Goal: Feedback & Contribution: Submit feedback/report problem

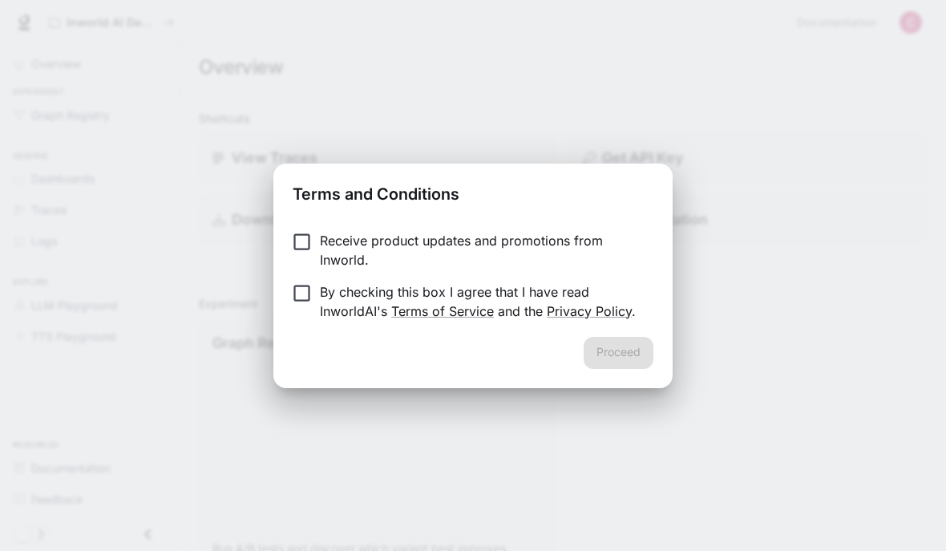
click at [570, 304] on link "Privacy Policy" at bounding box center [589, 311] width 85 height 16
click at [634, 354] on button "Proceed" at bounding box center [619, 353] width 70 height 32
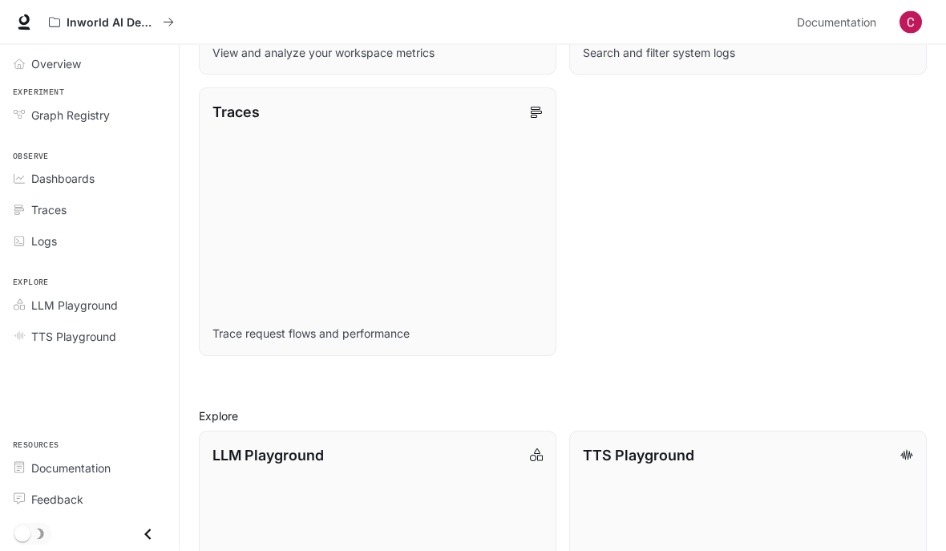
scroll to position [950, 0]
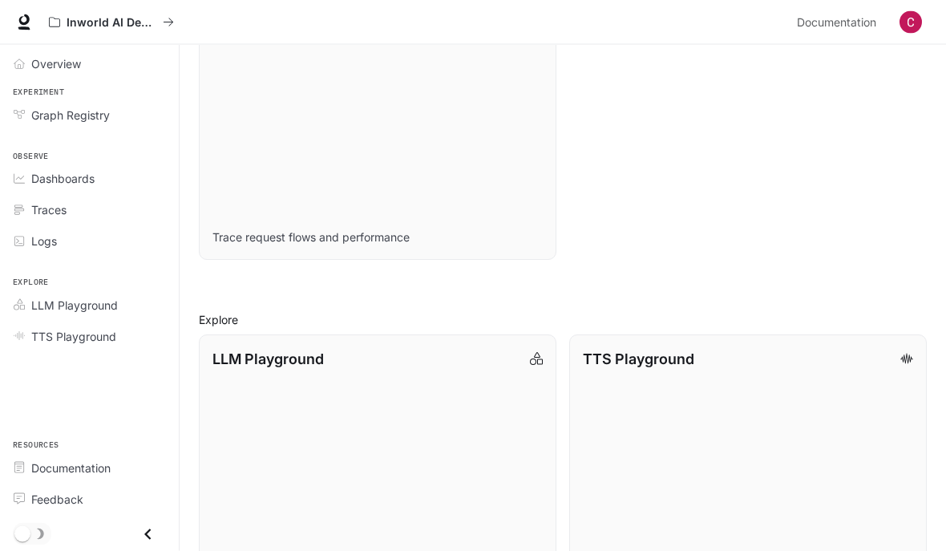
click at [20, 66] on icon "Overview" at bounding box center [19, 64] width 11 height 11
click at [29, 66] on span "Overview" at bounding box center [23, 64] width 18 height 11
click at [68, 21] on p "Inworld AI Demos" at bounding box center [112, 23] width 90 height 14
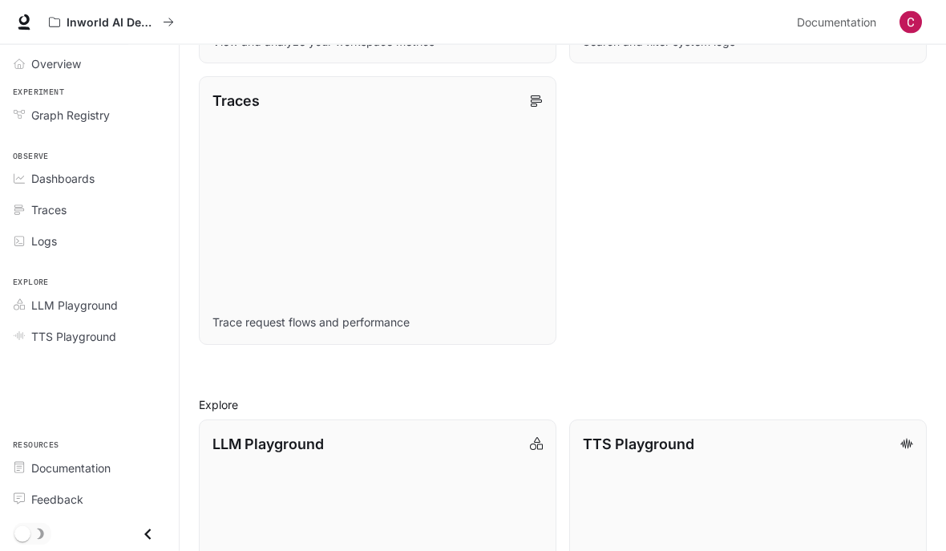
scroll to position [950, 0]
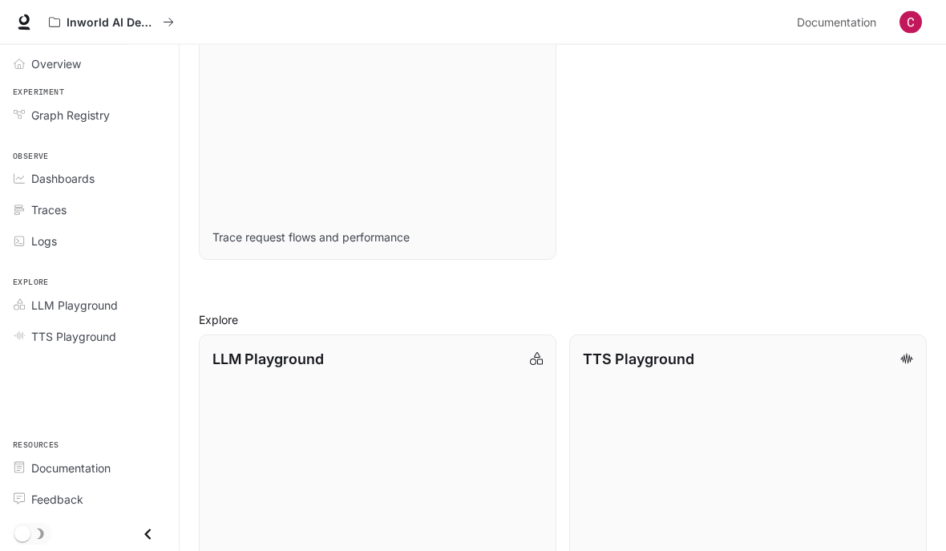
click at [18, 513] on link "Feedback" at bounding box center [89, 499] width 166 height 28
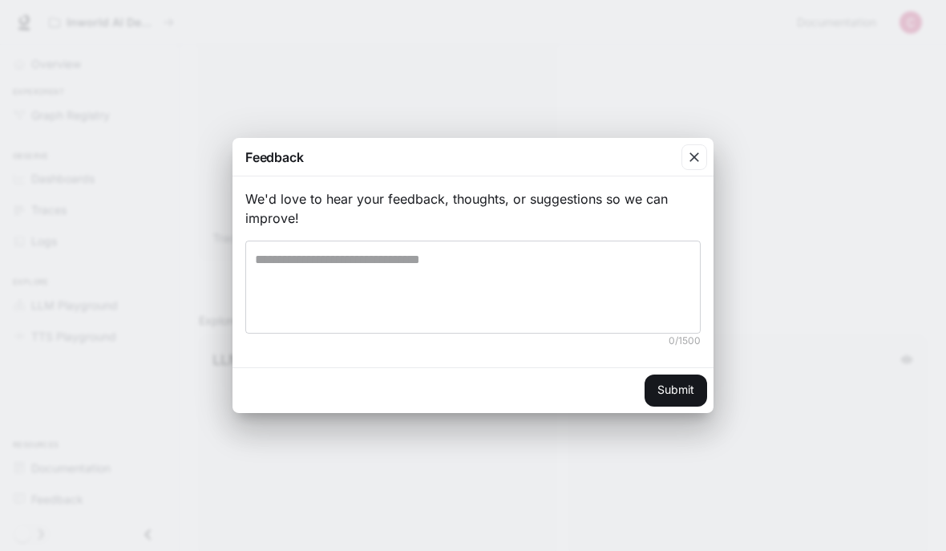
click at [694, 165] on icon "button" at bounding box center [694, 157] width 16 height 16
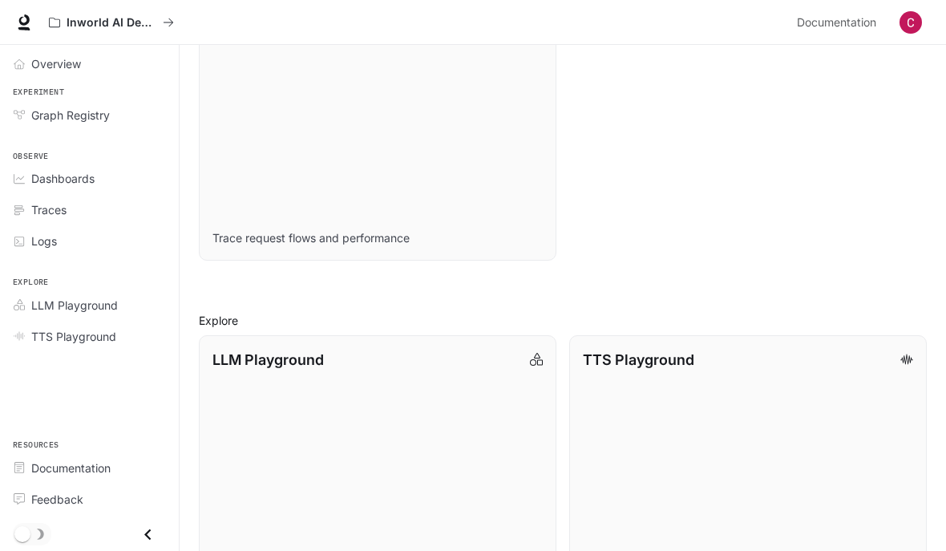
click at [138, 545] on icon "Close drawer" at bounding box center [148, 534] width 22 height 22
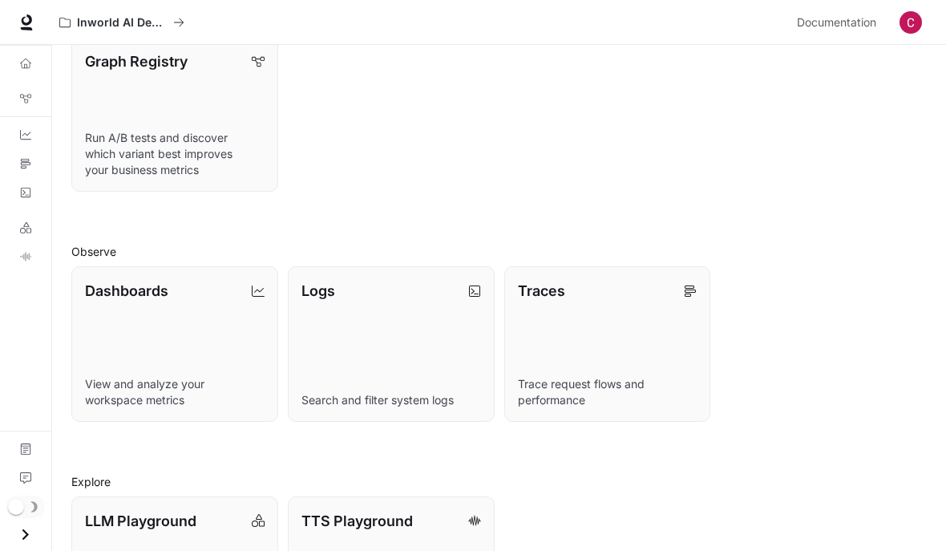
scroll to position [0, 0]
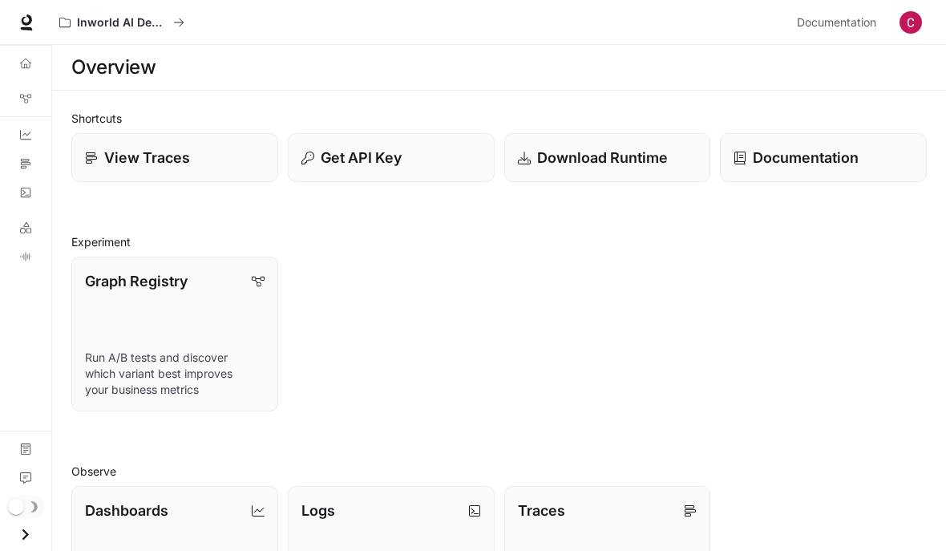
click at [854, 18] on span "Documentation" at bounding box center [836, 23] width 79 height 20
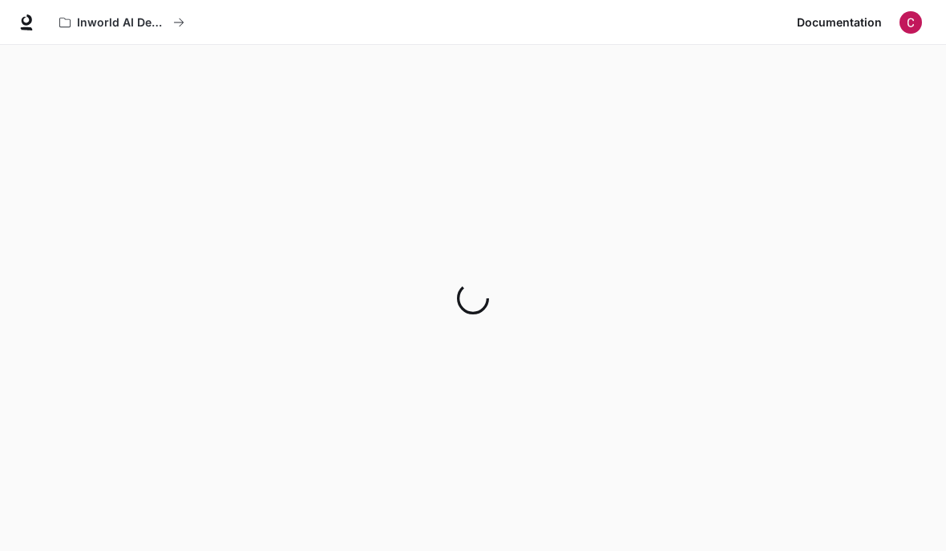
click at [857, 22] on span "Documentation" at bounding box center [839, 23] width 85 height 20
click at [70, 14] on button "Inworld AI Demos" at bounding box center [121, 22] width 139 height 32
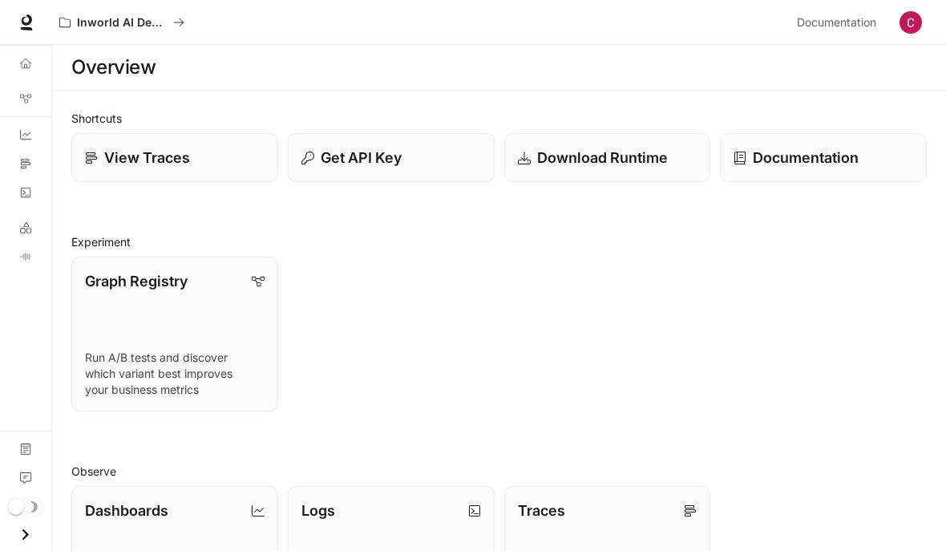
click at [30, 22] on icon at bounding box center [26, 19] width 10 height 11
click at [102, 275] on p "Graph Registry" at bounding box center [136, 281] width 103 height 22
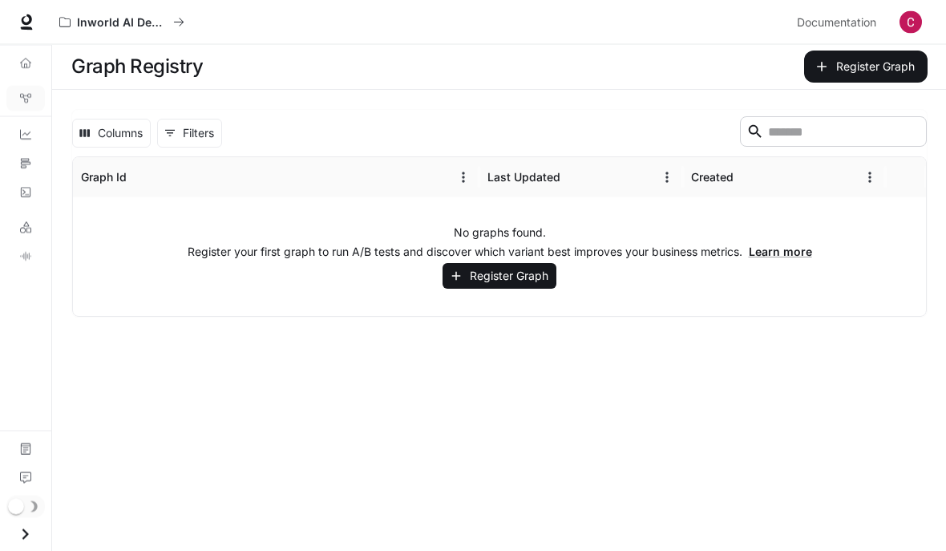
click at [914, 23] on img "button" at bounding box center [910, 22] width 22 height 22
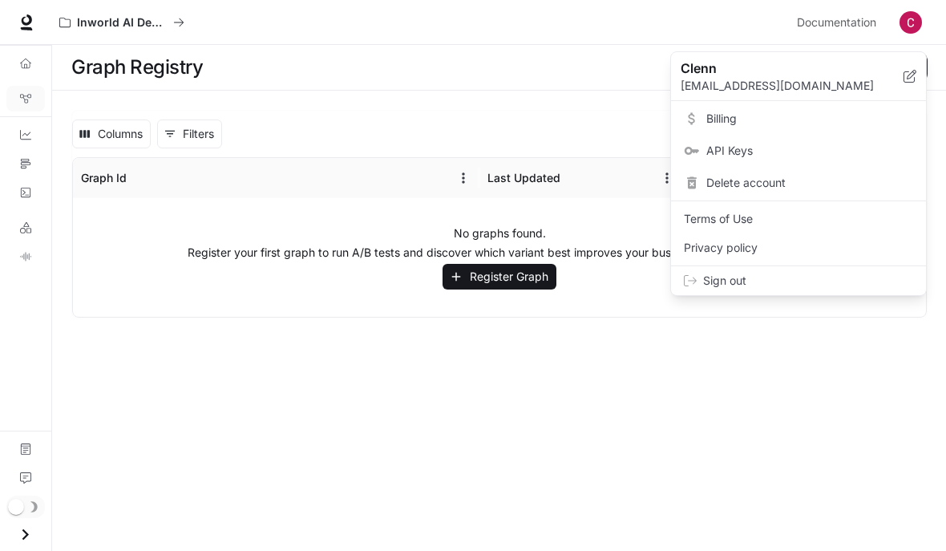
click at [884, 117] on span "Billing" at bounding box center [809, 119] width 207 height 16
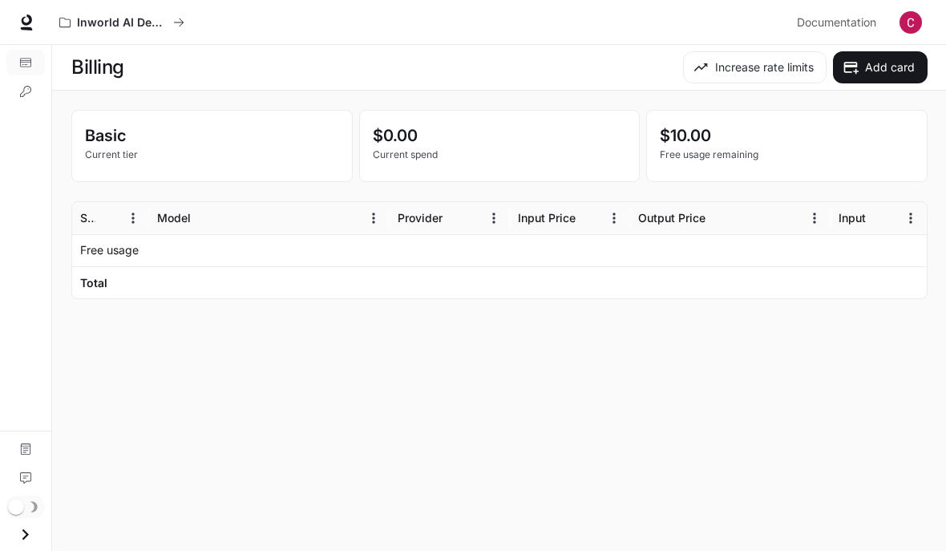
click at [887, 112] on div "$10.00 Free usage remaining" at bounding box center [787, 146] width 280 height 71
click at [95, 124] on p "Basic" at bounding box center [212, 135] width 254 height 24
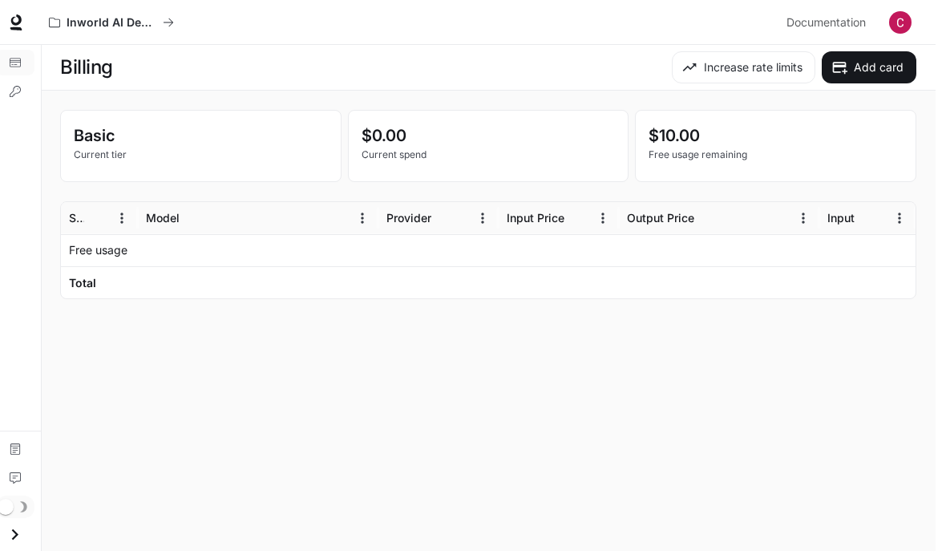
scroll to position [34, 1]
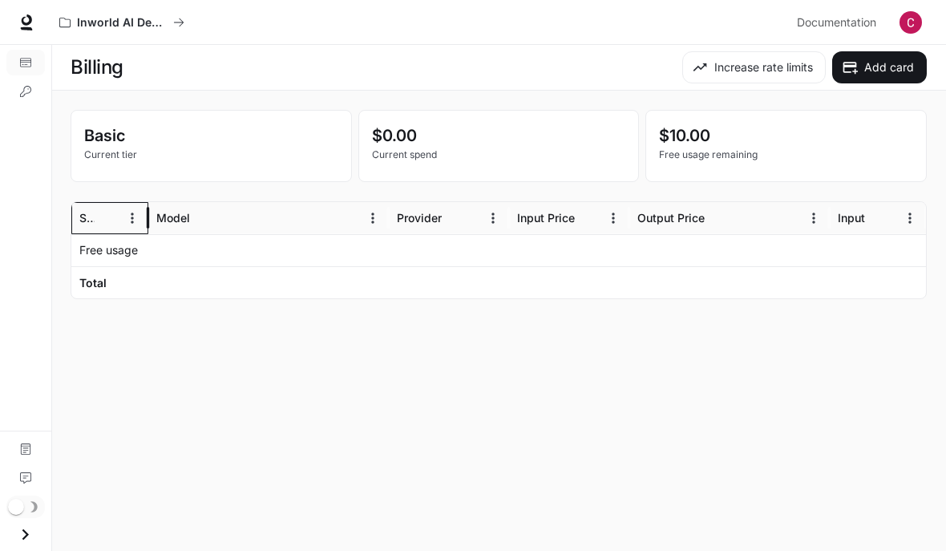
click at [87, 211] on div "Service" at bounding box center [86, 218] width 15 height 14
click at [132, 212] on icon "Menu" at bounding box center [132, 217] width 2 height 10
click at [98, 154] on div "Basic Current tier $0.00 Current spend $10.00 Free usage remaining Service Mode…" at bounding box center [499, 204] width 856 height 189
click at [83, 211] on div "Service" at bounding box center [86, 218] width 15 height 14
click at [83, 202] on div "Service" at bounding box center [99, 217] width 41 height 31
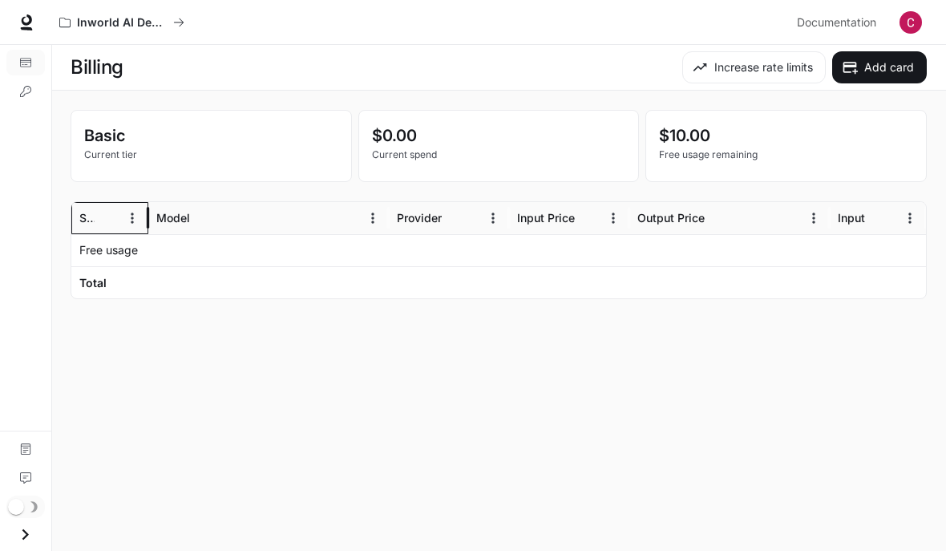
click at [92, 211] on div "Service" at bounding box center [86, 218] width 15 height 14
click at [90, 211] on div "Service" at bounding box center [86, 218] width 15 height 14
click at [81, 211] on div "Service" at bounding box center [86, 218] width 15 height 14
click at [98, 206] on button "Sort" at bounding box center [108, 218] width 24 height 24
click at [127, 210] on icon "Menu" at bounding box center [132, 218] width 16 height 16
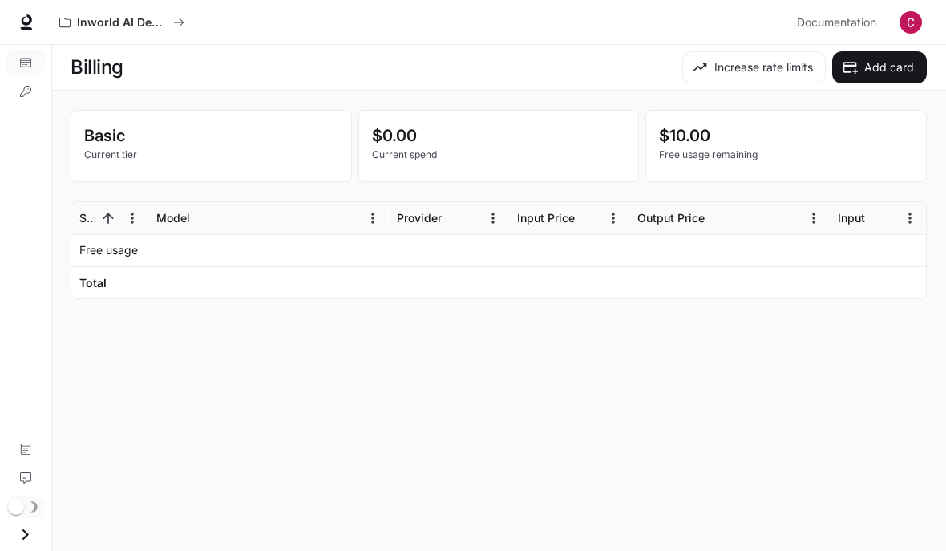
click at [107, 132] on div "Basic Current tier" at bounding box center [211, 146] width 280 height 71
click at [871, 311] on main "Billing Increase rate limits Add card Basic Current tier $0.00 Current spend $1…" at bounding box center [498, 298] width 895 height 506
click at [24, 97] on link "API Keys" at bounding box center [25, 92] width 38 height 26
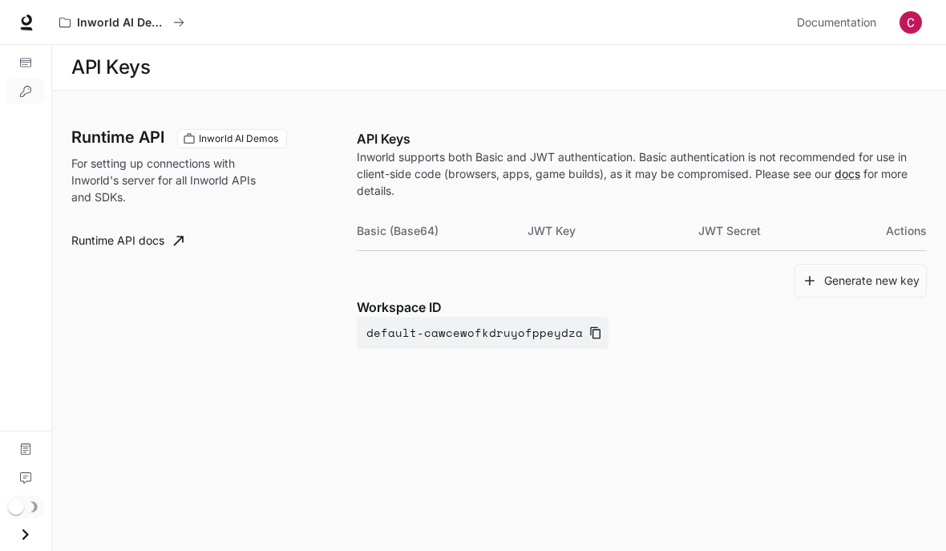
click at [907, 14] on img "button" at bounding box center [910, 22] width 22 height 22
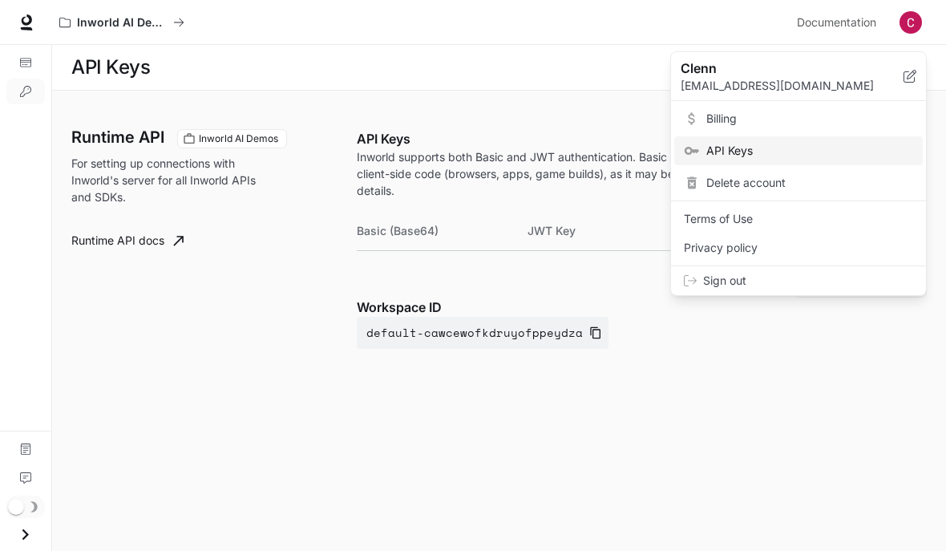
click at [701, 68] on p "Clenn" at bounding box center [779, 68] width 197 height 19
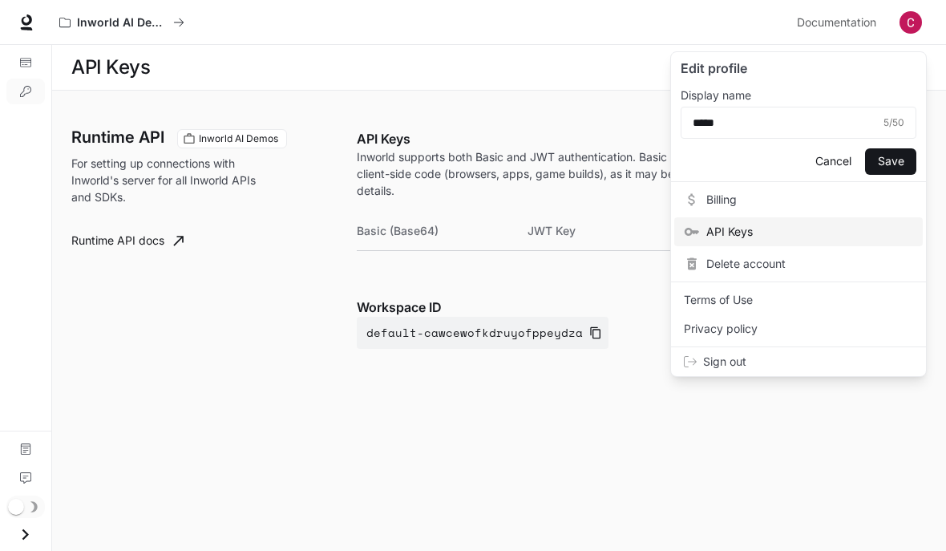
click at [831, 169] on button "Cancel" at bounding box center [832, 161] width 51 height 26
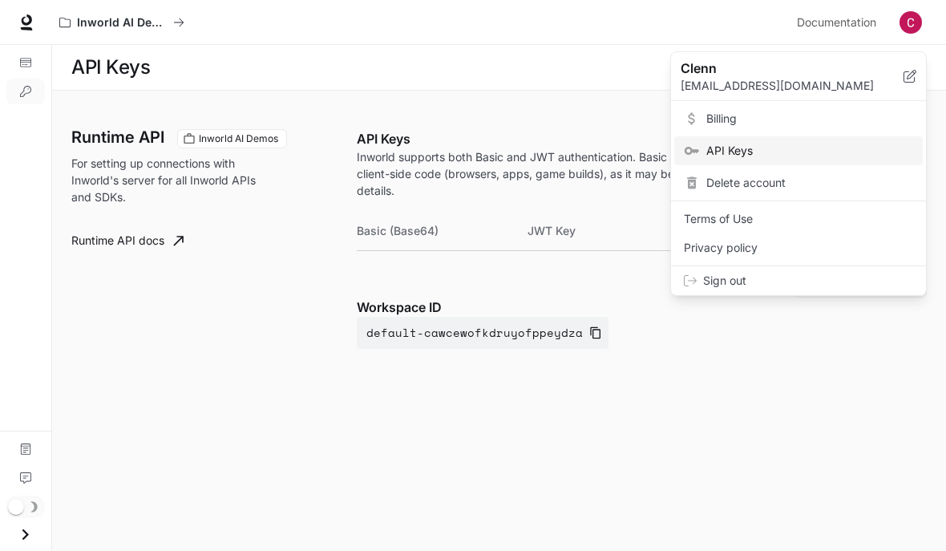
click at [708, 76] on p "Clenn" at bounding box center [779, 68] width 197 height 19
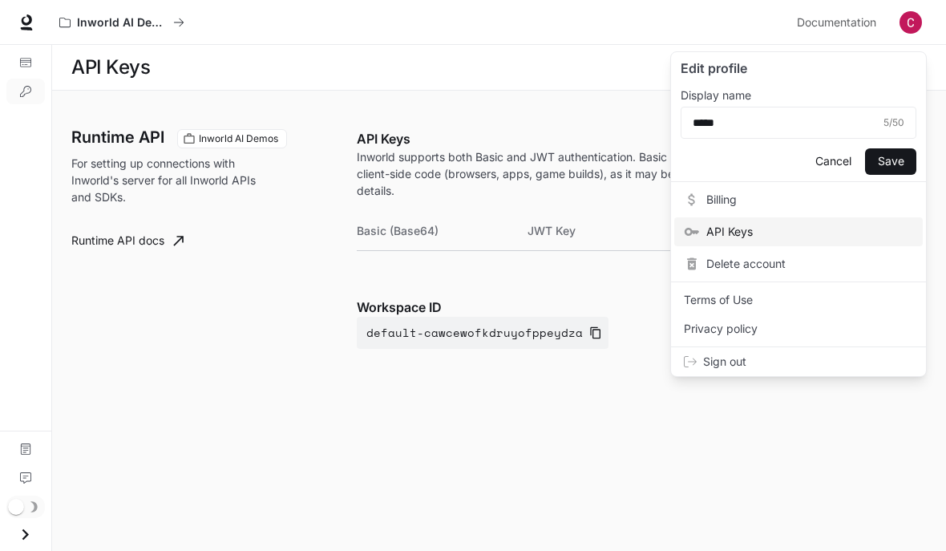
click at [831, 159] on button "Cancel" at bounding box center [832, 161] width 51 height 26
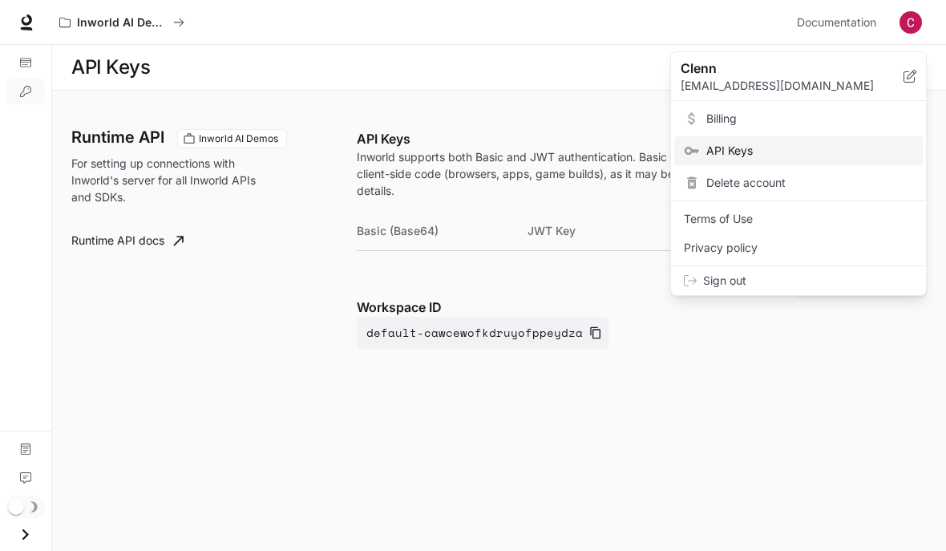
click at [633, 95] on div at bounding box center [473, 275] width 946 height 551
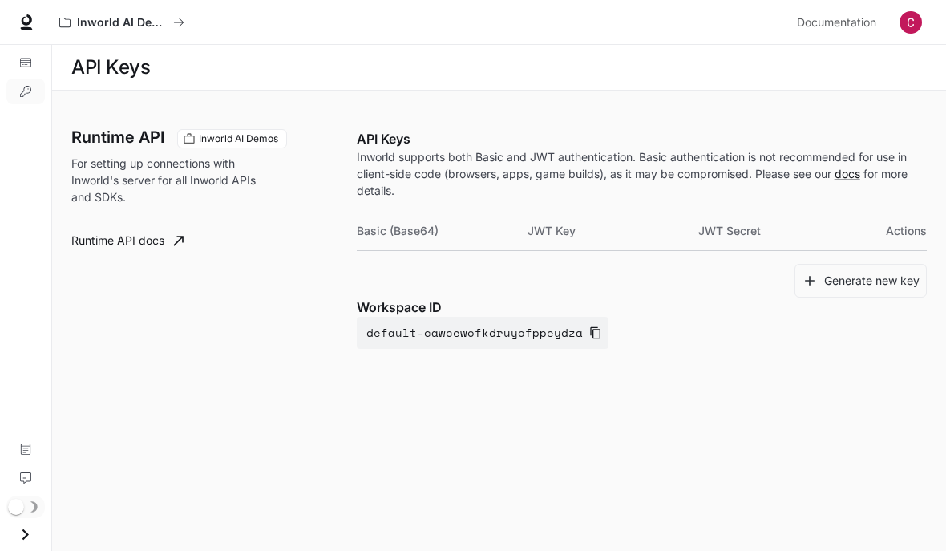
click at [899, 29] on img "button" at bounding box center [910, 22] width 22 height 22
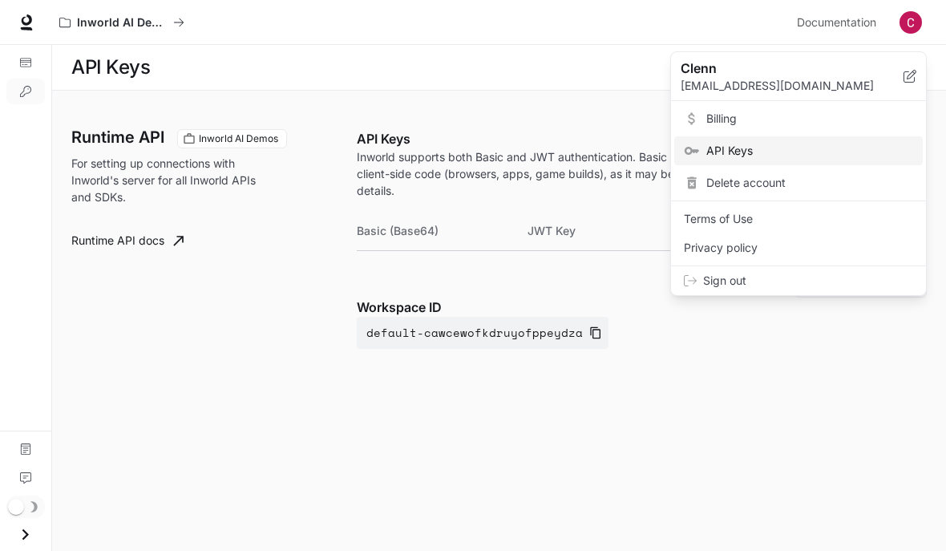
click at [28, 29] on div at bounding box center [473, 275] width 946 height 551
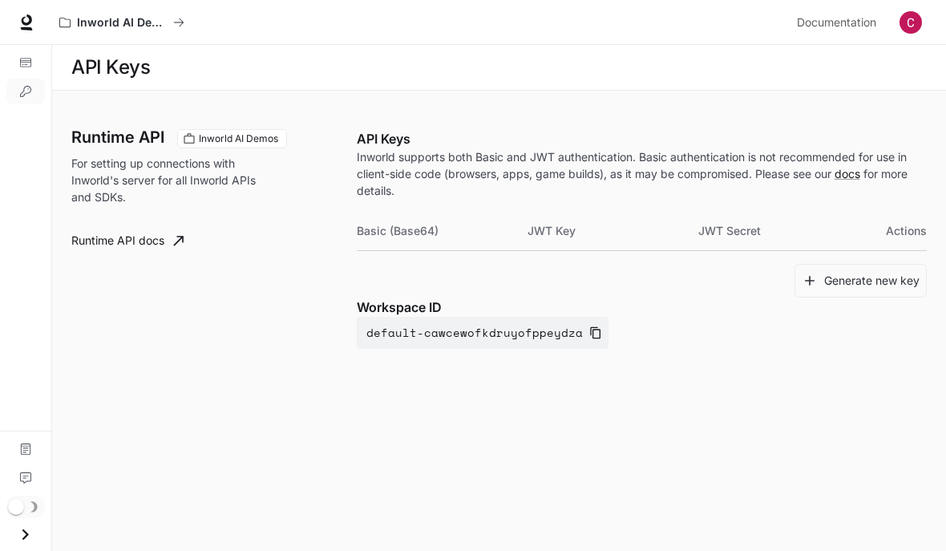
click at [30, 25] on icon at bounding box center [26, 22] width 16 height 16
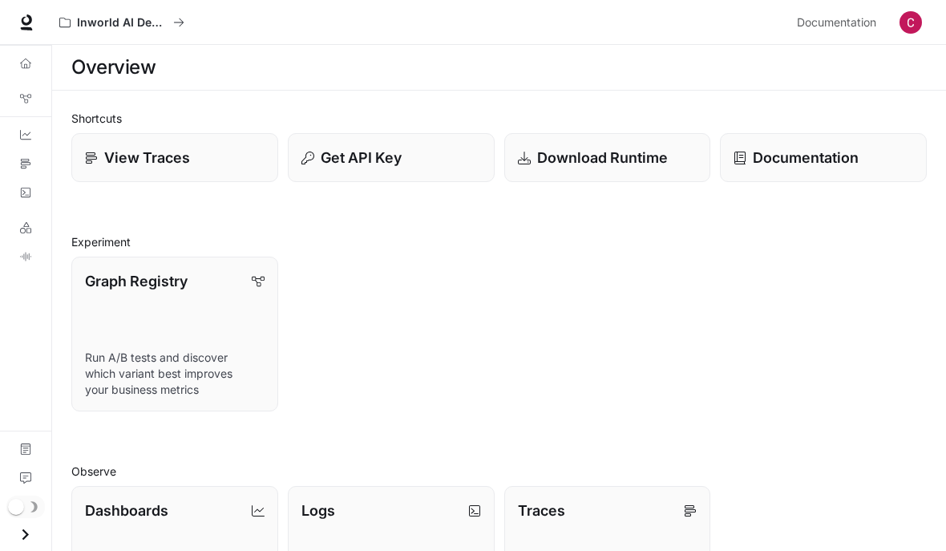
click at [22, 62] on icon "Overview" at bounding box center [25, 63] width 11 height 11
click at [22, 61] on icon "Overview" at bounding box center [25, 63] width 11 height 11
click at [26, 103] on icon "Graph Registry" at bounding box center [25, 98] width 11 height 11
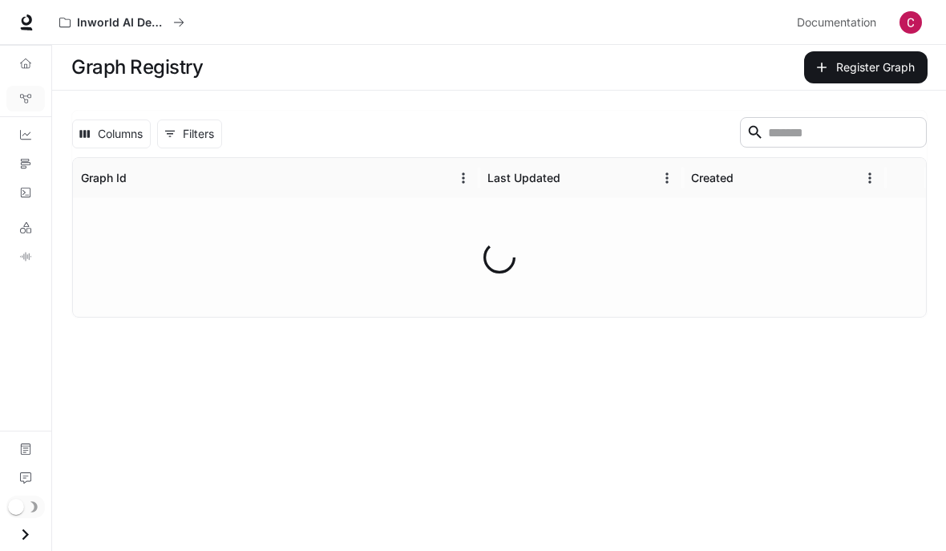
click at [23, 99] on icon "Graph Registry" at bounding box center [25, 98] width 11 height 11
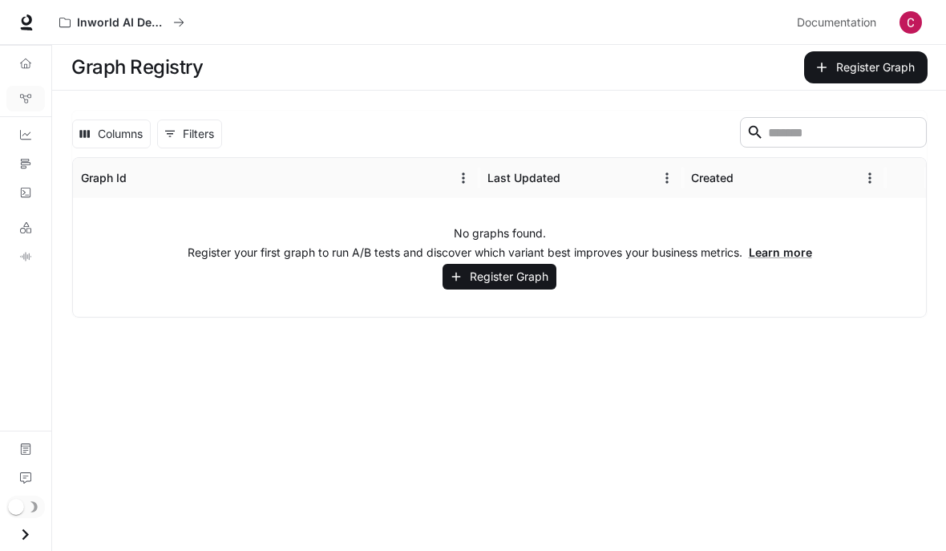
click at [22, 75] on link "Overview" at bounding box center [25, 64] width 38 height 26
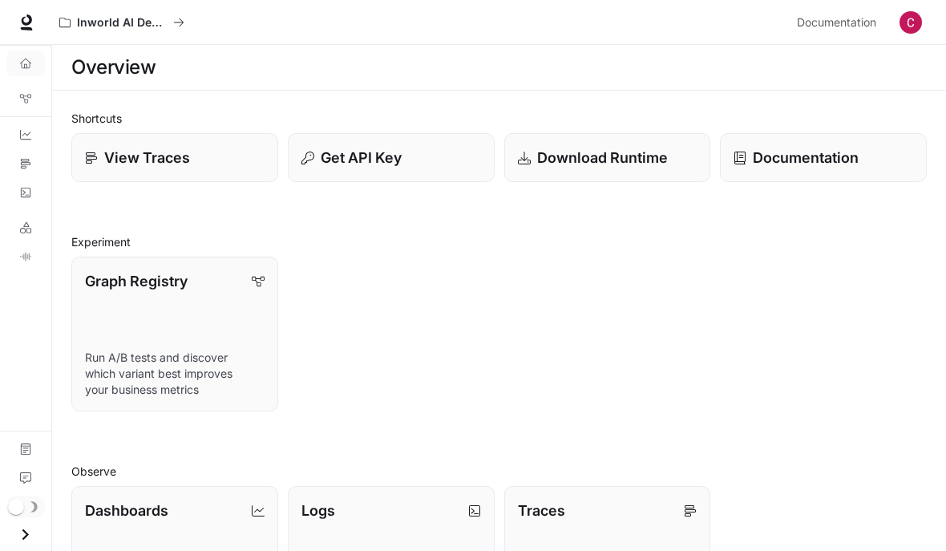
click at [21, 141] on link "Dashboards" at bounding box center [25, 135] width 38 height 26
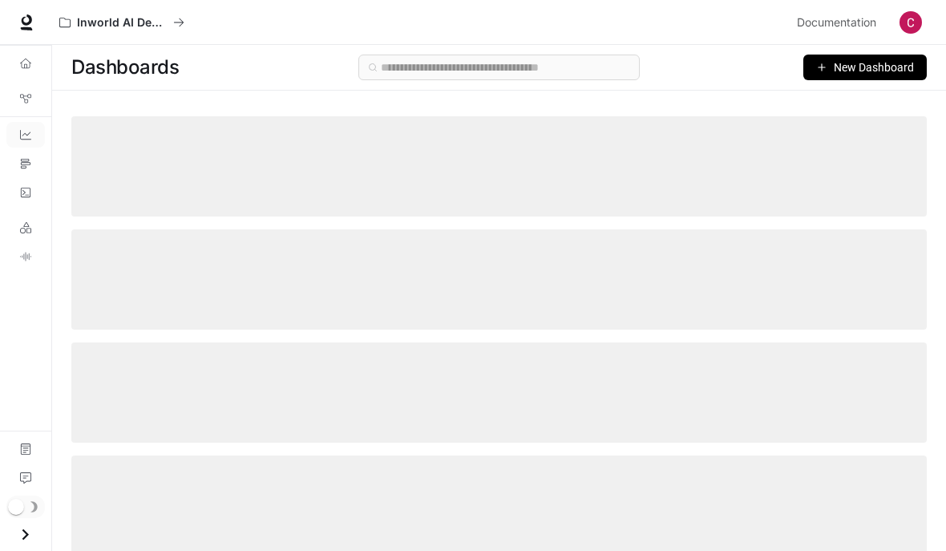
click at [891, 75] on span "New Dashboard" at bounding box center [874, 68] width 80 height 18
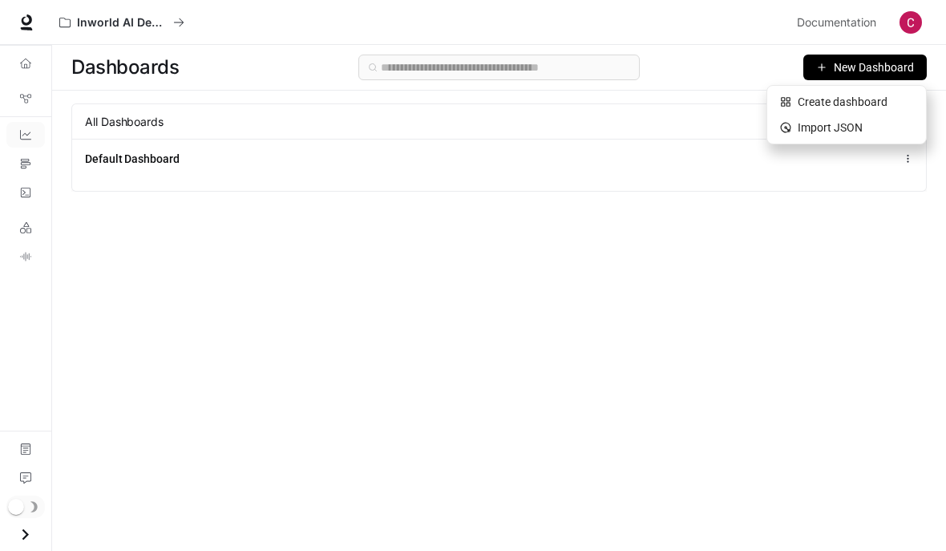
click at [861, 265] on div "Dashboards New Dashboard All Dashboards Default Dashboard" at bounding box center [499, 269] width 894 height 448
click at [869, 60] on span "New Dashboard" at bounding box center [874, 68] width 80 height 18
click at [875, 246] on div "Dashboards New Dashboard All Dashboards Default Dashboard" at bounding box center [499, 269] width 894 height 448
click at [18, 198] on link "Logs" at bounding box center [25, 193] width 38 height 26
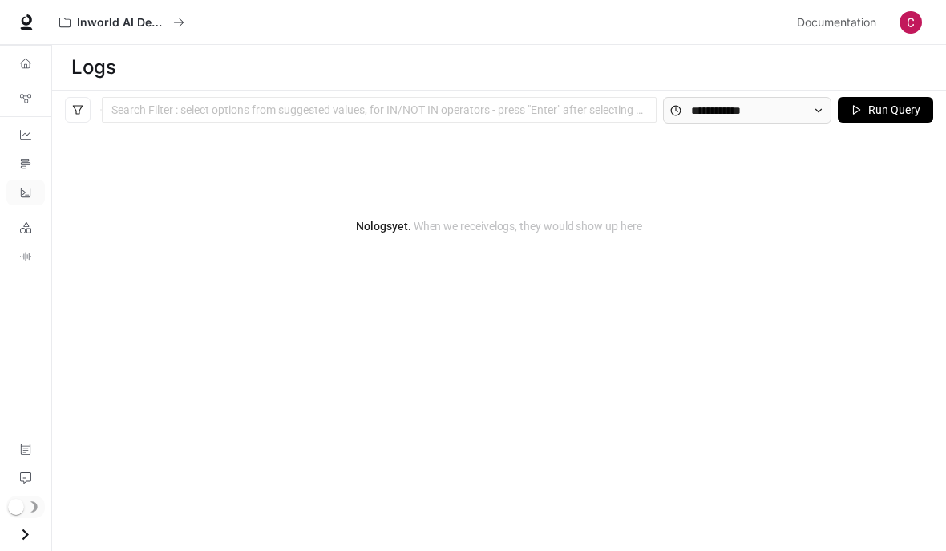
click at [16, 224] on link "LLM Playground" at bounding box center [25, 228] width 38 height 26
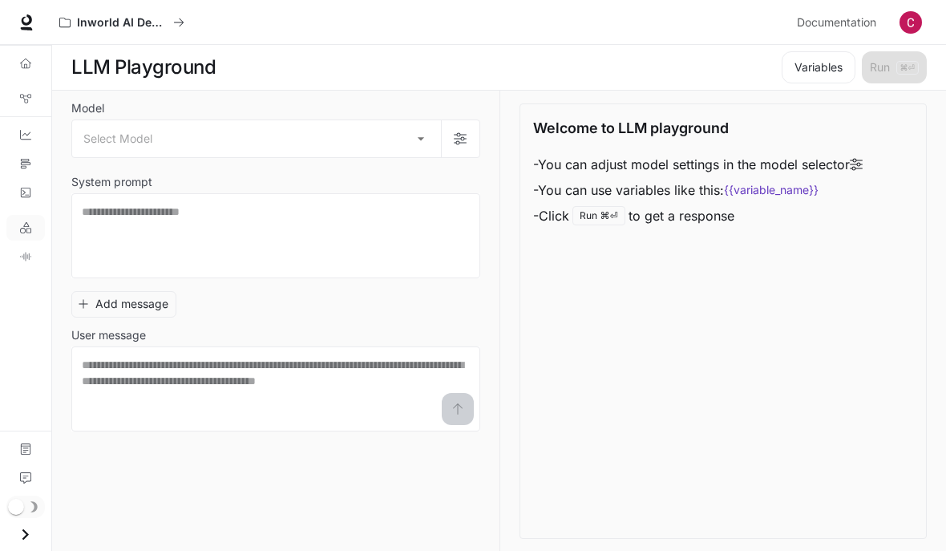
click at [7, 237] on link "LLM Playground" at bounding box center [25, 228] width 38 height 26
click at [24, 254] on icon "TTS Playground" at bounding box center [25, 256] width 10 height 9
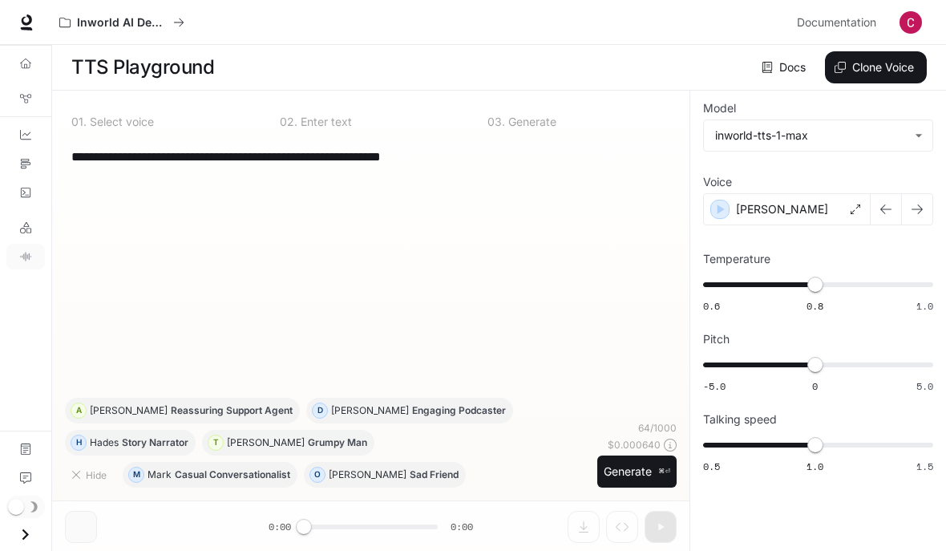
click at [160, 223] on div "**********" at bounding box center [371, 267] width 612 height 261
click at [114, 126] on p "Select voice" at bounding box center [120, 121] width 67 height 11
click at [185, 27] on button "Inworld AI Demos" at bounding box center [121, 22] width 139 height 32
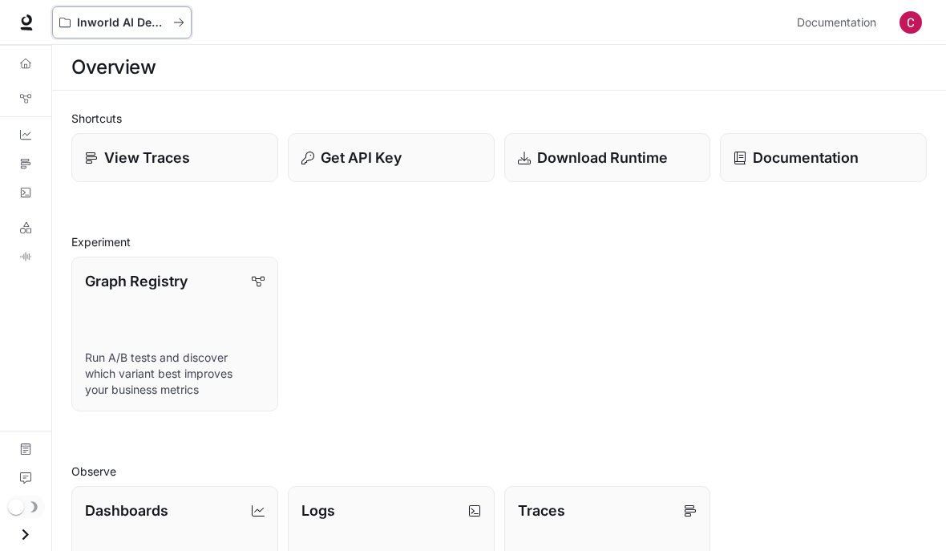
click at [107, 14] on button "Inworld AI Demos" at bounding box center [121, 22] width 139 height 32
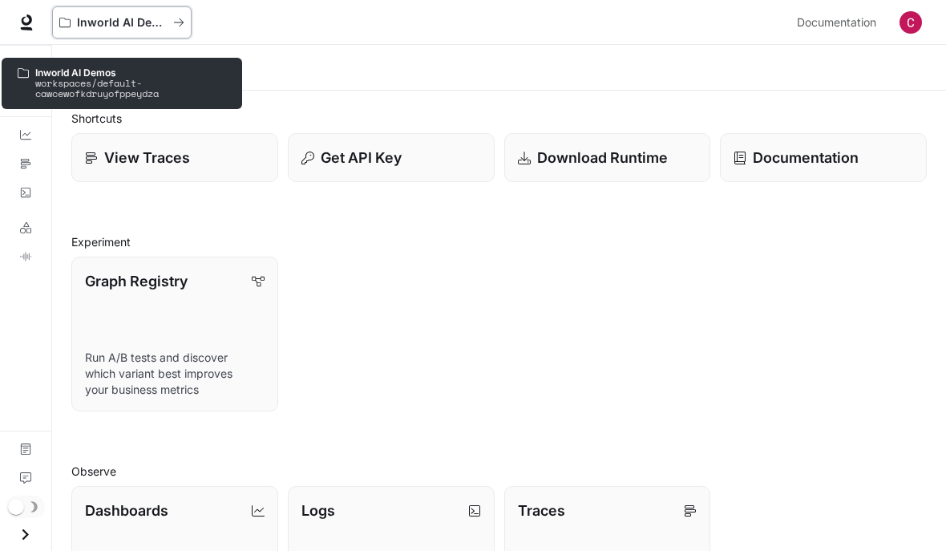
click at [79, 22] on p "Inworld AI Demos" at bounding box center [122, 23] width 90 height 14
click at [89, 20] on p "Inworld AI Demos" at bounding box center [122, 23] width 90 height 14
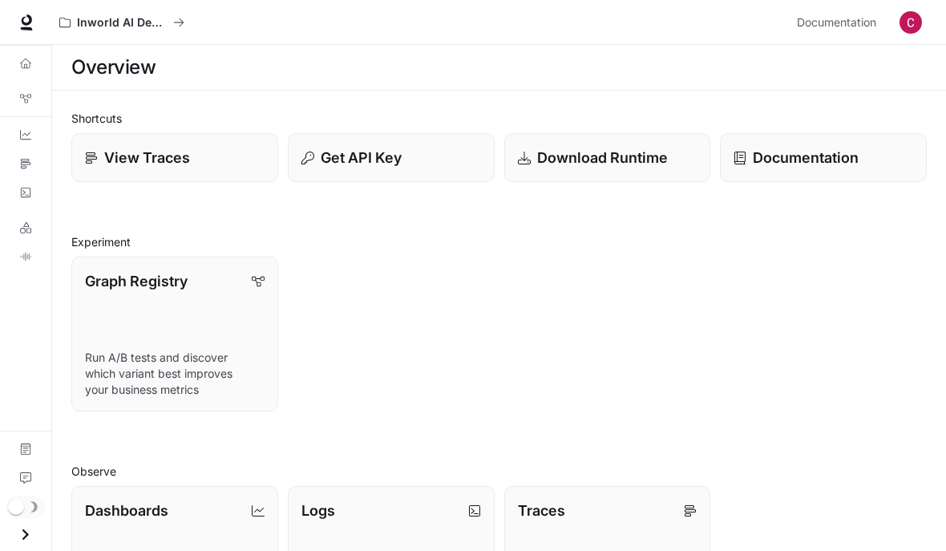
click at [26, 75] on link "Overview" at bounding box center [25, 64] width 38 height 26
click at [26, 61] on icon "Overview" at bounding box center [25, 63] width 11 height 11
click at [19, 140] on link "Dashboards" at bounding box center [25, 135] width 38 height 26
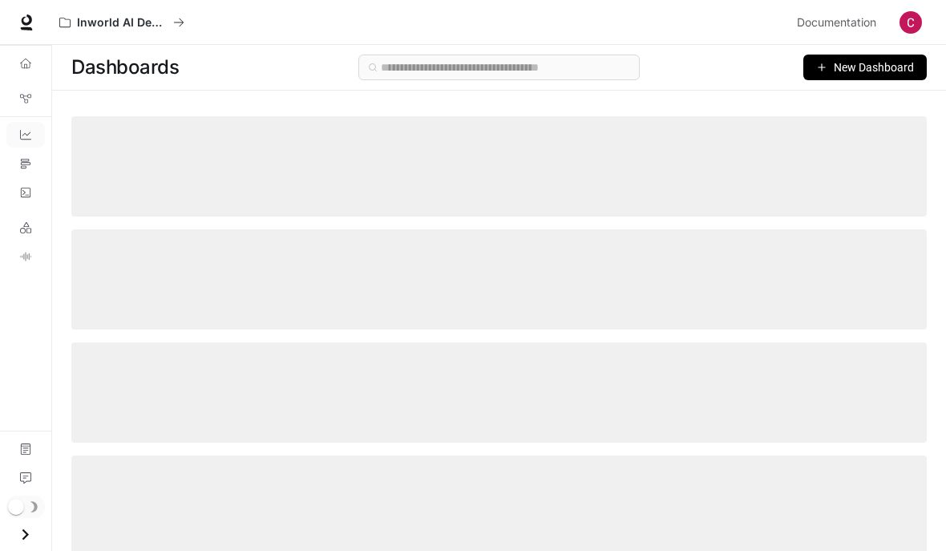
click at [29, 170] on link "Traces" at bounding box center [25, 164] width 38 height 26
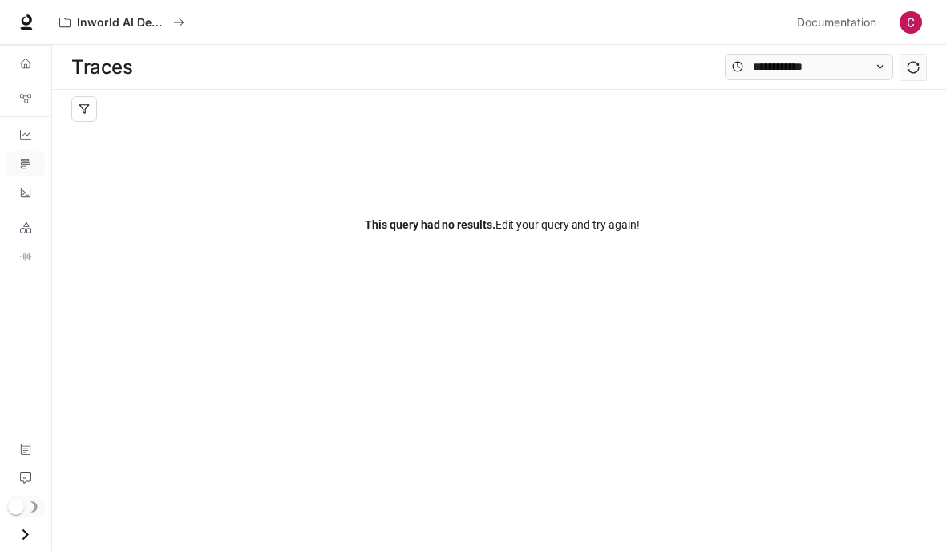
click at [10, 182] on link "Logs" at bounding box center [25, 193] width 38 height 26
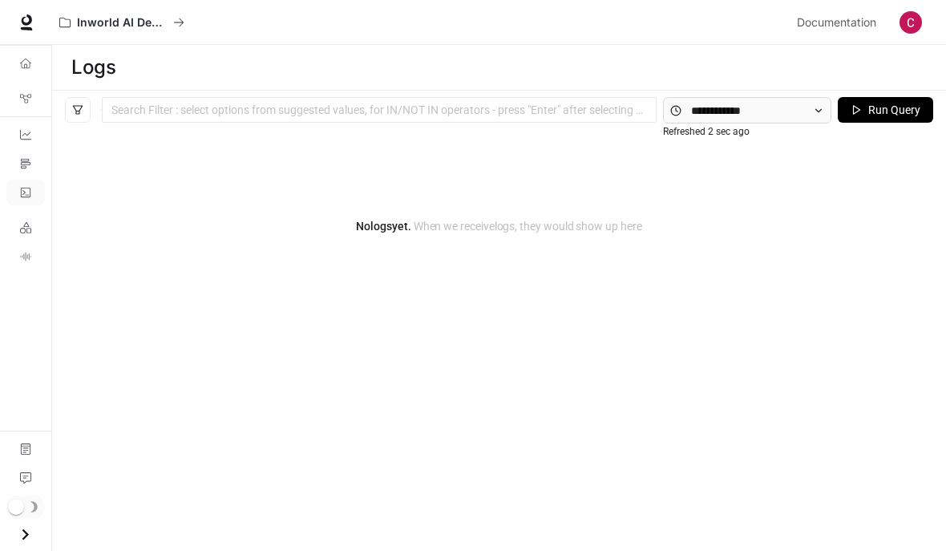
click at [22, 222] on icon "LLM Playground" at bounding box center [25, 227] width 11 height 11
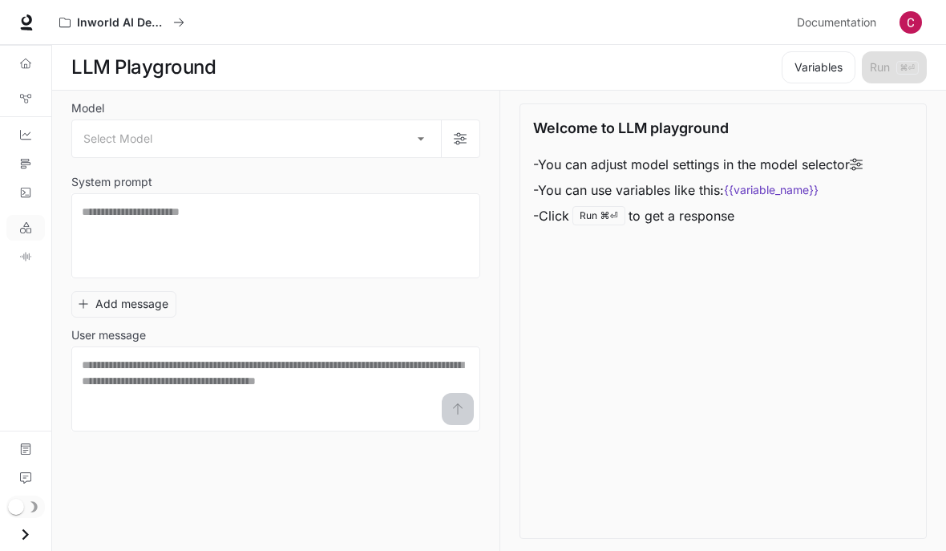
click at [107, 131] on body "Skip to main content Inworld AI Demos Documentation Documentation Portal Overvi…" at bounding box center [473, 276] width 946 height 552
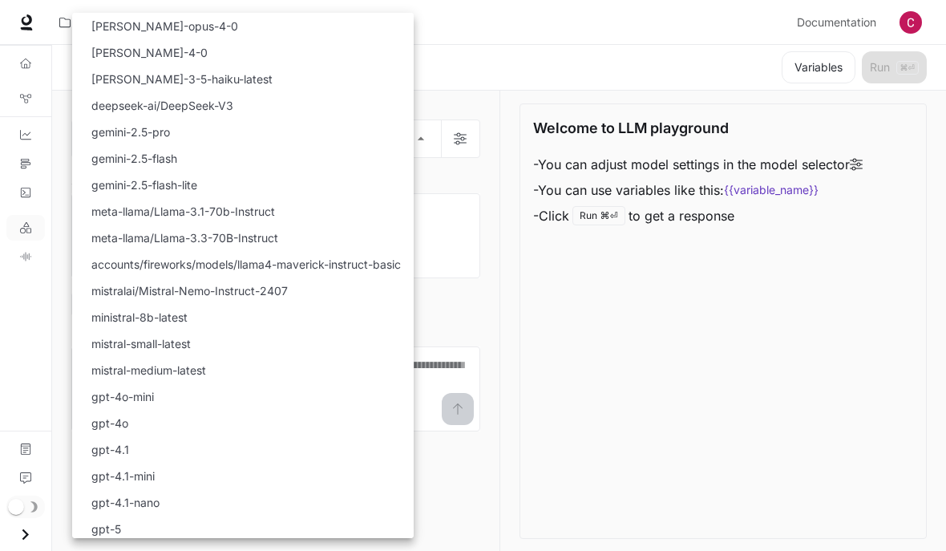
click at [667, 283] on div at bounding box center [473, 275] width 946 height 551
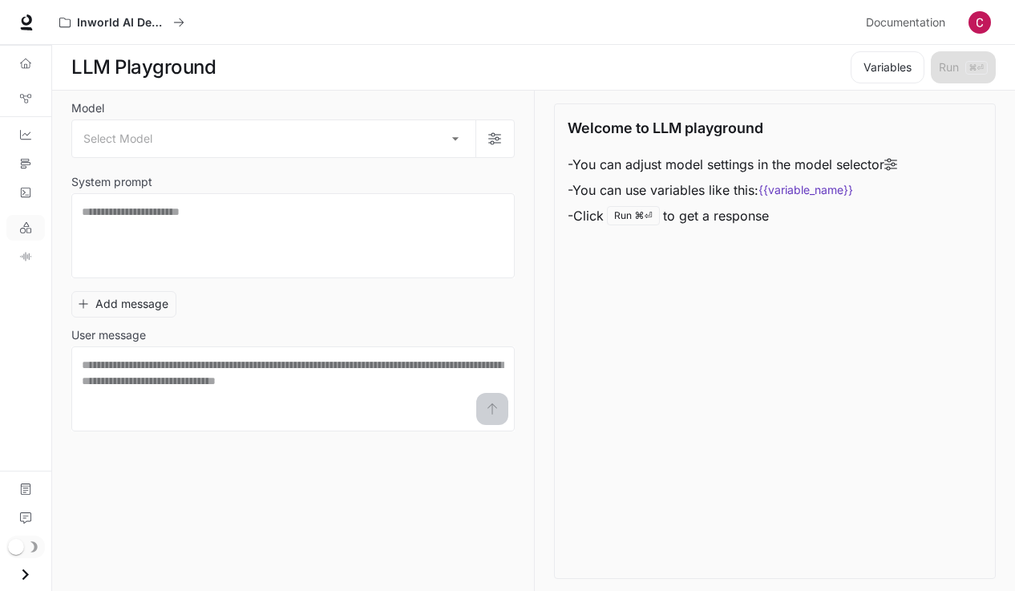
click at [945, 31] on img "button" at bounding box center [979, 22] width 22 height 22
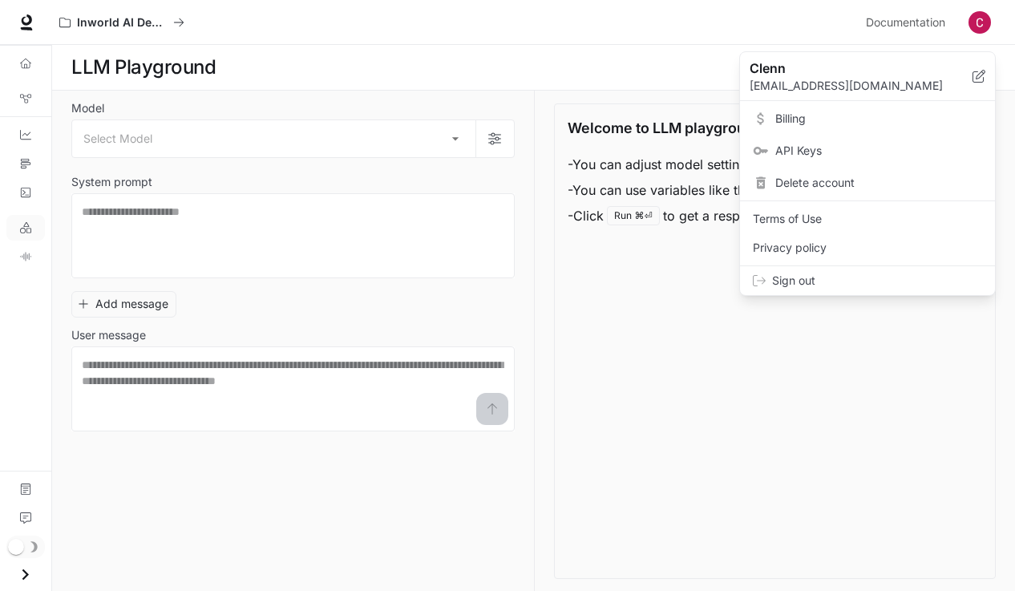
click at [914, 336] on div at bounding box center [507, 295] width 1015 height 591
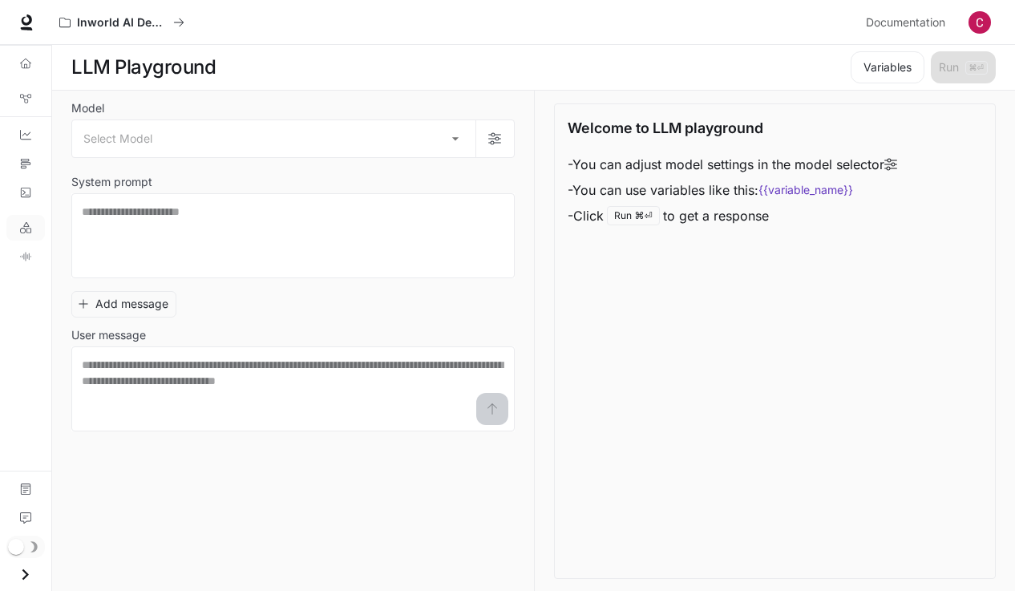
click at [923, 24] on span "Documentation" at bounding box center [905, 23] width 79 height 20
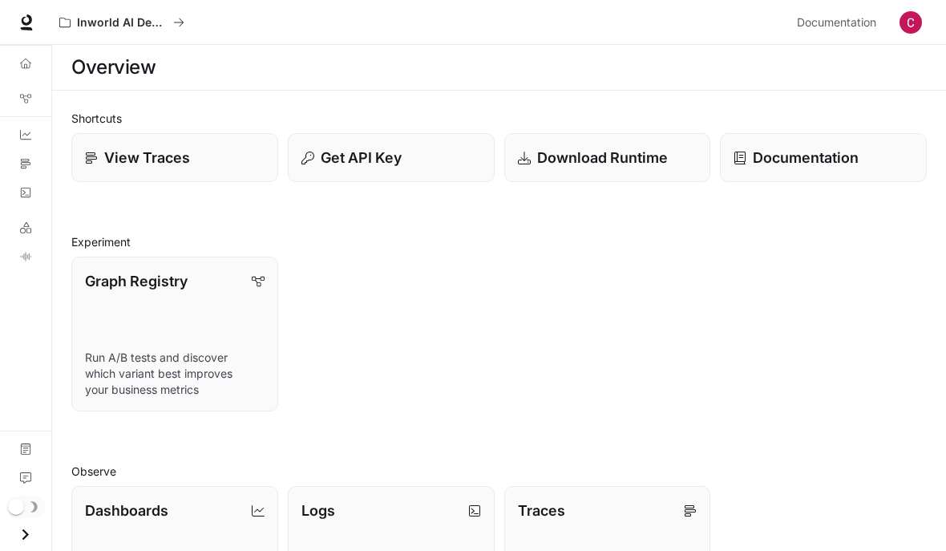
click at [11, 545] on button "Open drawer" at bounding box center [25, 534] width 36 height 33
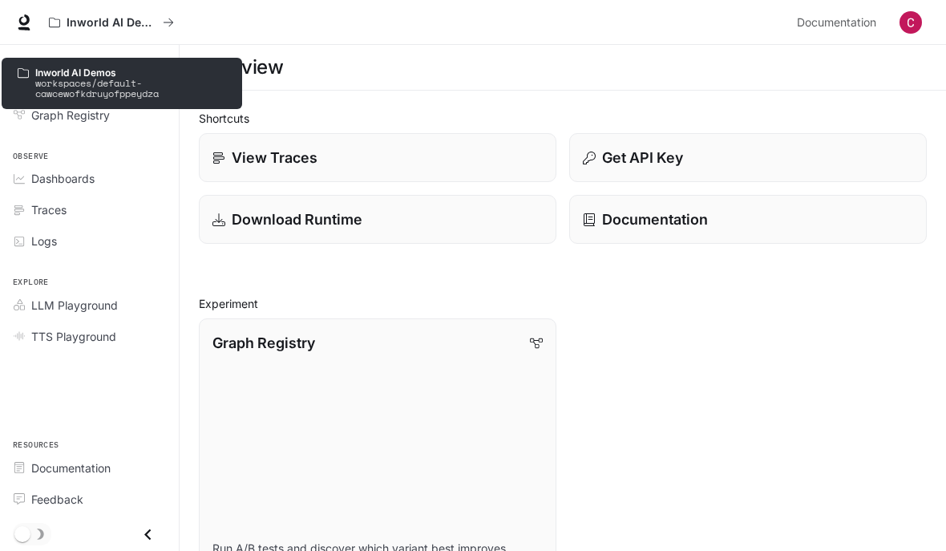
click at [547, 46] on section "Overview" at bounding box center [563, 68] width 766 height 46
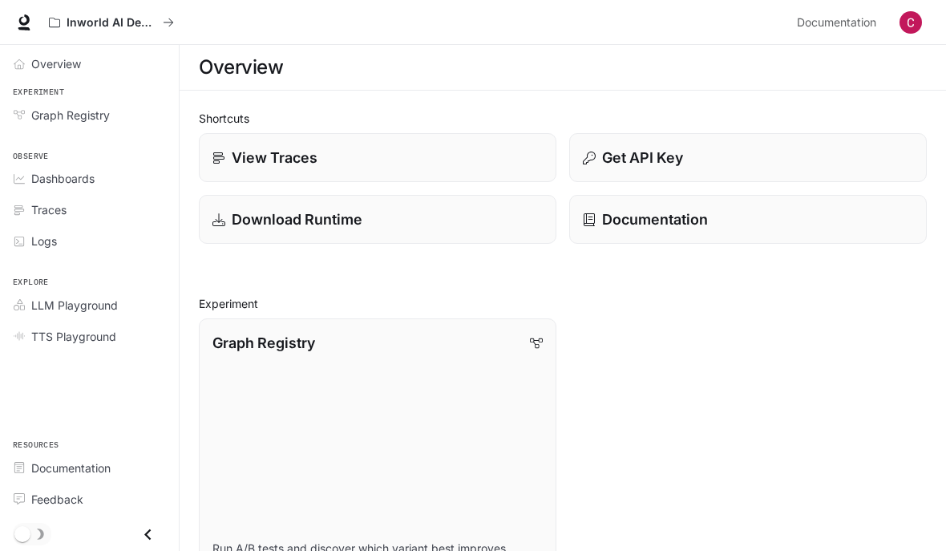
click at [106, 61] on div "Overview" at bounding box center [98, 63] width 134 height 17
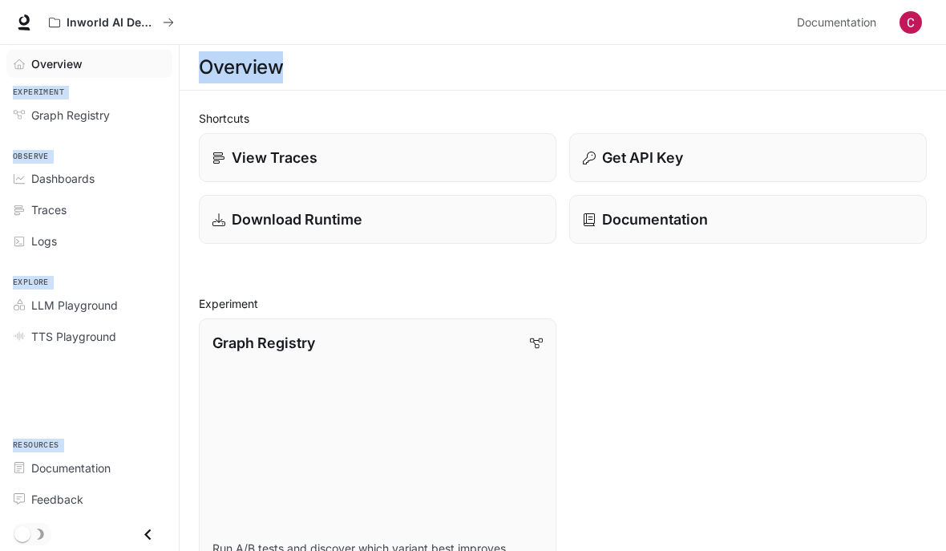
click at [489, 113] on h2 "Shortcuts" at bounding box center [563, 118] width 728 height 17
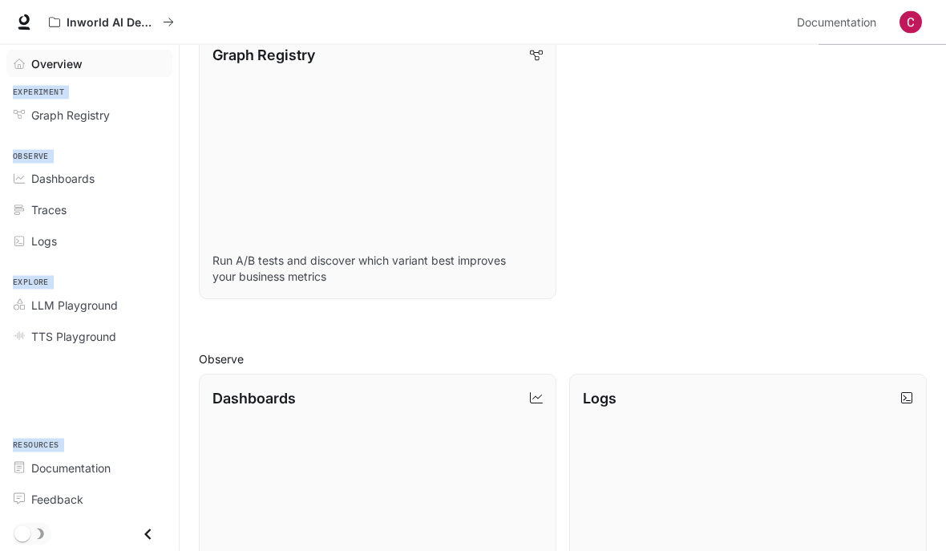
scroll to position [243, 0]
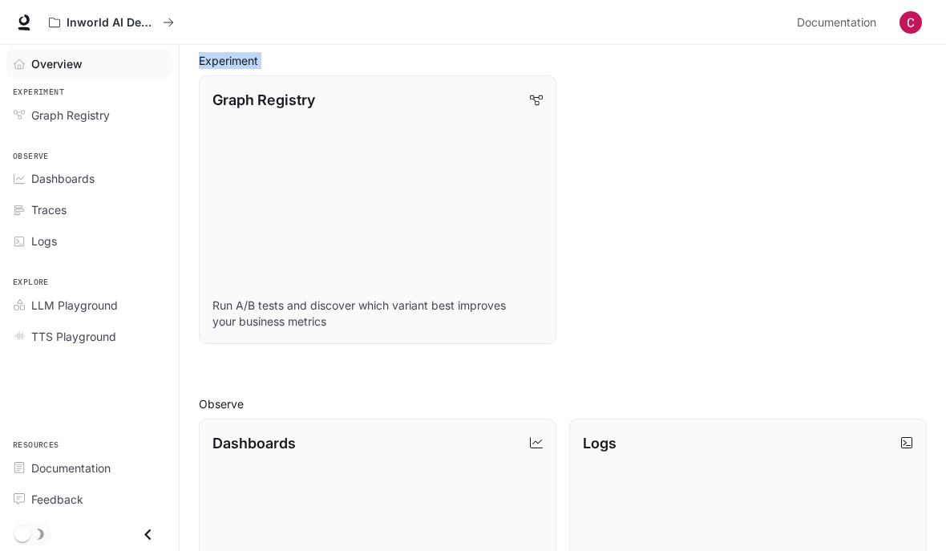
click at [706, 333] on div "Graph Registry Run A/B tests and discover which variant best improves your busi…" at bounding box center [556, 203] width 741 height 281
click at [115, 311] on span "LLM Playground" at bounding box center [74, 305] width 87 height 17
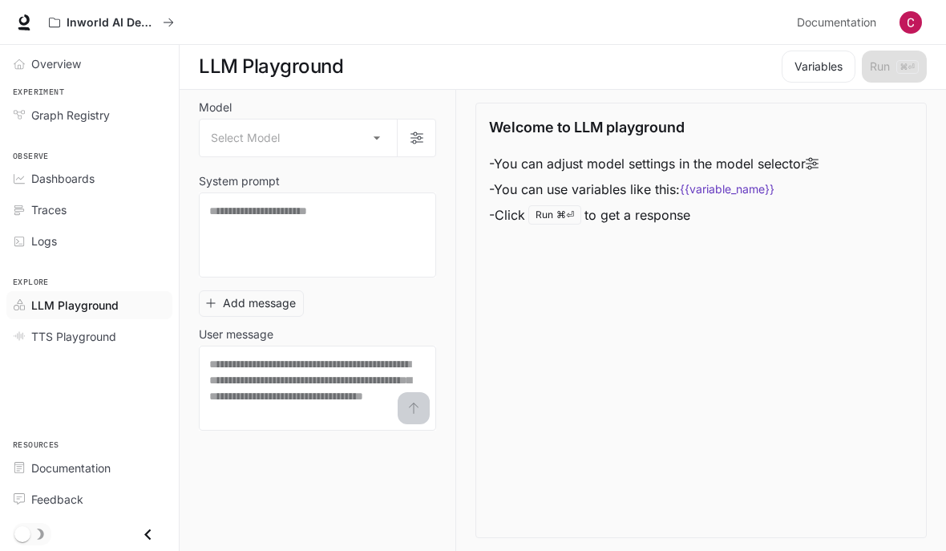
scroll to position [1, 0]
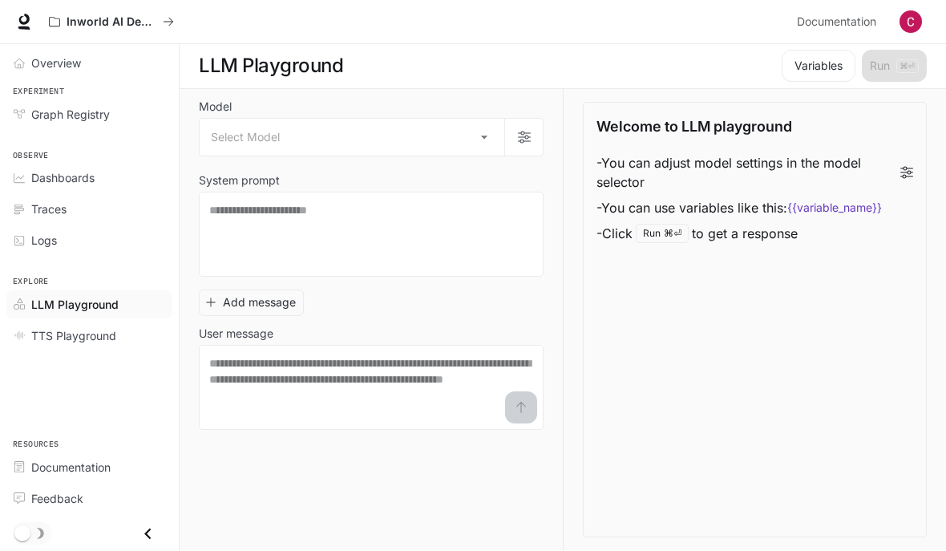
click at [434, 136] on body "Skip to main content Inworld AI Demos Documentation Documentation Portal Overvi…" at bounding box center [473, 275] width 946 height 552
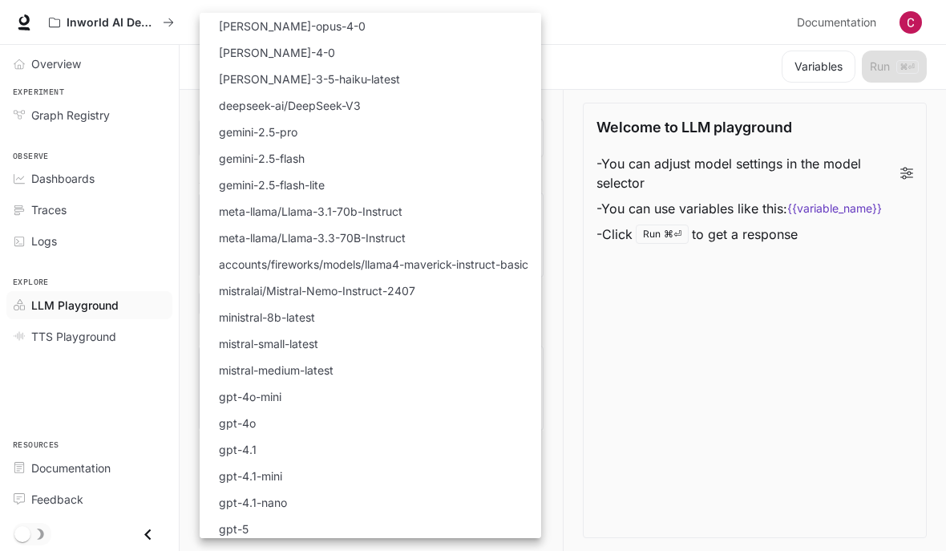
click at [743, 52] on div at bounding box center [473, 275] width 946 height 551
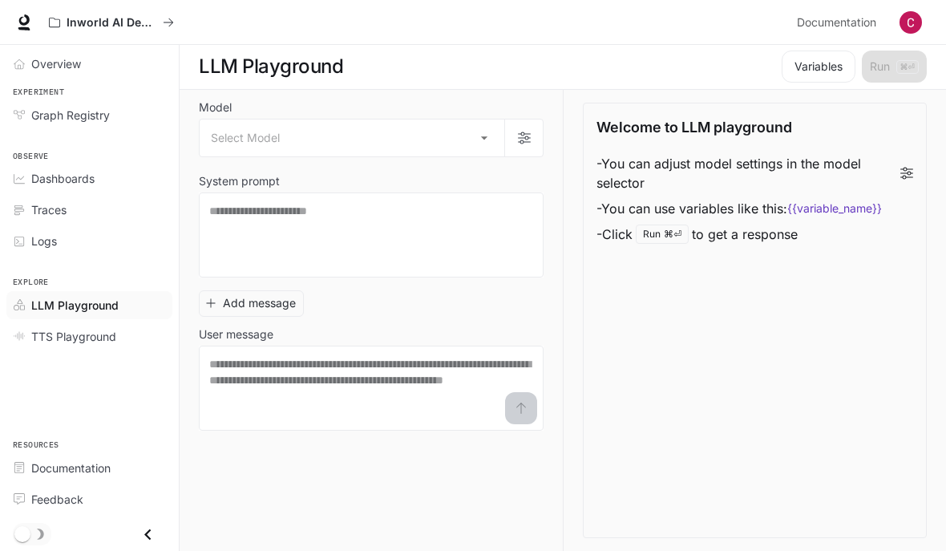
click at [903, 180] on li "- You can adjust model settings in the model selector" at bounding box center [754, 173] width 317 height 45
click at [862, 211] on code "{{variable_name}}" at bounding box center [834, 208] width 95 height 16
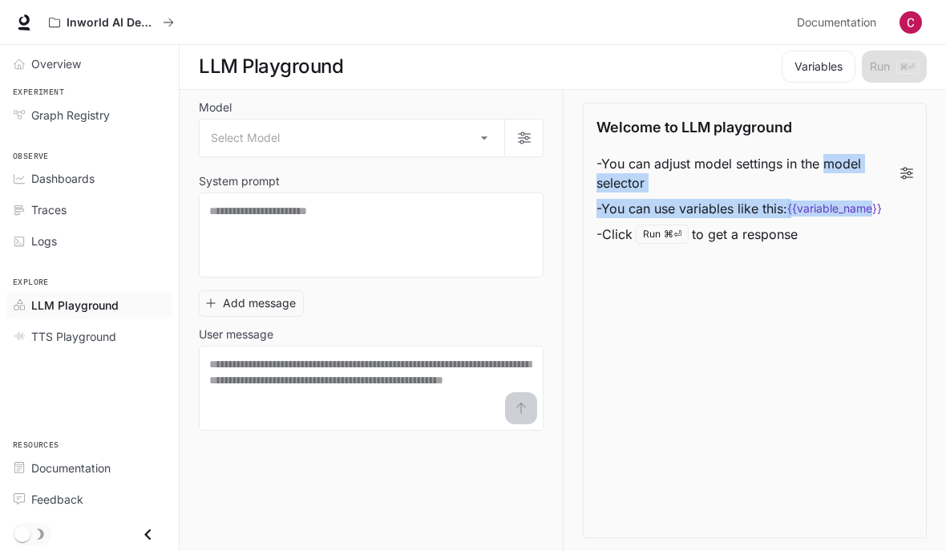
click at [670, 227] on div "Run ⌘⏎" at bounding box center [662, 233] width 53 height 19
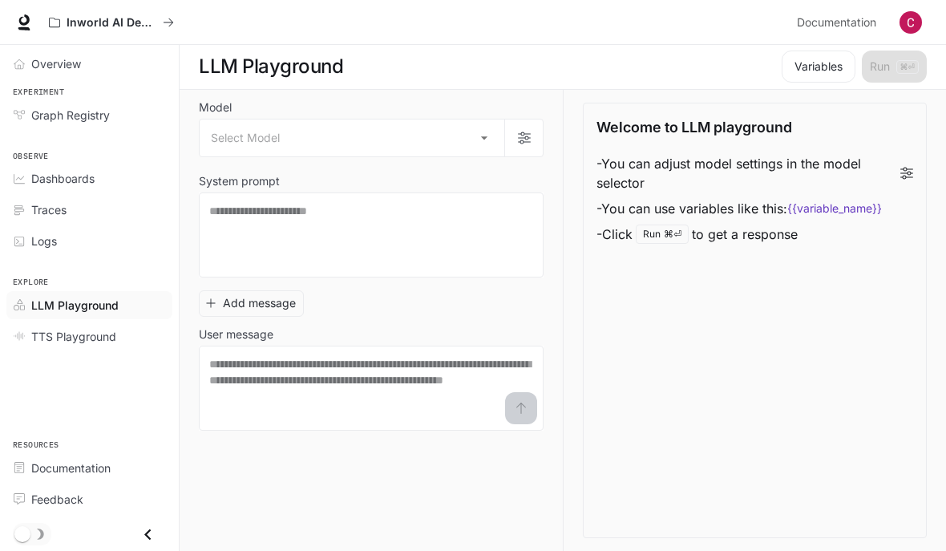
click at [426, 131] on body "Skip to main content Inworld AI Demos Documentation Documentation Portal Overvi…" at bounding box center [473, 275] width 946 height 552
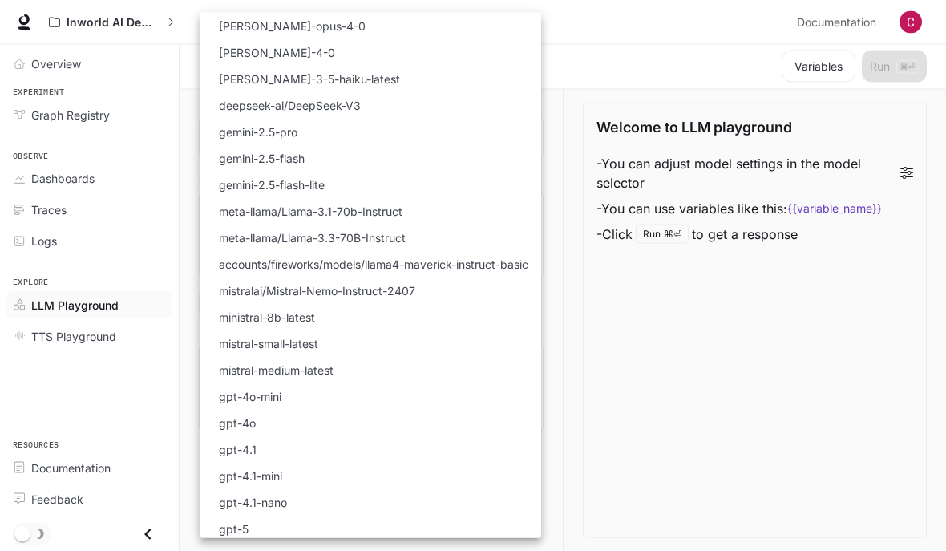
scroll to position [0, 0]
click at [677, 353] on div at bounding box center [473, 275] width 946 height 551
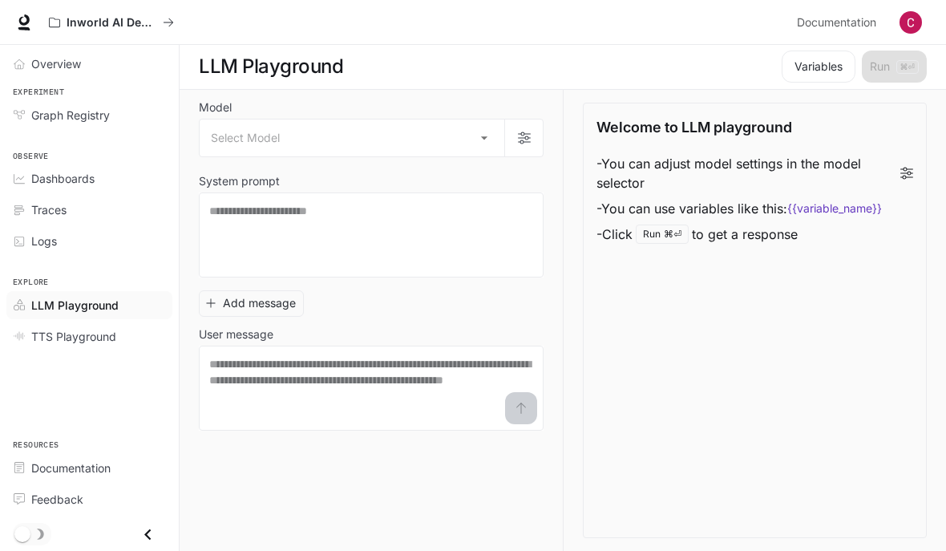
click at [608, 362] on div "Welcome to LLM playground - You can adjust model settings in the model selector…" at bounding box center [755, 320] width 344 height 435
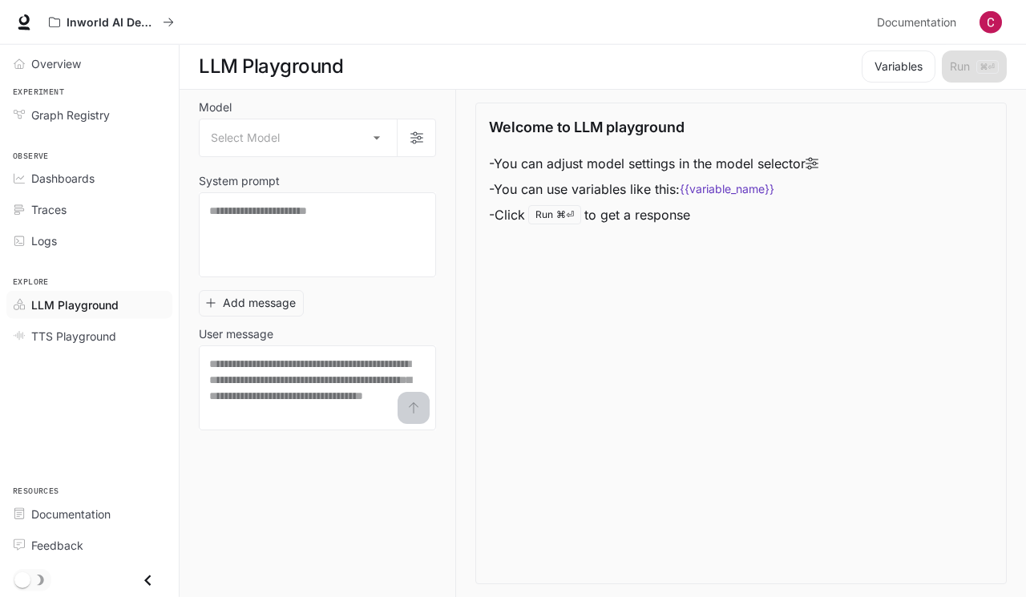
scroll to position [72, 0]
click at [945, 29] on img "button" at bounding box center [991, 22] width 22 height 22
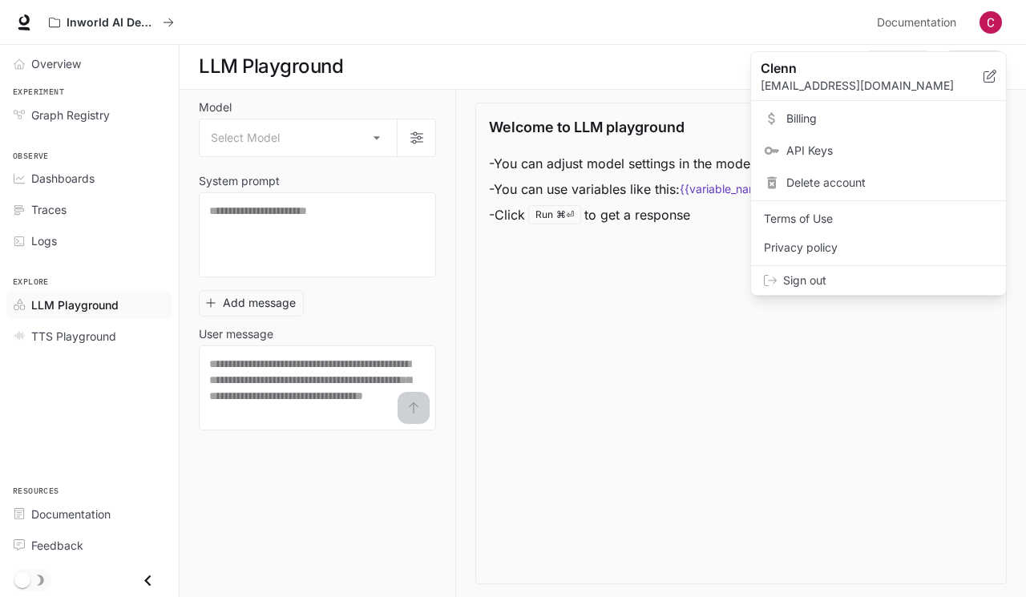
click at [909, 281] on span "Sign out" at bounding box center [888, 281] width 210 height 16
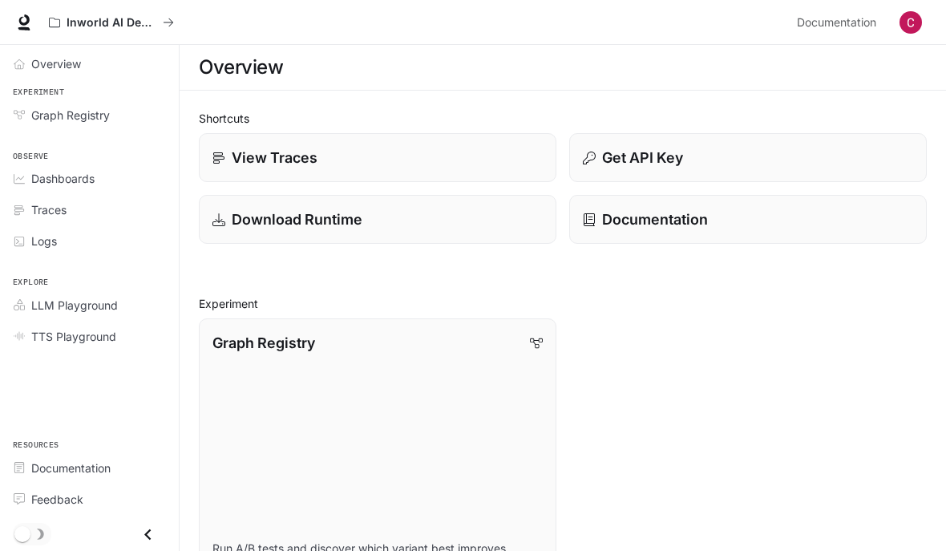
click at [908, 18] on img "button" at bounding box center [910, 22] width 22 height 22
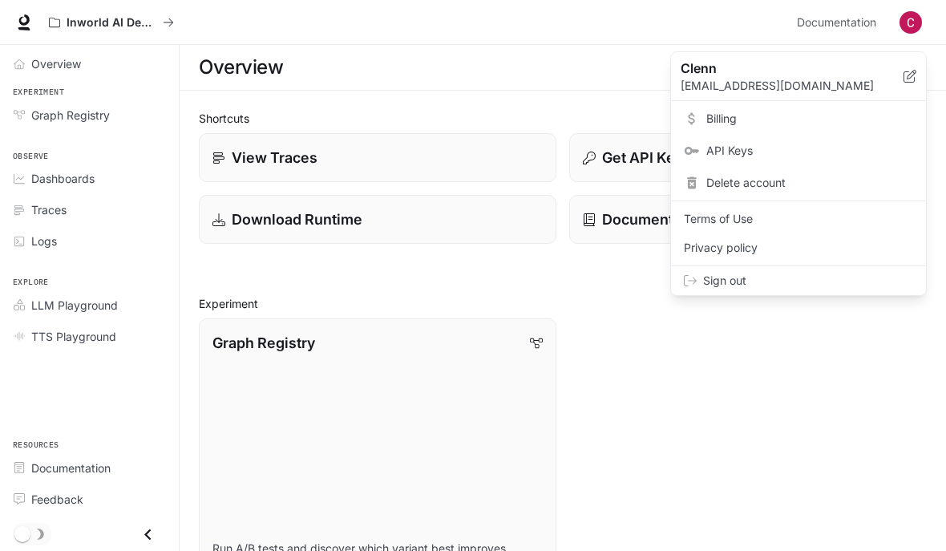
click at [785, 129] on link "Billing" at bounding box center [798, 118] width 249 height 29
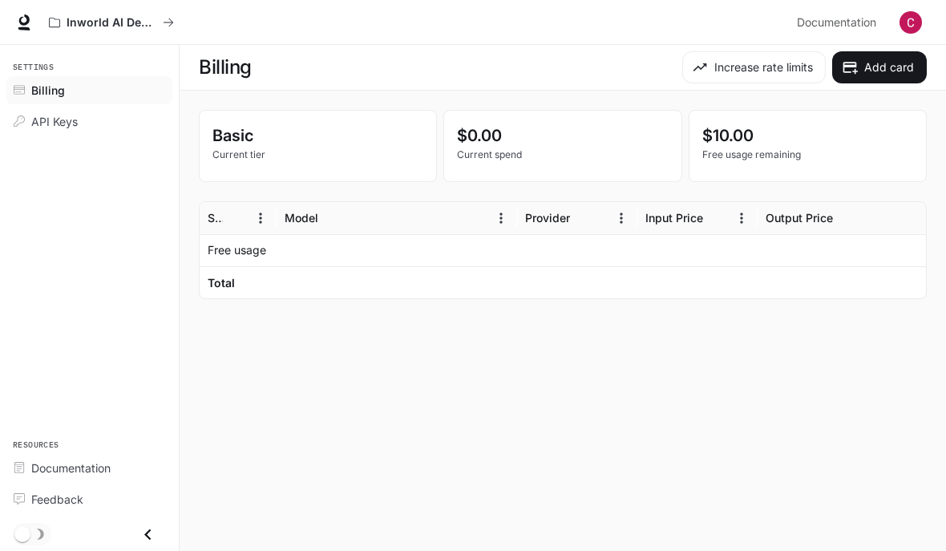
click at [126, 120] on div "API Keys" at bounding box center [98, 121] width 134 height 17
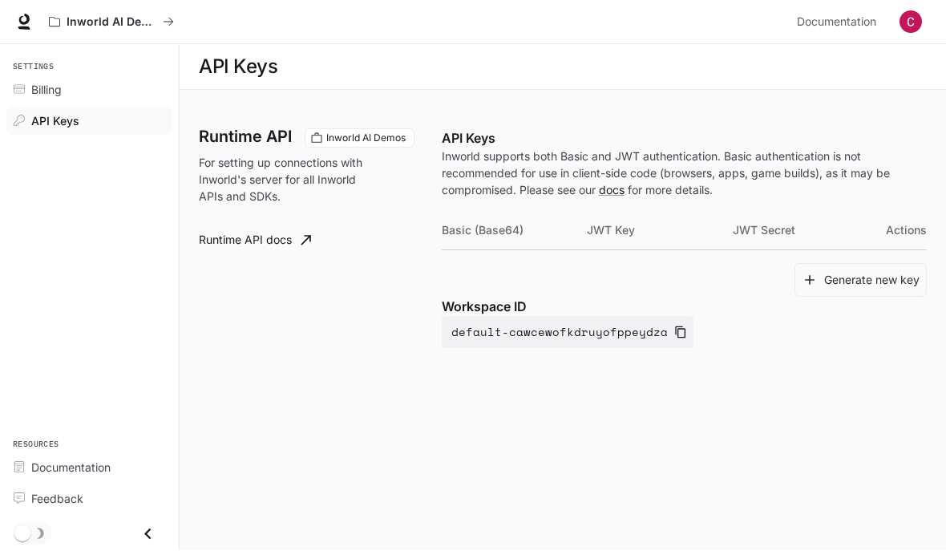
scroll to position [43, 0]
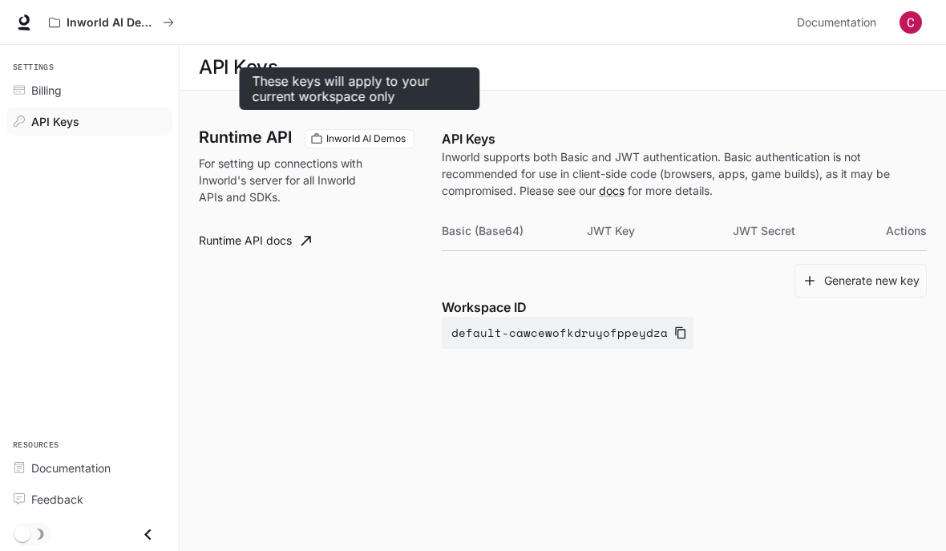
click at [515, 129] on p "API Keys" at bounding box center [684, 138] width 485 height 19
click at [495, 129] on p "API Keys" at bounding box center [684, 138] width 485 height 19
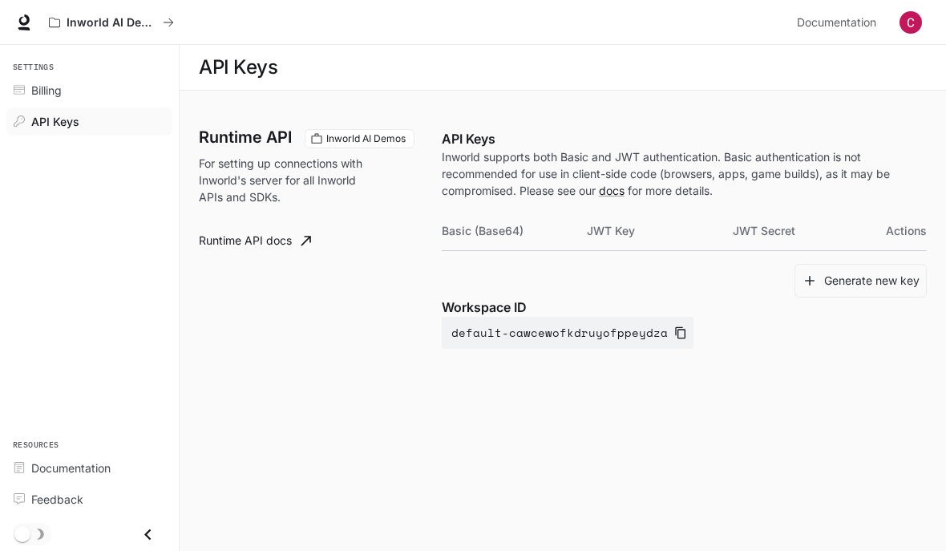
click at [572, 110] on div "Runtime API Inworld AI Demos For setting up connections with Inworld's server f…" at bounding box center [563, 255] width 728 height 290
click at [592, 317] on button "default-cawcewofkdruyofppeydza" at bounding box center [568, 333] width 252 height 32
click at [782, 129] on p "API Keys" at bounding box center [684, 138] width 485 height 19
click at [527, 212] on th "Basic (Base64)" at bounding box center [515, 231] width 146 height 38
click at [642, 212] on th "JWT Key" at bounding box center [660, 231] width 146 height 38
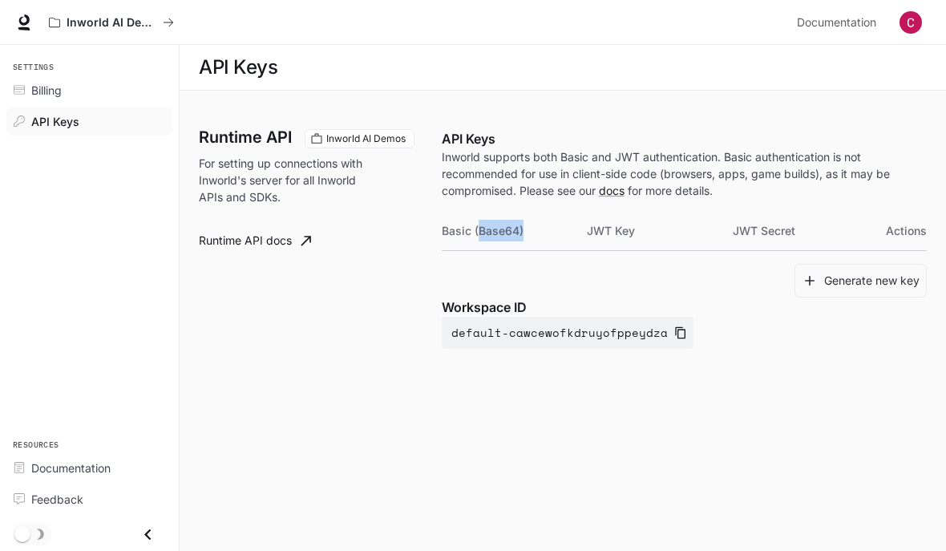
click at [634, 264] on div "Generate new key" at bounding box center [684, 281] width 485 height 34
click at [846, 212] on th "JWT Secret" at bounding box center [806, 231] width 146 height 38
click at [858, 264] on button "Generate new key" at bounding box center [860, 281] width 132 height 34
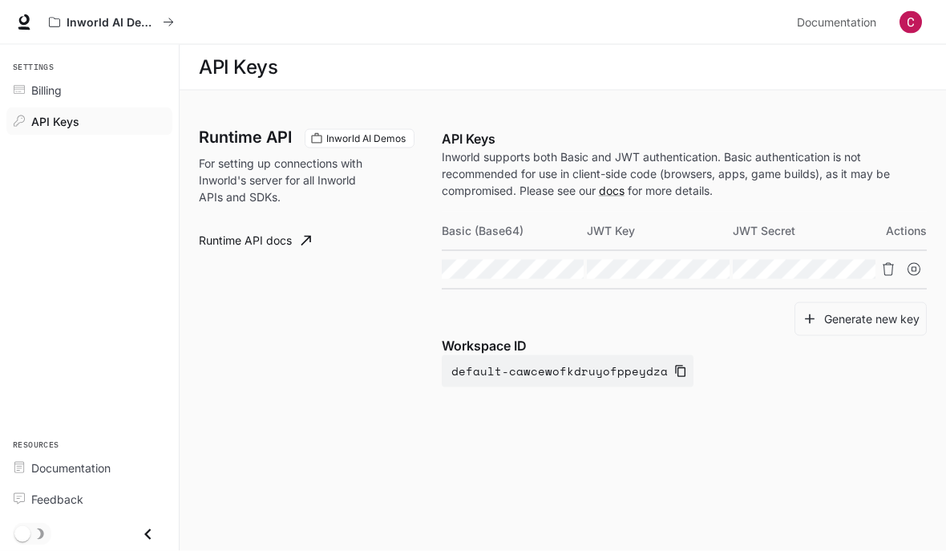
scroll to position [51, 0]
click at [838, 345] on div "Runtime API Inworld AI Demos For setting up connections with Inworld's server f…" at bounding box center [563, 274] width 728 height 329
click at [882, 263] on icon "Delete API key" at bounding box center [888, 269] width 13 height 13
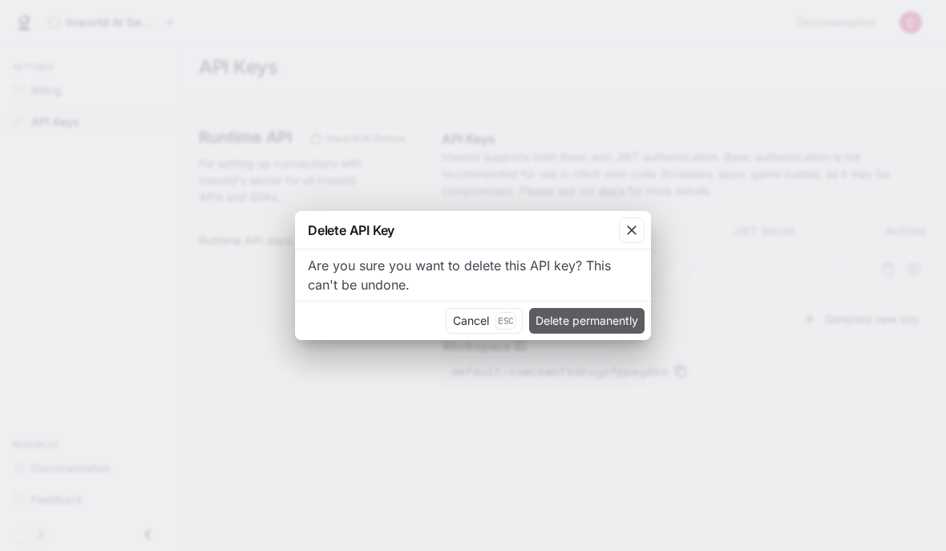
click at [622, 320] on button "Delete permanently" at bounding box center [586, 321] width 115 height 26
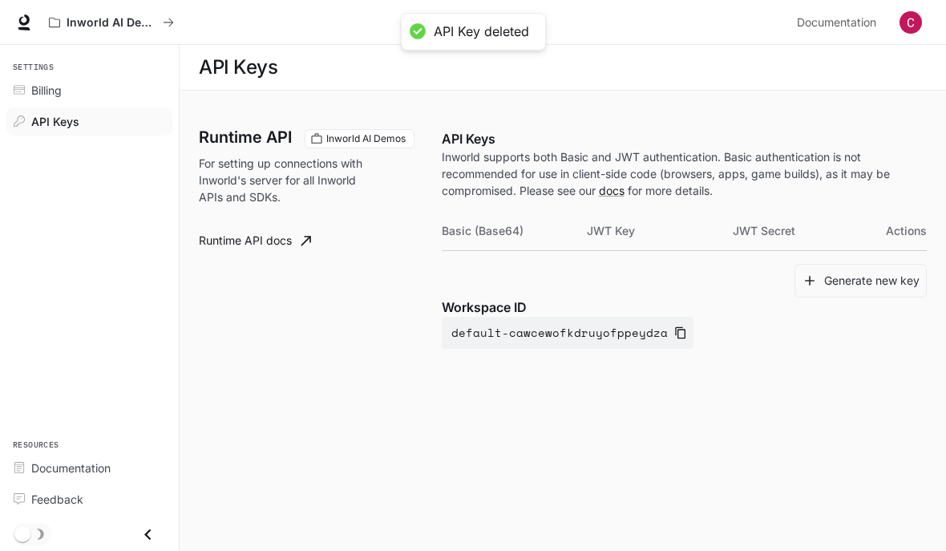
click at [914, 30] on img "button" at bounding box center [910, 22] width 22 height 22
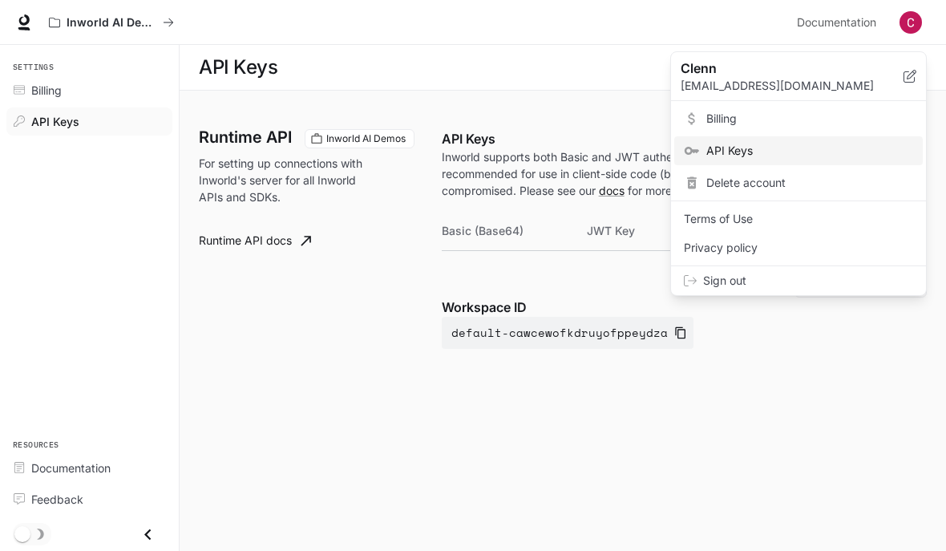
click at [829, 212] on span "Terms of Use" at bounding box center [798, 219] width 229 height 16
click at [589, 139] on div at bounding box center [473, 275] width 946 height 551
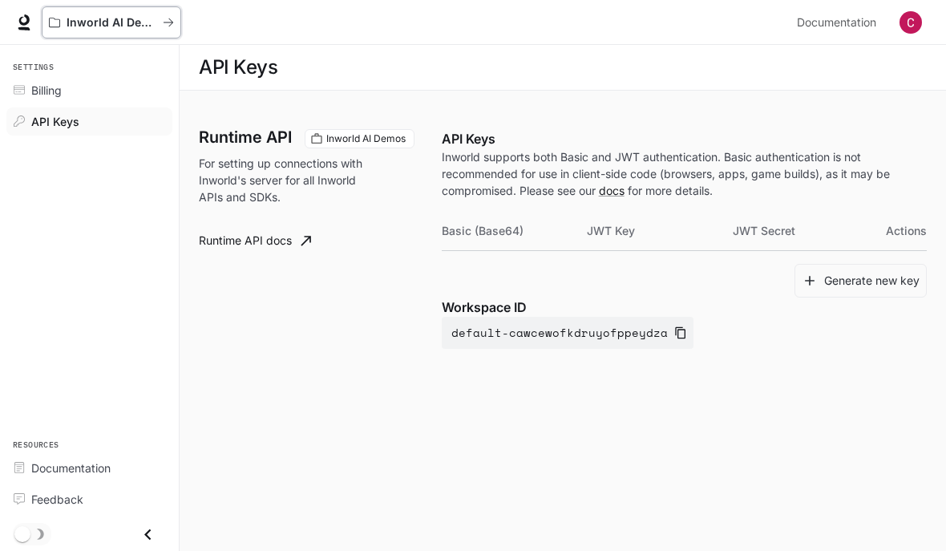
click at [99, 14] on button "Inworld AI Demos" at bounding box center [111, 22] width 139 height 32
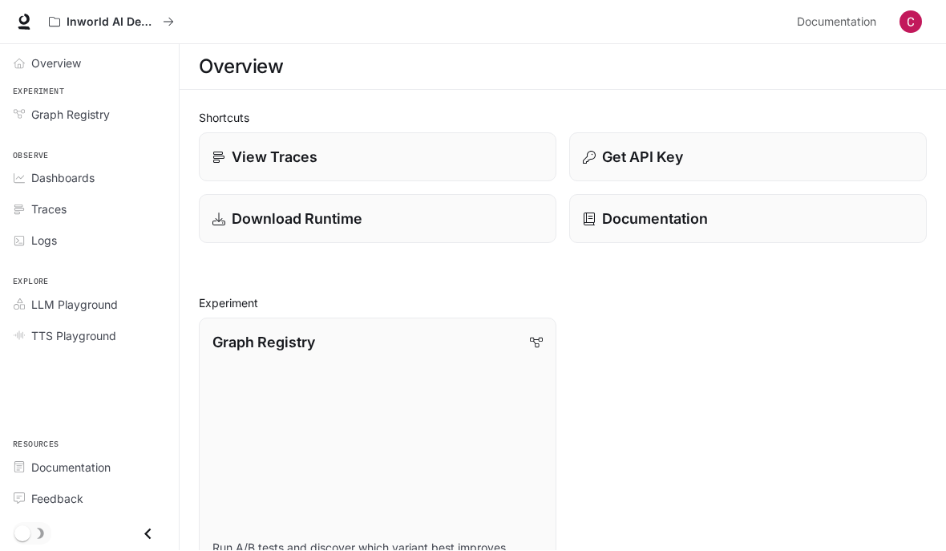
scroll to position [1, 0]
click at [178, 11] on button "Inworld AI Demos" at bounding box center [111, 22] width 139 height 32
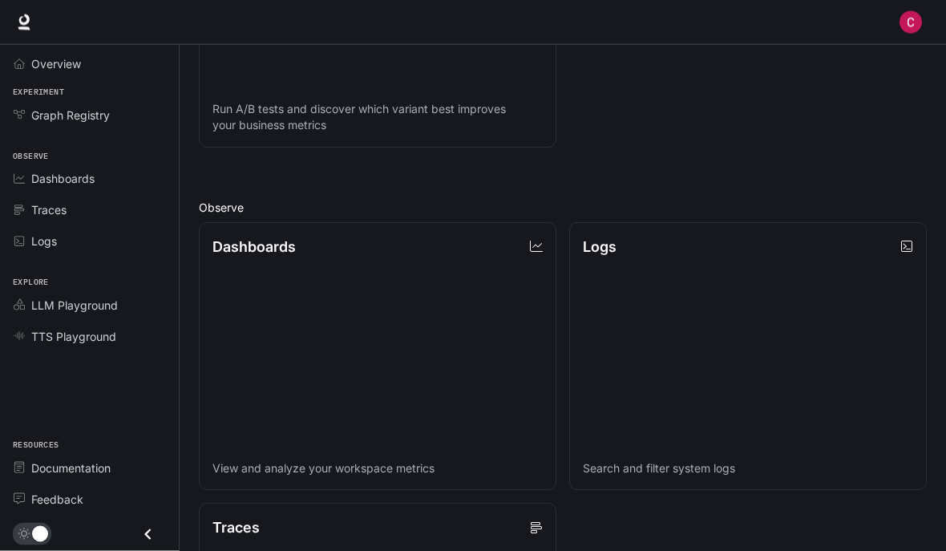
scroll to position [439, 0]
click at [127, 476] on div "Documentation" at bounding box center [98, 467] width 134 height 17
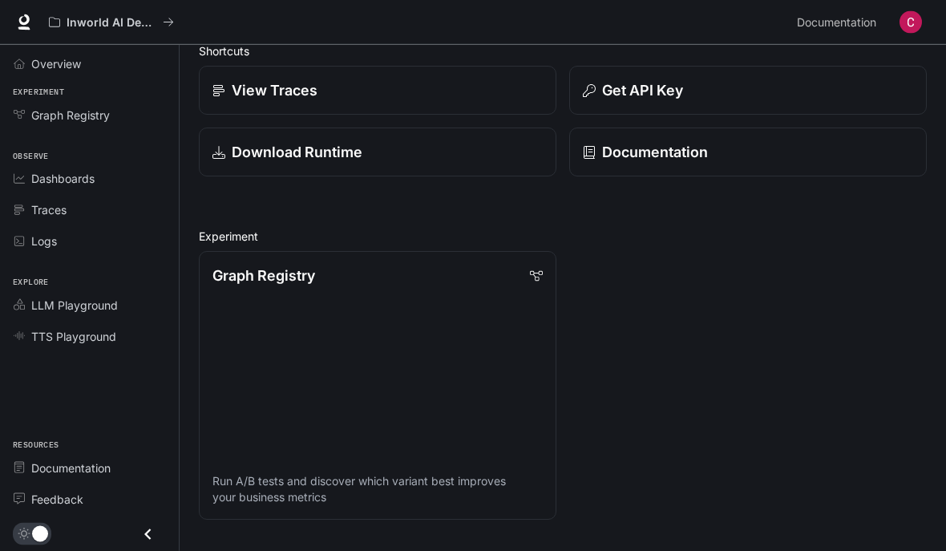
scroll to position [0, 0]
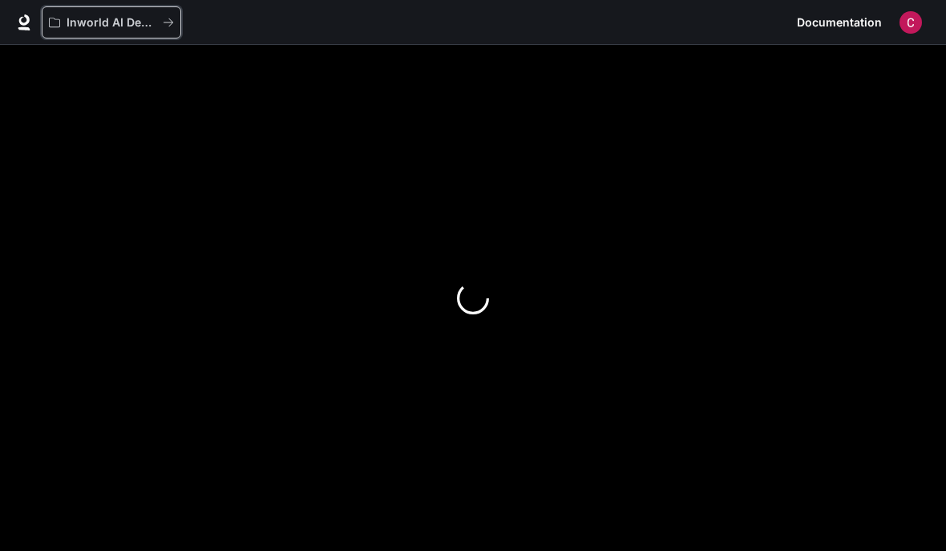
click at [46, 26] on button "Inworld AI Demos" at bounding box center [111, 22] width 139 height 32
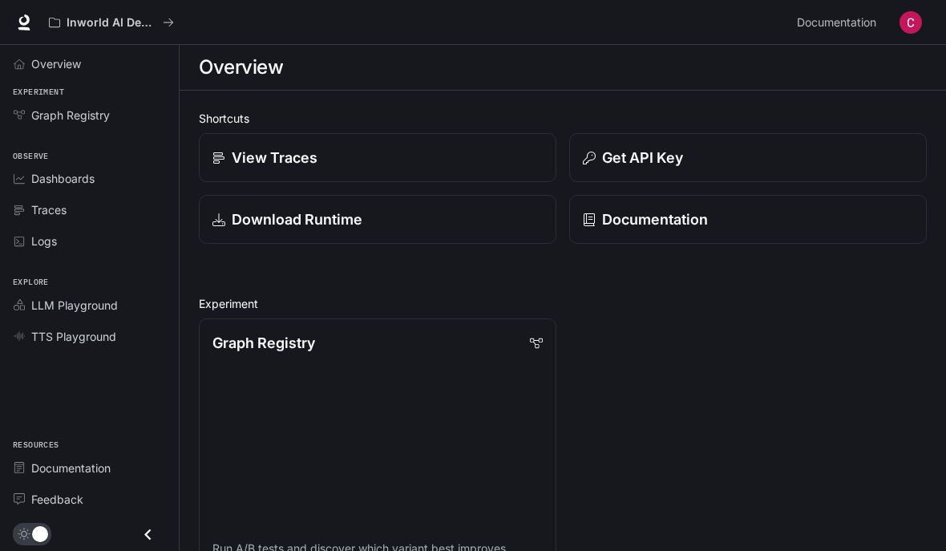
click at [855, 18] on span "Documentation" at bounding box center [836, 23] width 79 height 20
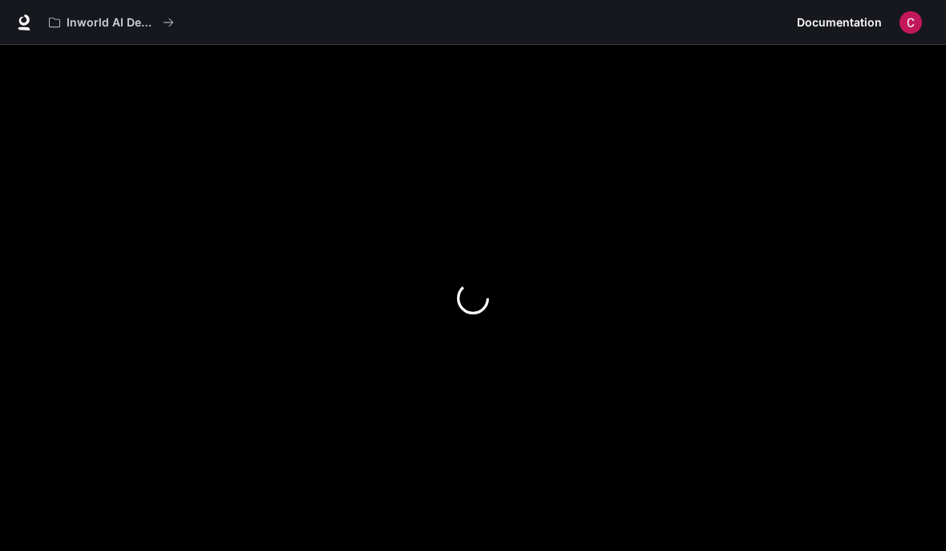
click at [907, 21] on img "button" at bounding box center [910, 22] width 22 height 22
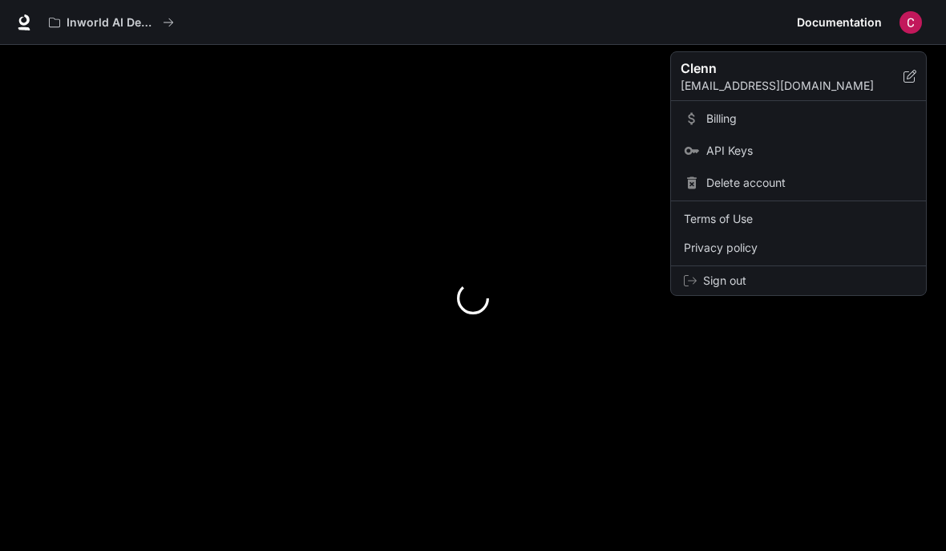
click at [24, 15] on div at bounding box center [473, 275] width 946 height 551
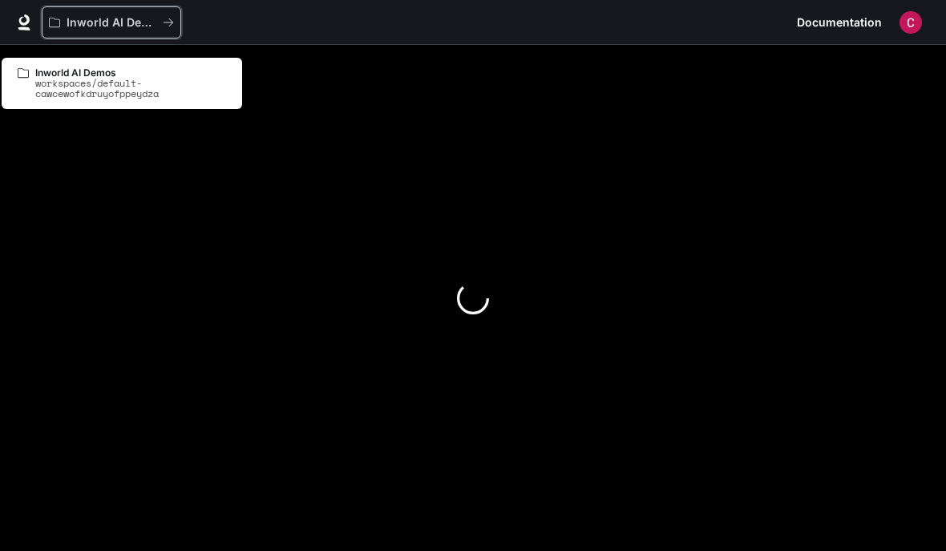
click at [51, 26] on icon "All workspaces" at bounding box center [54, 22] width 11 height 11
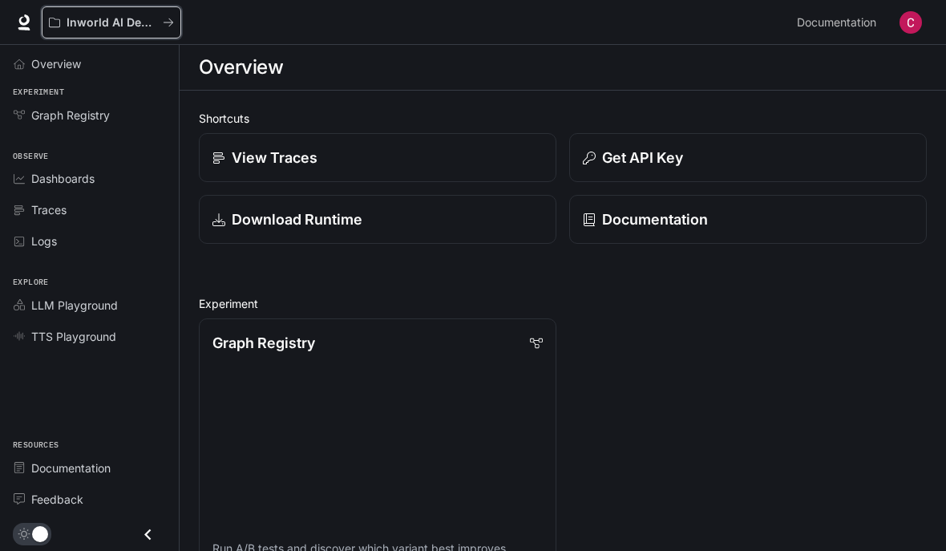
click at [102, 18] on p "Inworld AI Demos" at bounding box center [112, 23] width 90 height 14
click at [81, 19] on p "Inworld AI Demos" at bounding box center [112, 23] width 90 height 14
click at [30, 63] on span "Overview" at bounding box center [23, 64] width 18 height 11
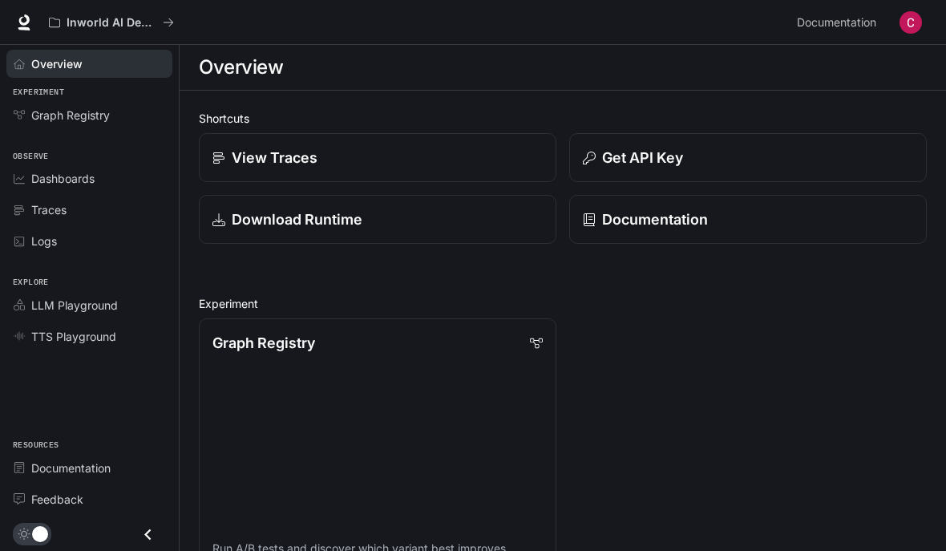
click at [20, 111] on icon "Graph Registry" at bounding box center [19, 114] width 11 height 11
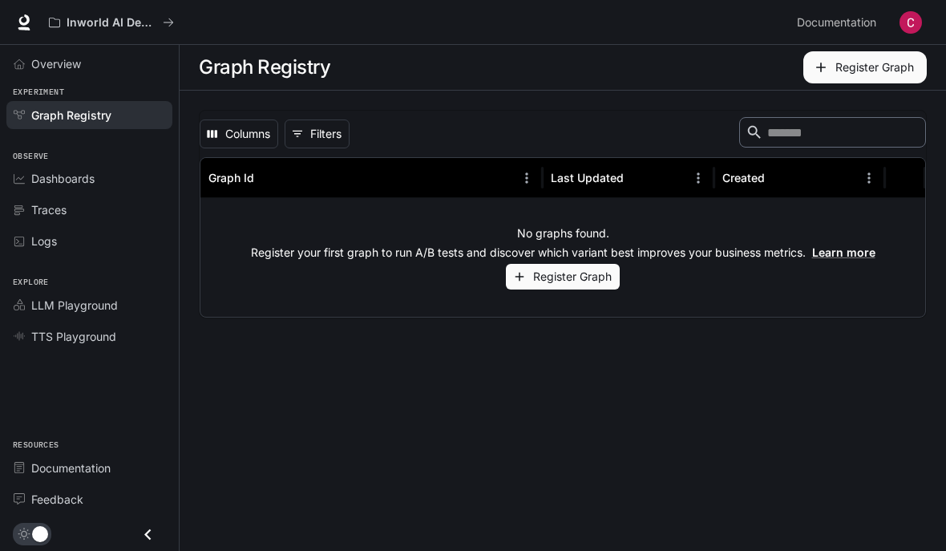
click at [122, 172] on div "Dashboards" at bounding box center [98, 178] width 134 height 17
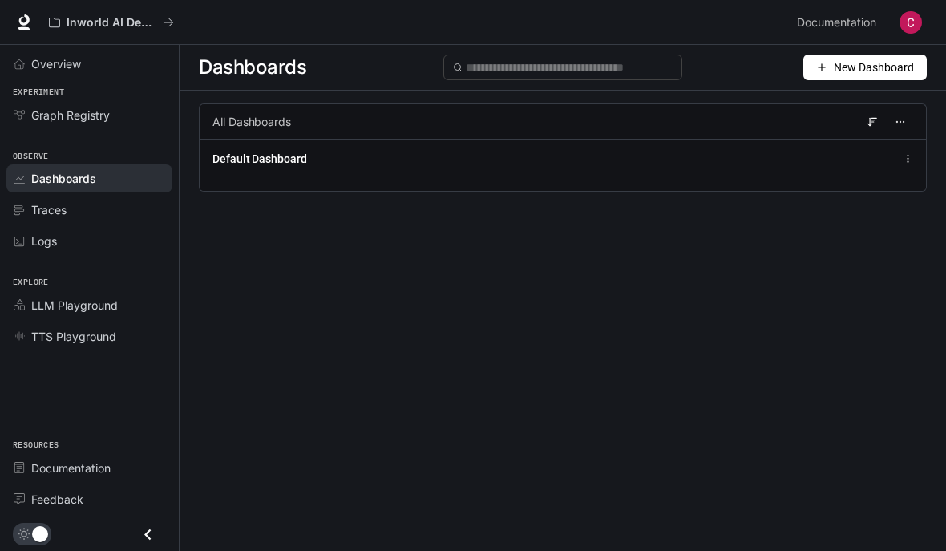
click at [300, 159] on span "Default Dashboard" at bounding box center [259, 159] width 95 height 16
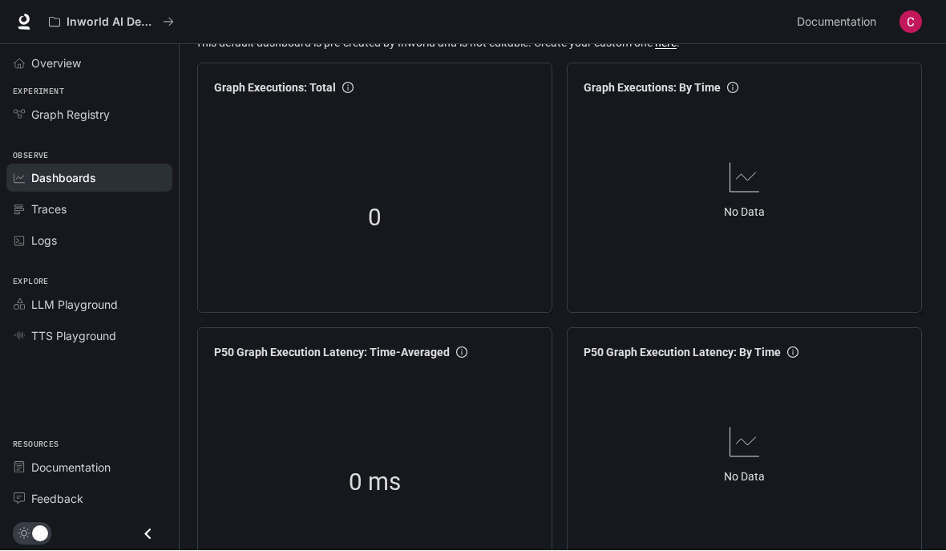
click at [112, 212] on div "Traces" at bounding box center [98, 209] width 134 height 17
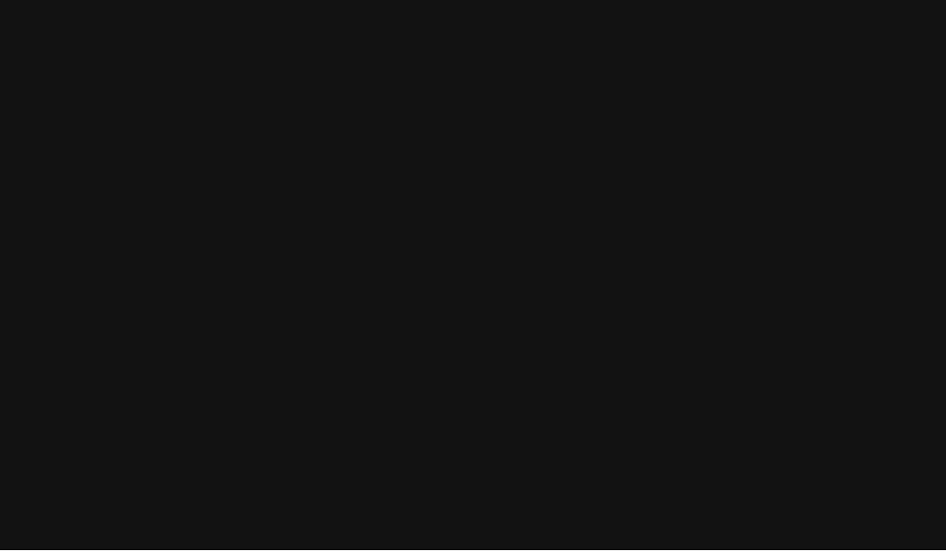
scroll to position [1, 0]
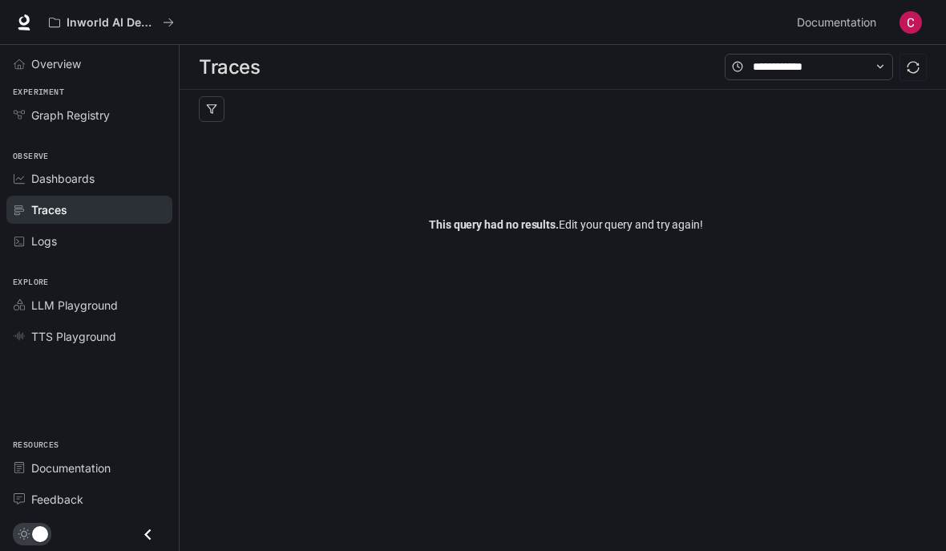
click at [119, 238] on div "Logs" at bounding box center [98, 240] width 134 height 17
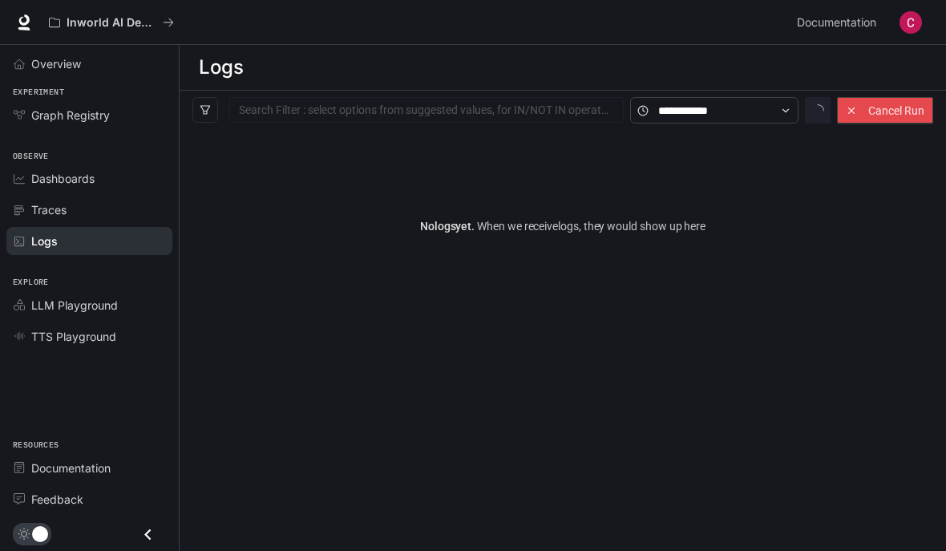
click at [103, 159] on span "Observe" at bounding box center [89, 157] width 179 height 14
click at [58, 276] on span "Explore" at bounding box center [89, 283] width 179 height 14
click at [114, 299] on span "LLM Playground" at bounding box center [74, 305] width 87 height 17
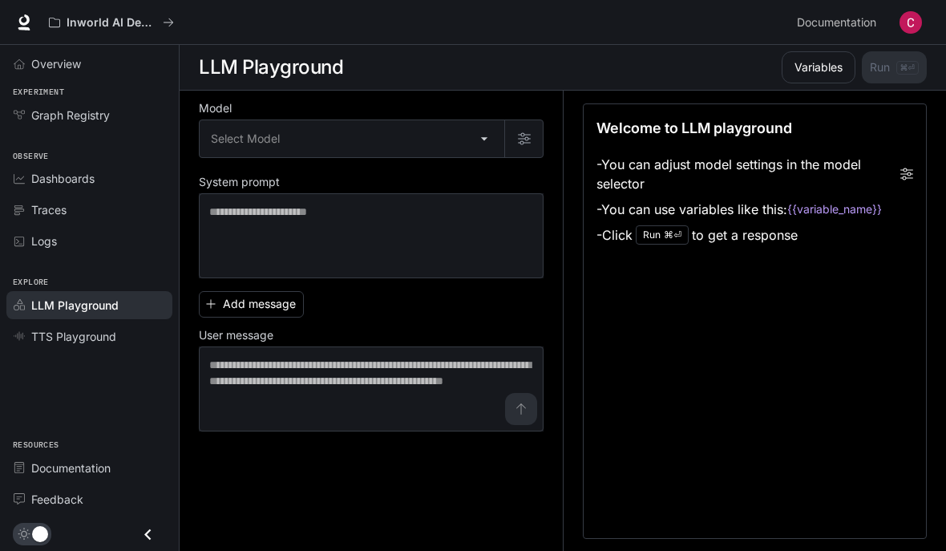
click at [110, 345] on link "TTS Playground" at bounding box center [89, 336] width 166 height 28
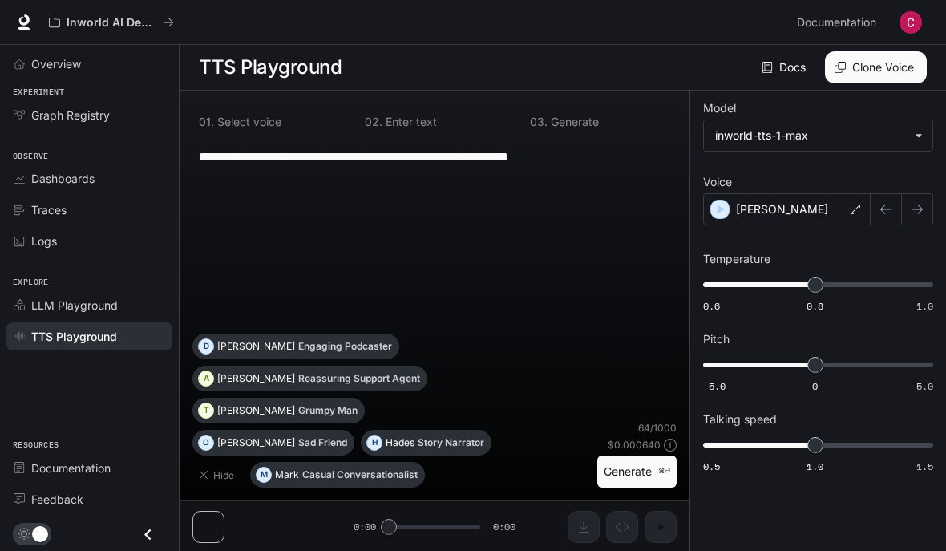
click at [792, 212] on div "[PERSON_NAME]" at bounding box center [787, 209] width 168 height 32
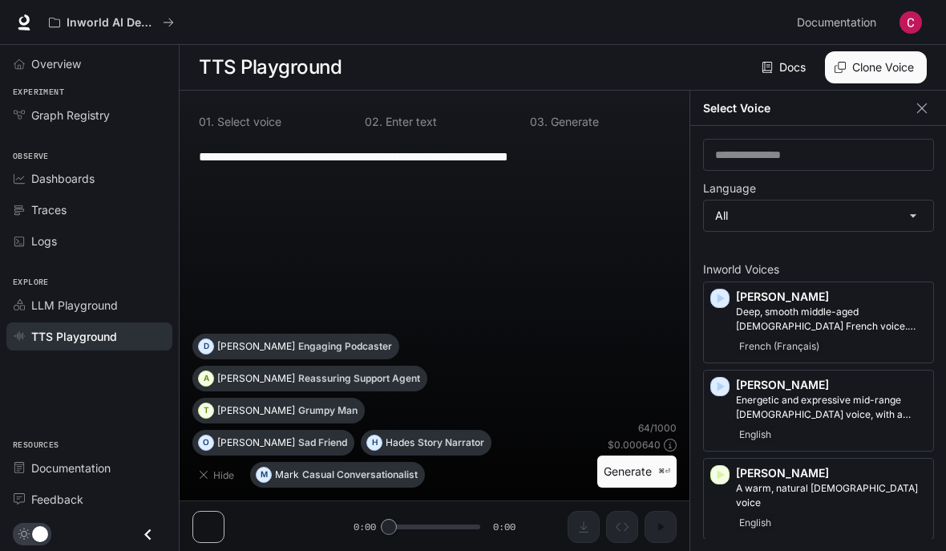
click at [910, 107] on button "button" at bounding box center [922, 108] width 24 height 24
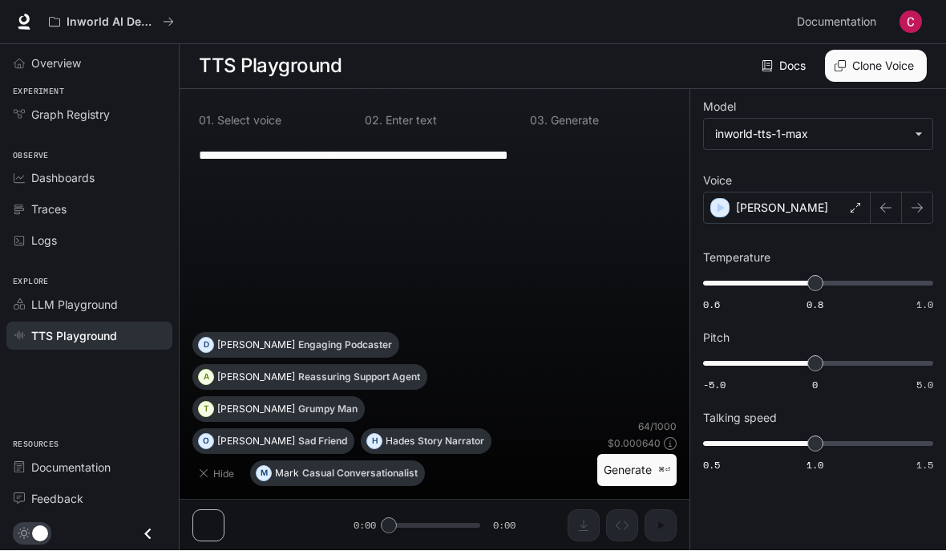
click at [641, 487] on button "Generate ⌘⏎" at bounding box center [636, 471] width 79 height 33
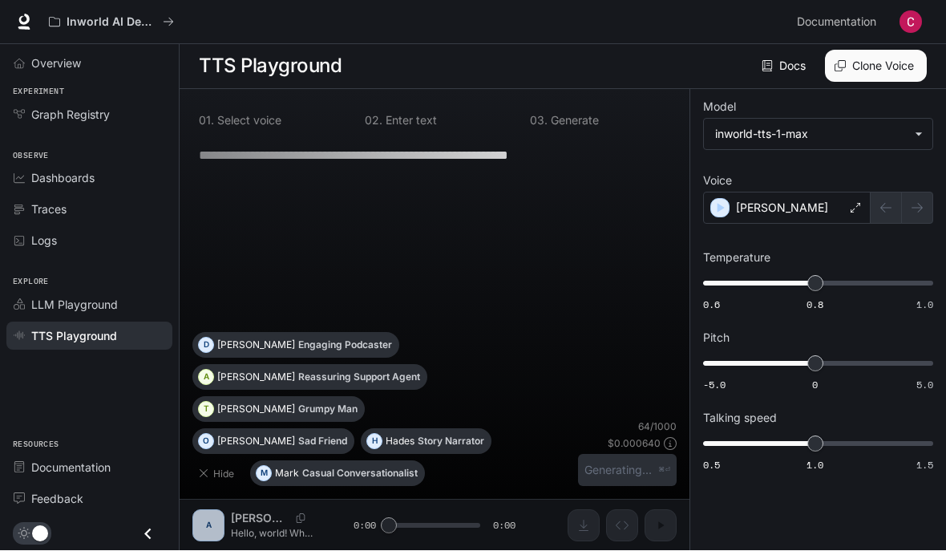
scroll to position [72, 0]
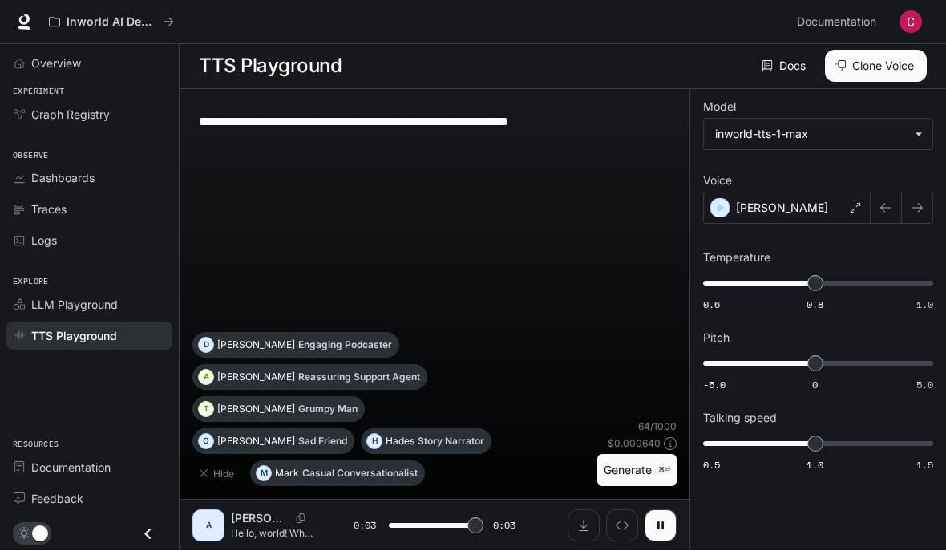
type input "*"
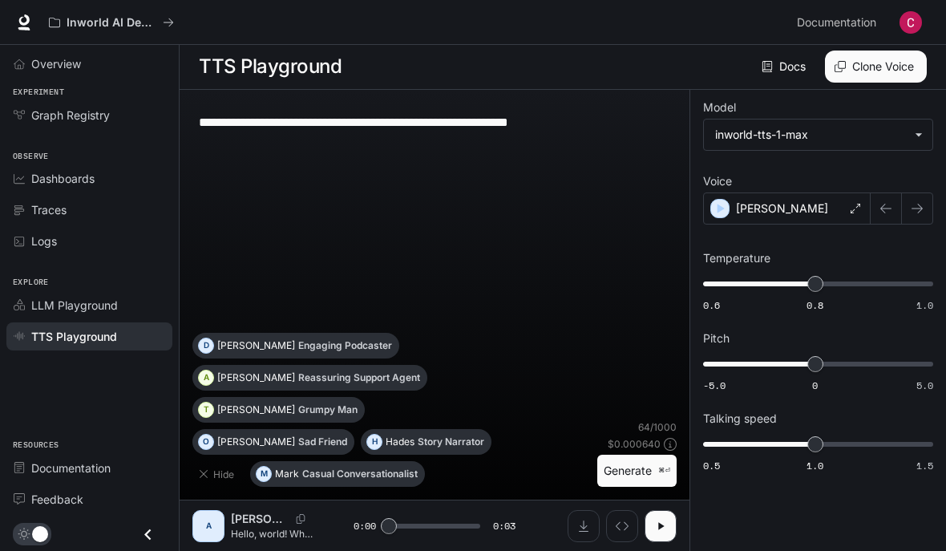
scroll to position [0, 0]
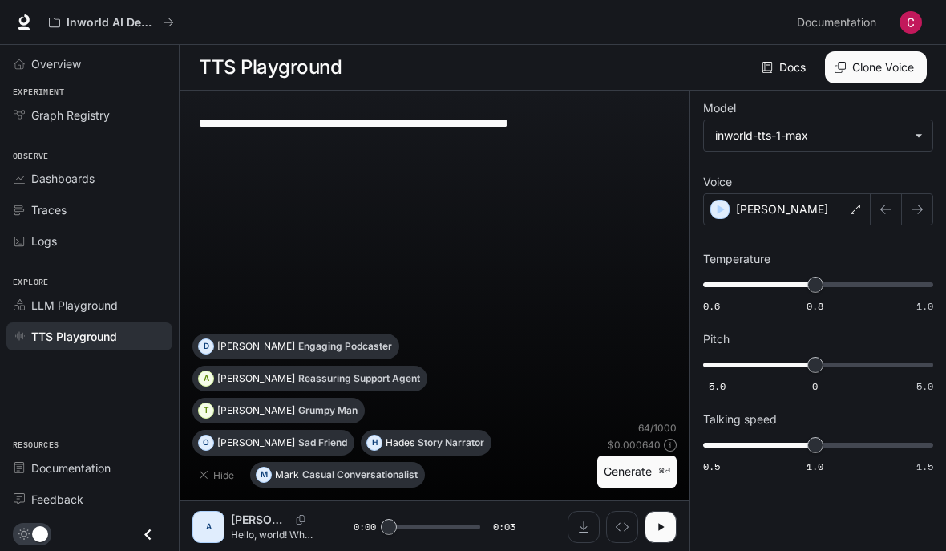
click at [856, 11] on link "Documentation Documentation" at bounding box center [839, 22] width 98 height 32
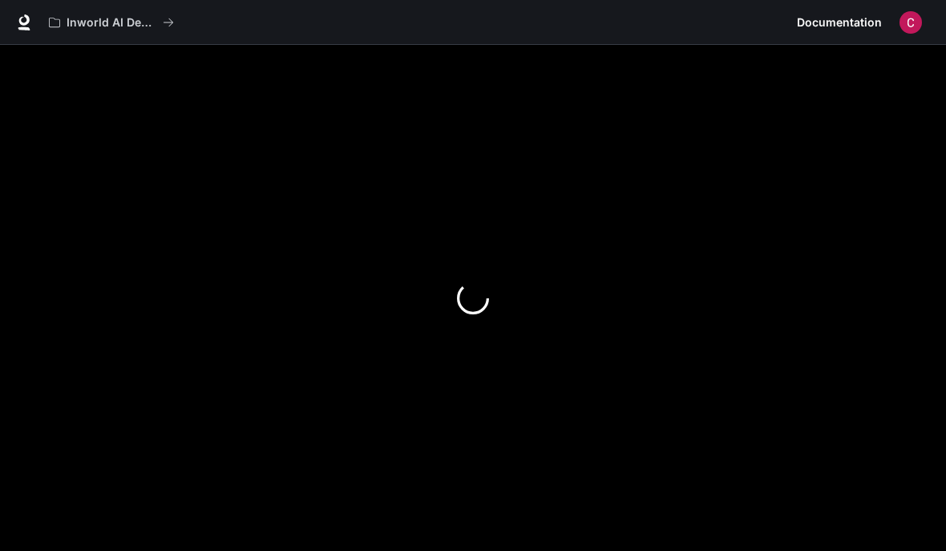
click at [843, 26] on span "Documentation" at bounding box center [839, 23] width 85 height 20
click at [907, 22] on img "button" at bounding box center [910, 22] width 22 height 22
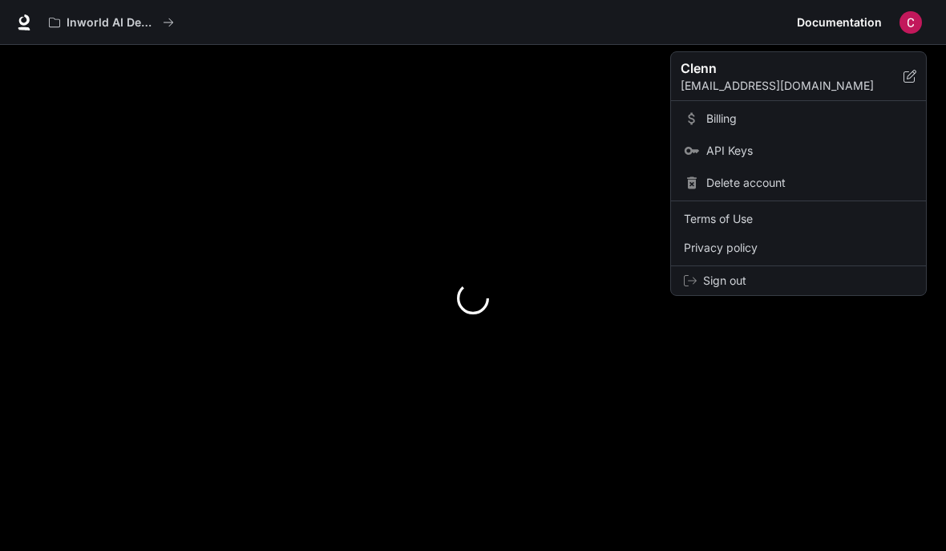
click at [908, 14] on div at bounding box center [473, 275] width 946 height 551
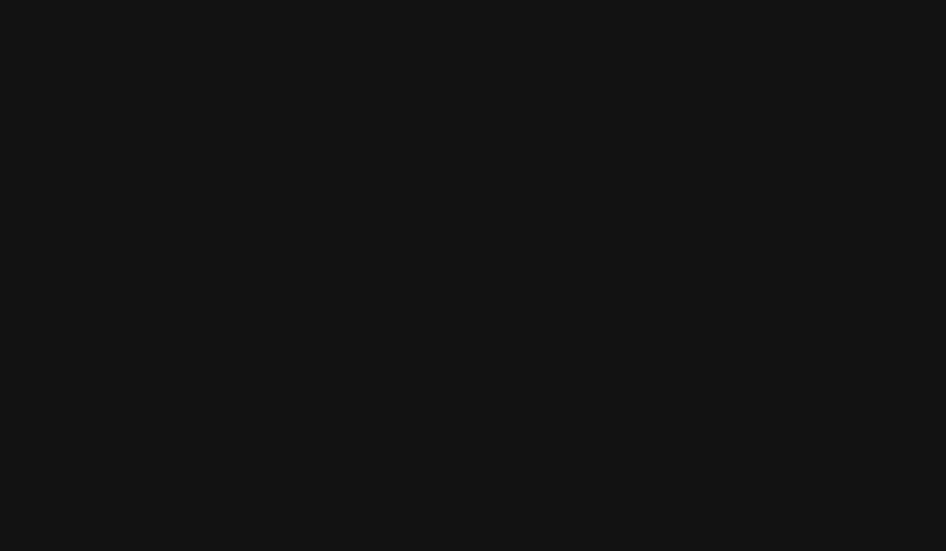
click at [786, 0] on html at bounding box center [473, 0] width 946 height 0
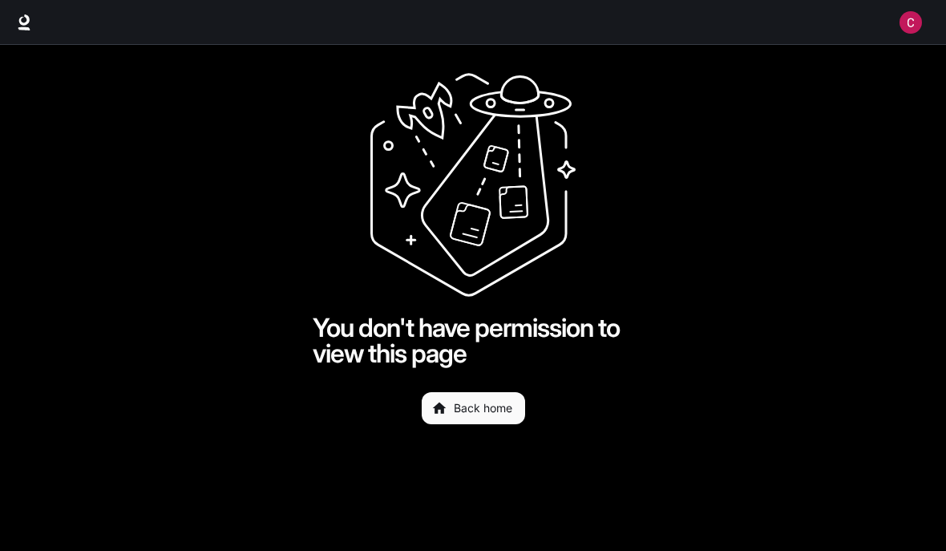
click at [916, 20] on img "button" at bounding box center [910, 22] width 22 height 22
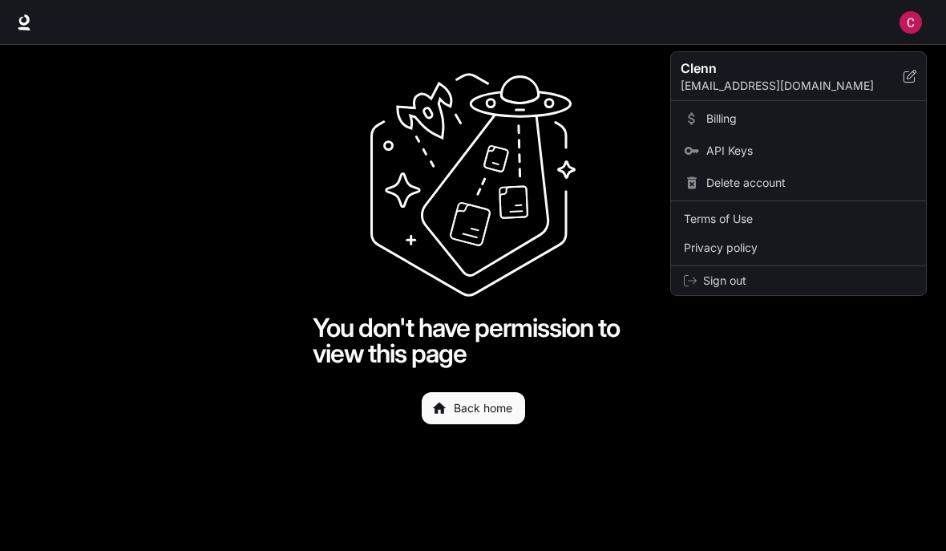
click at [924, 19] on div at bounding box center [473, 275] width 946 height 551
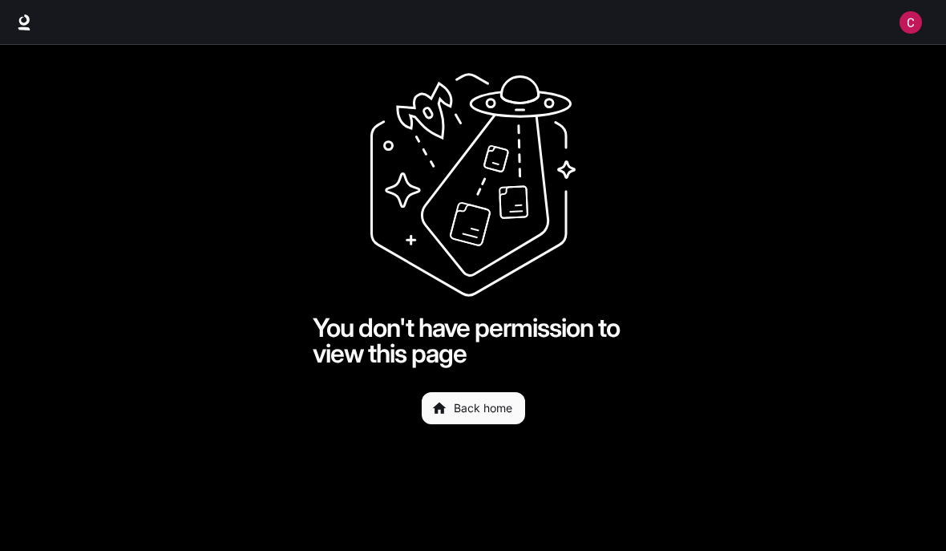
click at [917, 14] on img "button" at bounding box center [910, 22] width 22 height 22
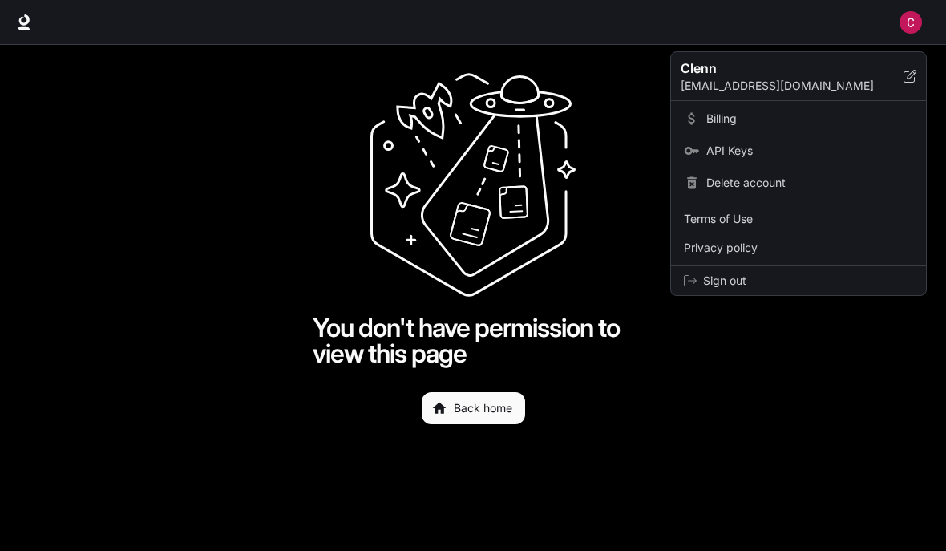
click at [913, 17] on div at bounding box center [473, 275] width 946 height 551
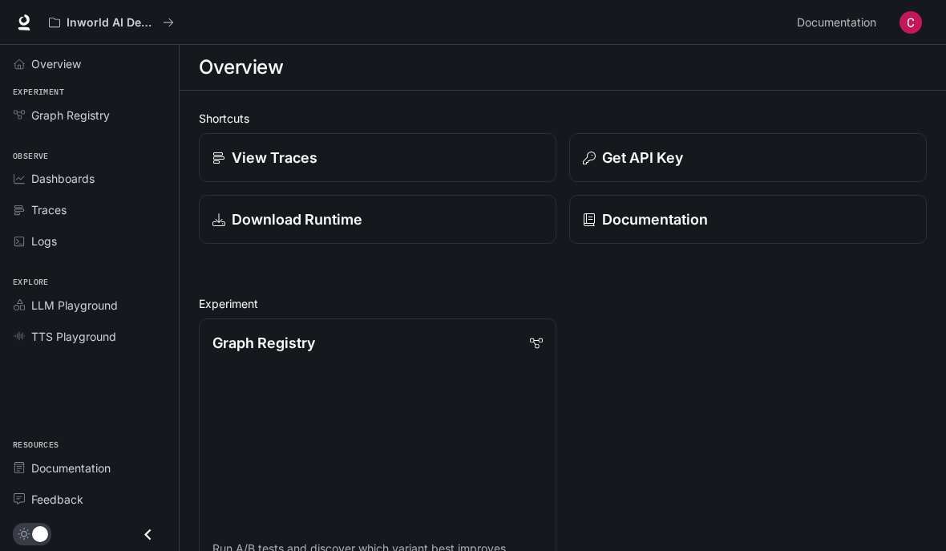
click at [914, 26] on img "button" at bounding box center [910, 22] width 22 height 22
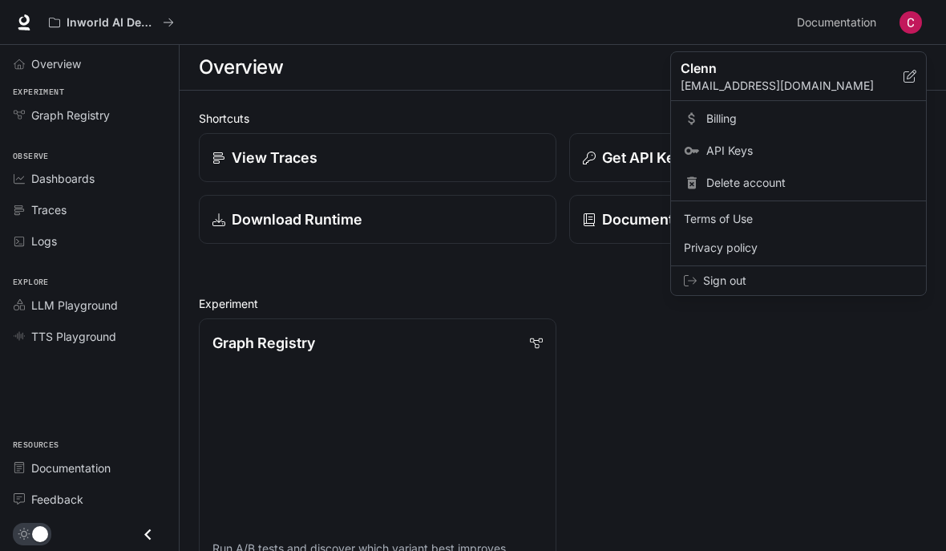
click at [794, 301] on div at bounding box center [473, 275] width 946 height 551
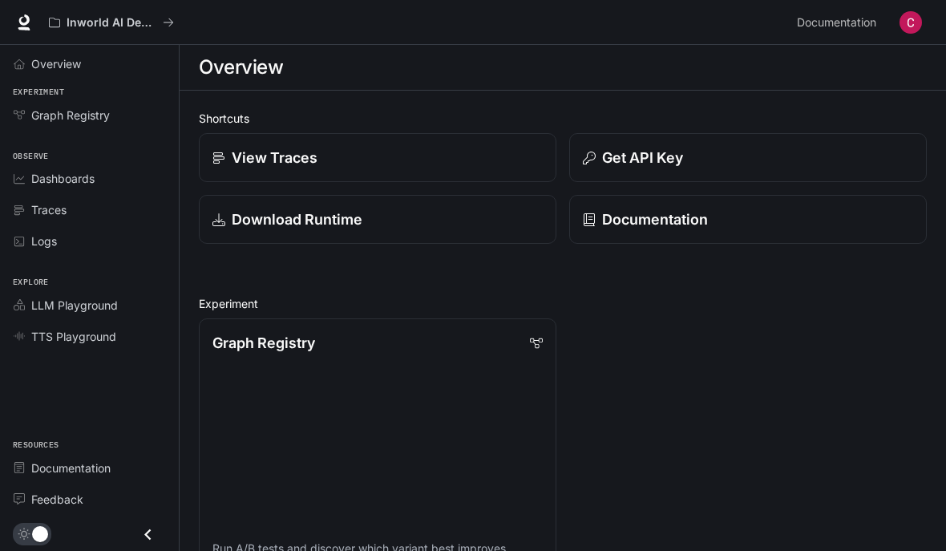
click at [909, 21] on img "button" at bounding box center [910, 22] width 22 height 22
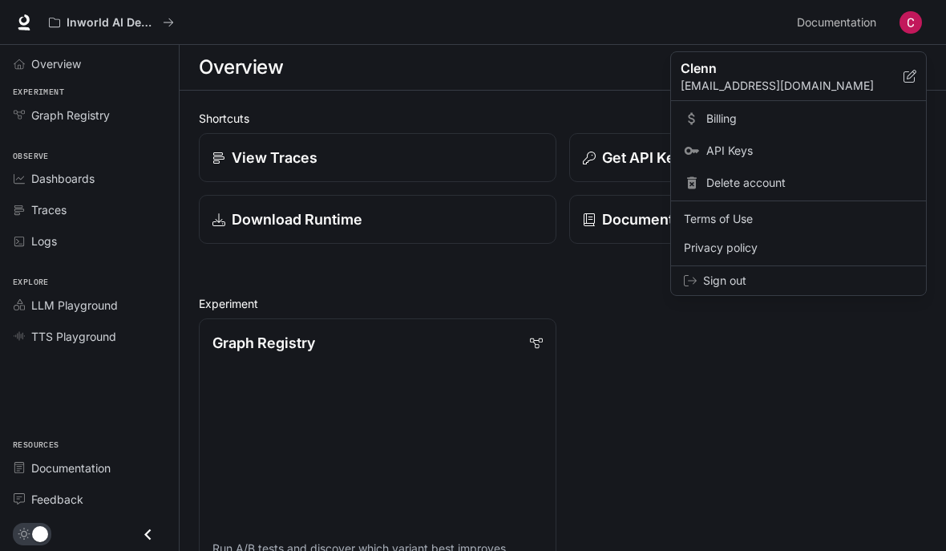
click at [835, 277] on span "Sign out" at bounding box center [808, 281] width 210 height 16
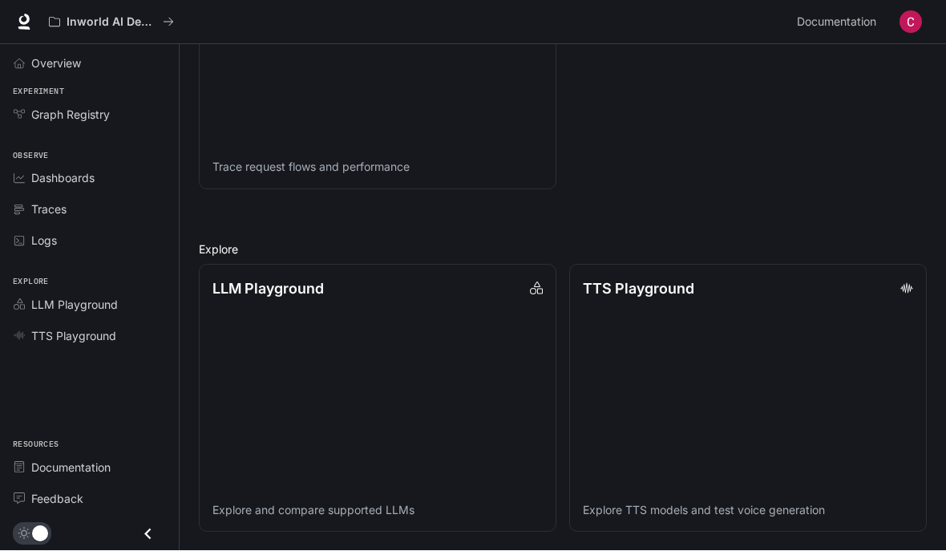
scroll to position [1021, 0]
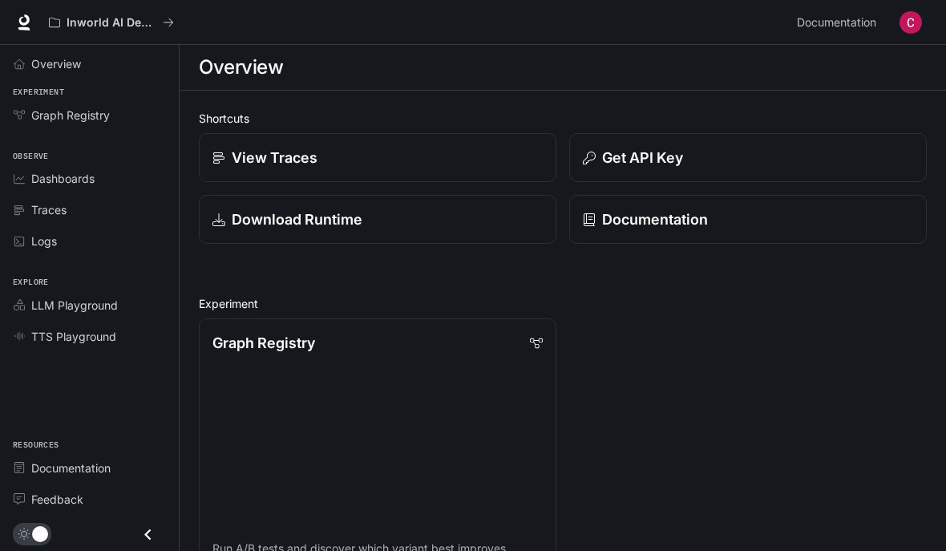
click at [196, 26] on div "Inworld AI Demos" at bounding box center [416, 22] width 749 height 32
click at [55, 26] on icon "All workspaces" at bounding box center [54, 22] width 11 height 11
click at [172, 20] on icon "All workspaces" at bounding box center [168, 22] width 11 height 11
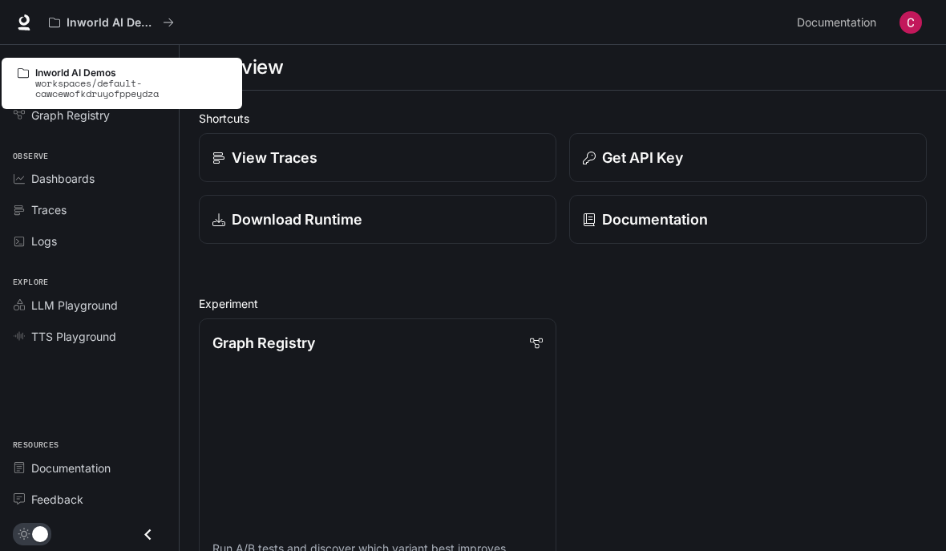
click at [190, 80] on p "workspaces/default-cawcewofkdruyofppeydza" at bounding box center [130, 88] width 191 height 21
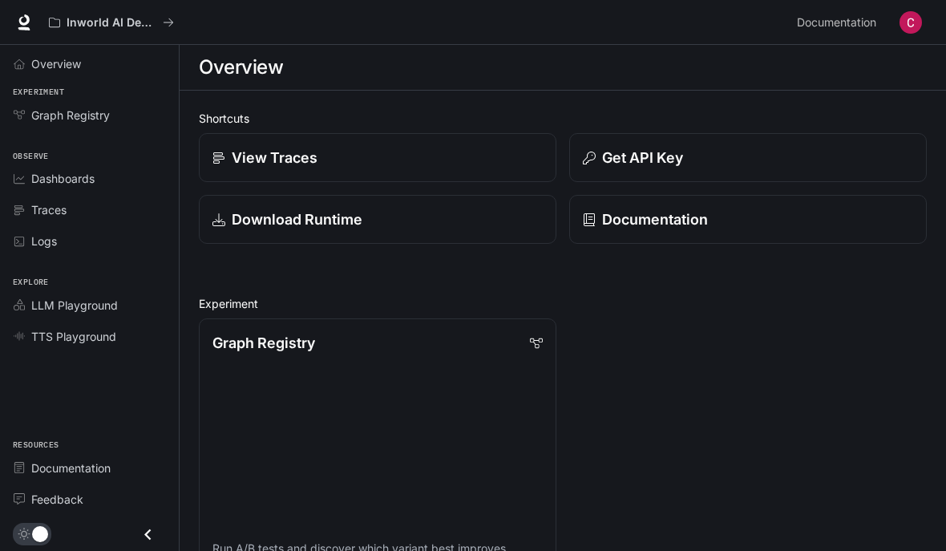
click at [95, 76] on link "Overview" at bounding box center [89, 64] width 166 height 28
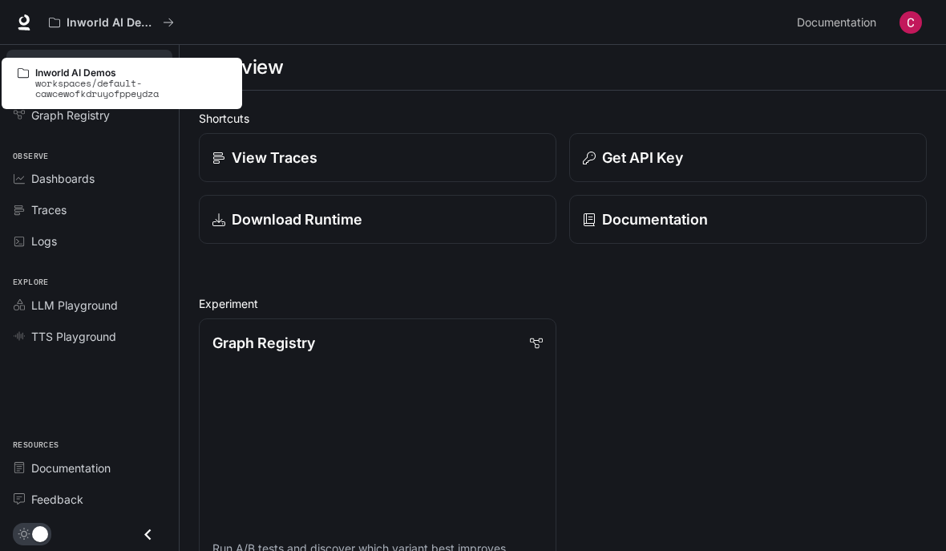
click at [280, 30] on div "Inworld AI Demos" at bounding box center [416, 22] width 749 height 32
click at [315, 66] on div "Overview" at bounding box center [563, 67] width 728 height 32
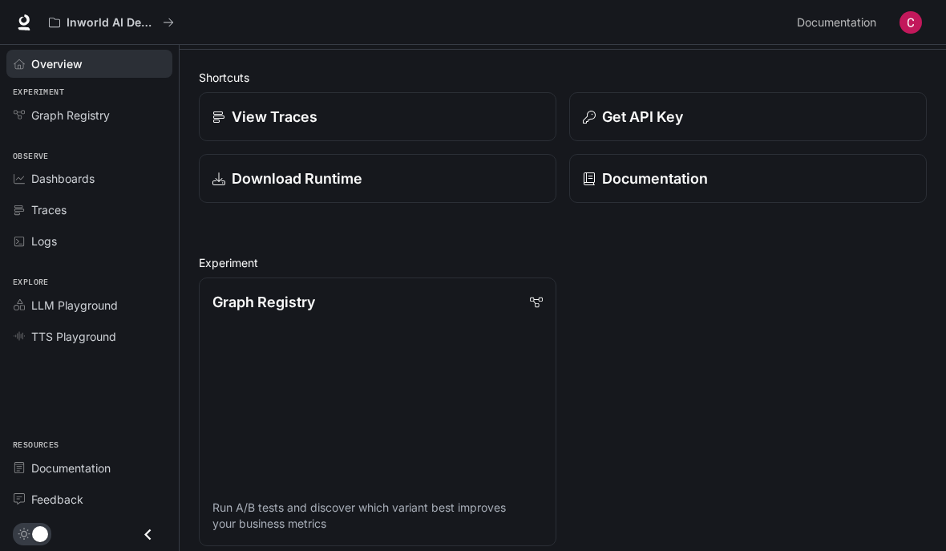
click at [723, 269] on div "Graph Registry Run A/B tests and discover which variant best improves your busi…" at bounding box center [556, 405] width 741 height 281
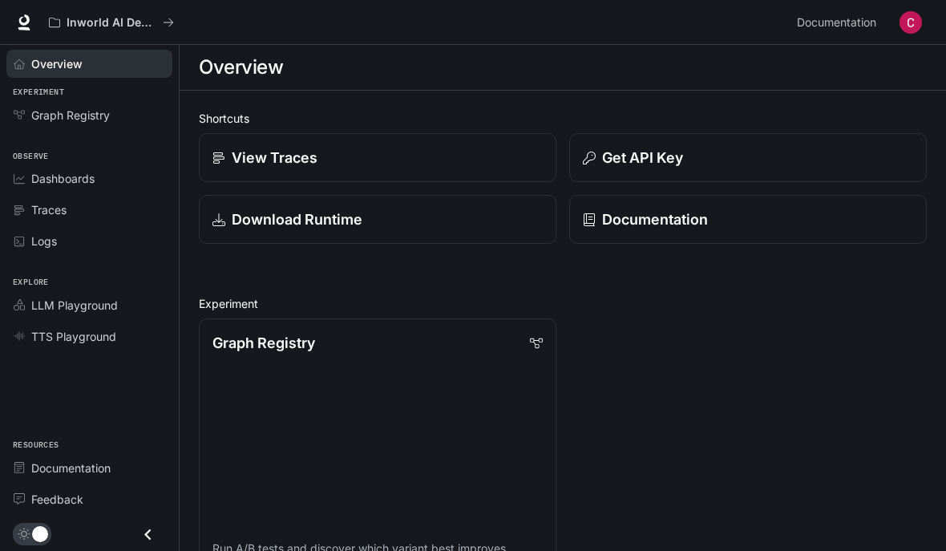
click at [915, 25] on img "button" at bounding box center [910, 22] width 22 height 22
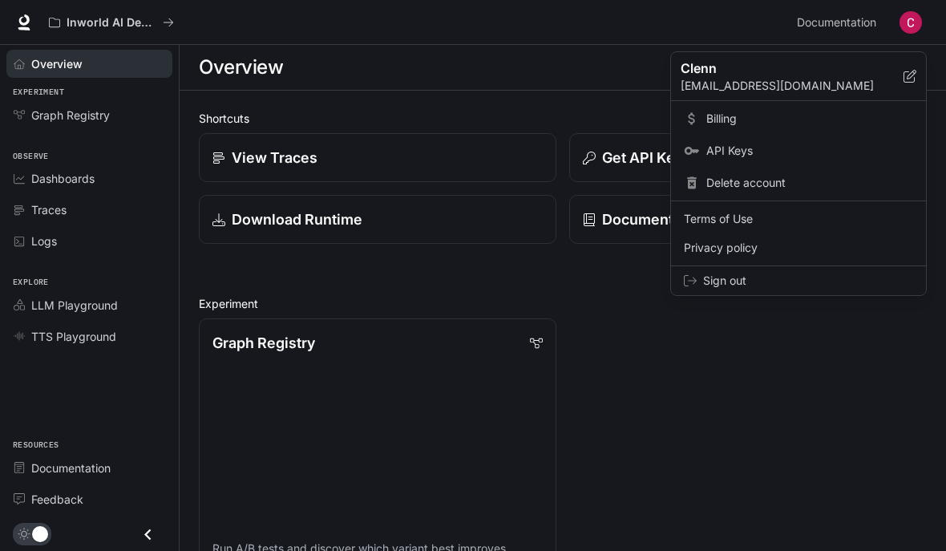
click at [756, 14] on div at bounding box center [473, 275] width 946 height 551
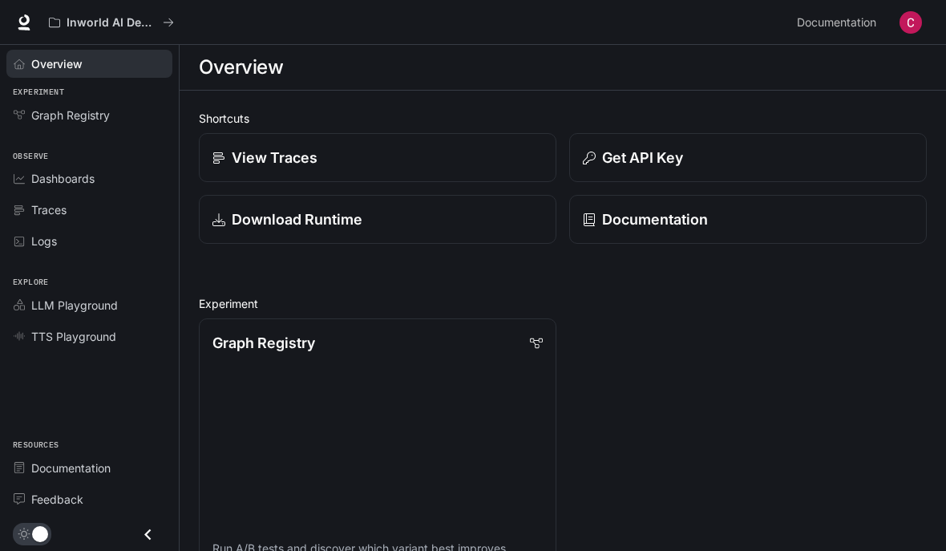
click at [673, 10] on div "Inworld AI Demos" at bounding box center [416, 22] width 749 height 32
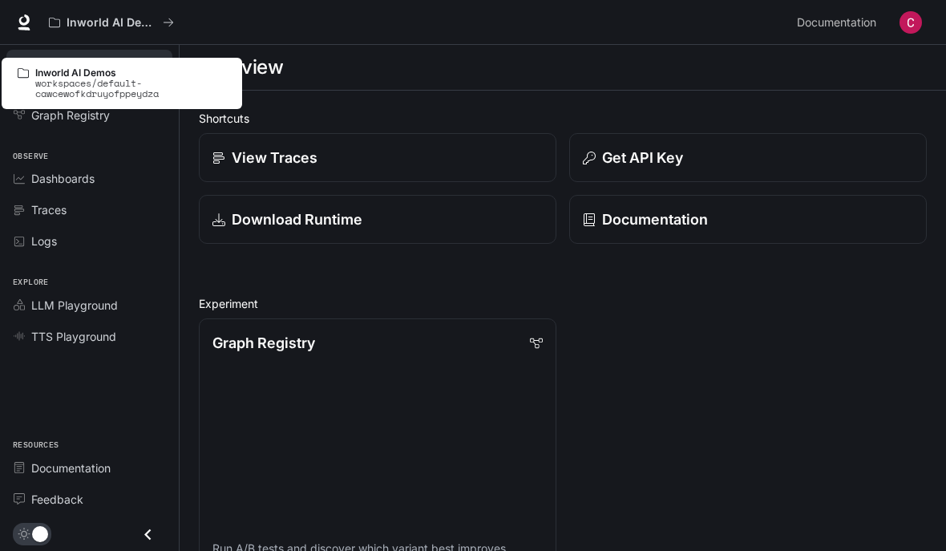
scroll to position [6, 0]
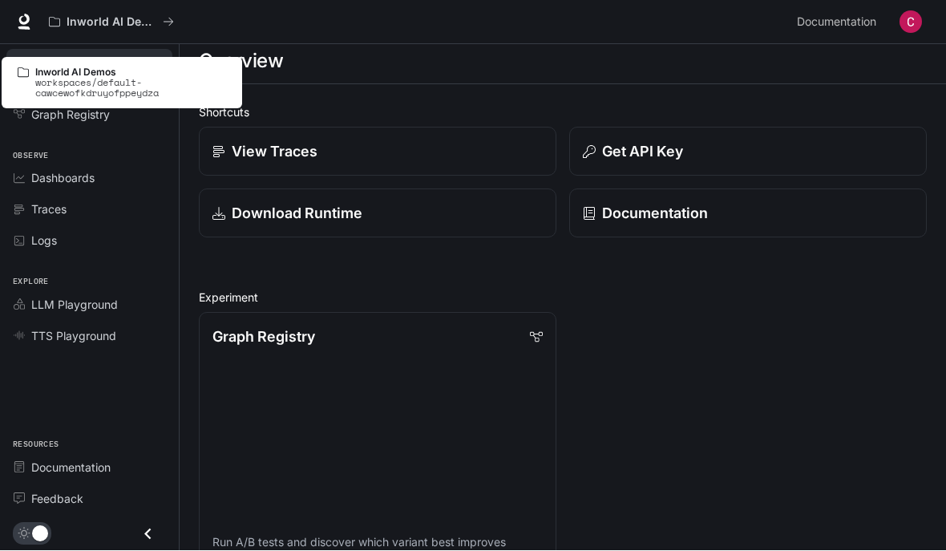
click at [770, 59] on div "Overview" at bounding box center [563, 62] width 728 height 32
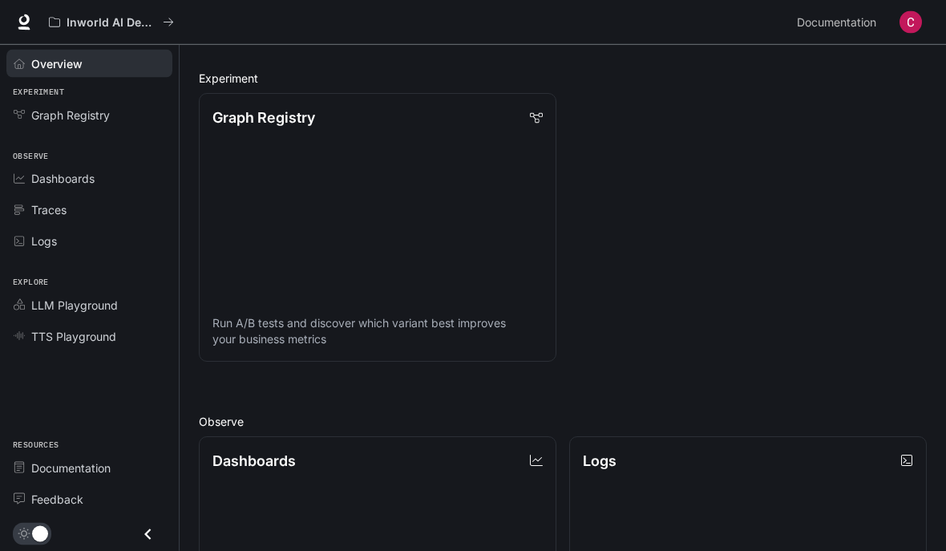
scroll to position [321, 0]
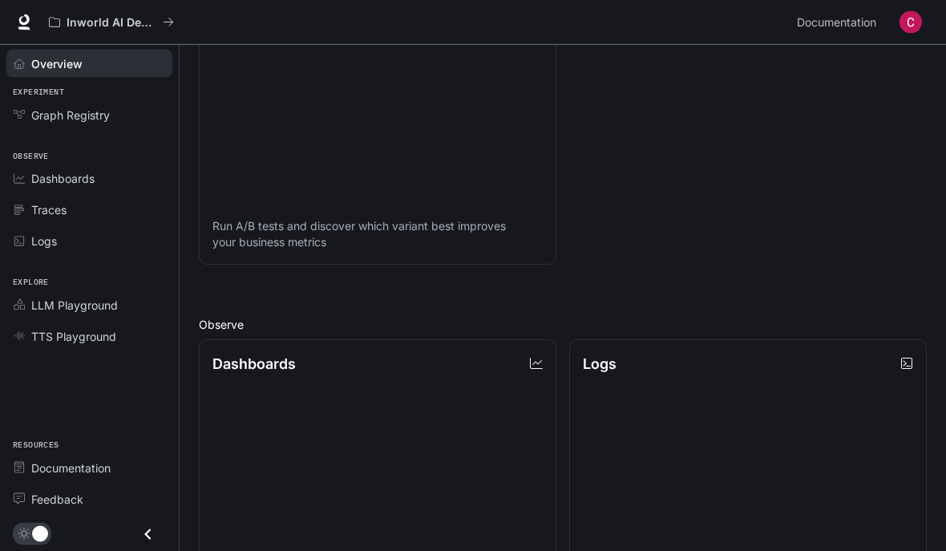
click at [29, 115] on span "Graph Registry" at bounding box center [23, 114] width 18 height 11
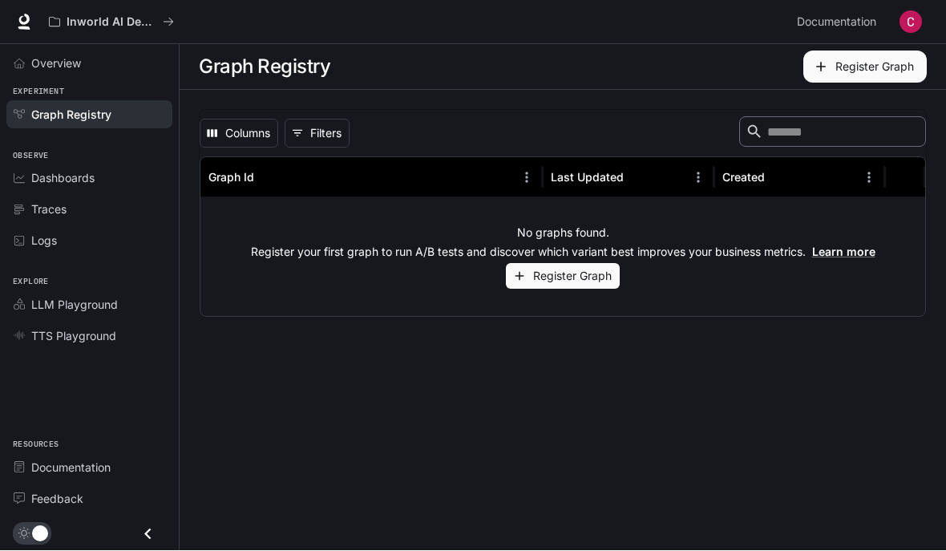
click at [24, 91] on span "Experiment" at bounding box center [89, 93] width 179 height 14
click at [24, 90] on span "Experiment" at bounding box center [89, 93] width 179 height 14
click at [33, 184] on span "Dashboards" at bounding box center [62, 178] width 63 height 17
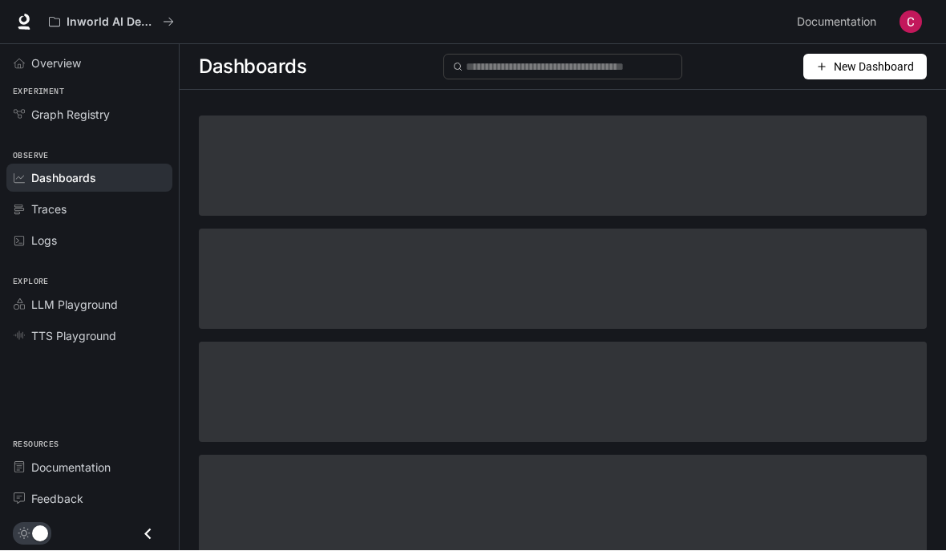
scroll to position [1, 0]
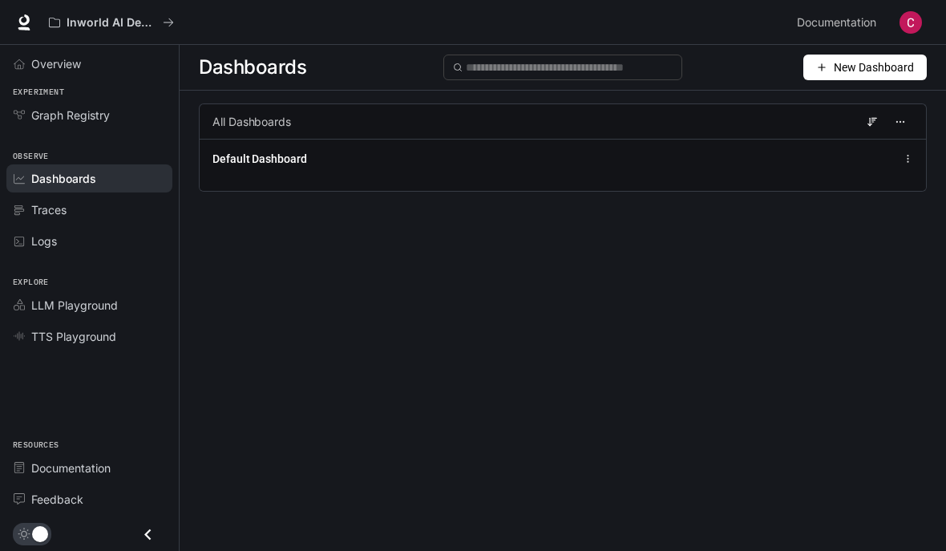
click at [30, 239] on span "Logs" at bounding box center [23, 241] width 18 height 11
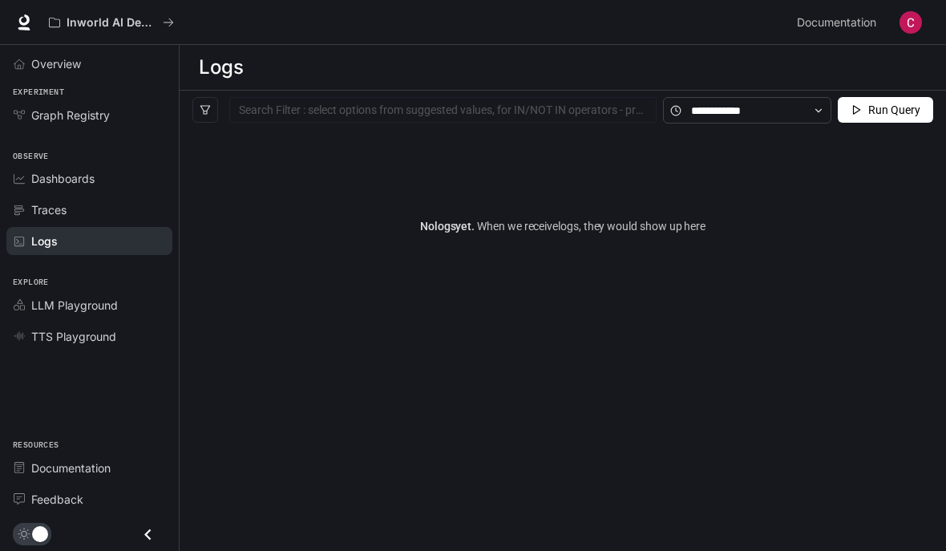
click at [24, 211] on icon "Traces" at bounding box center [19, 209] width 11 height 11
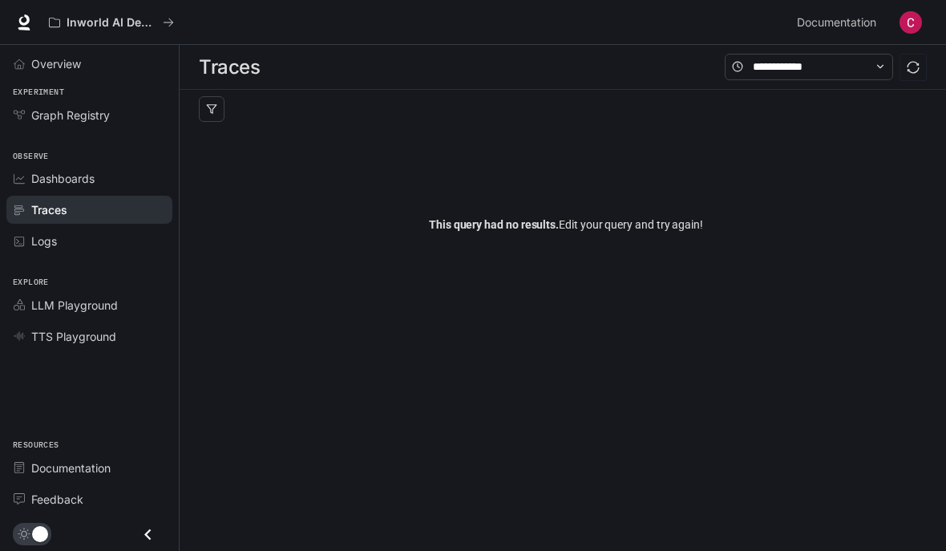
click at [23, 291] on link "LLM Playground" at bounding box center [89, 305] width 166 height 28
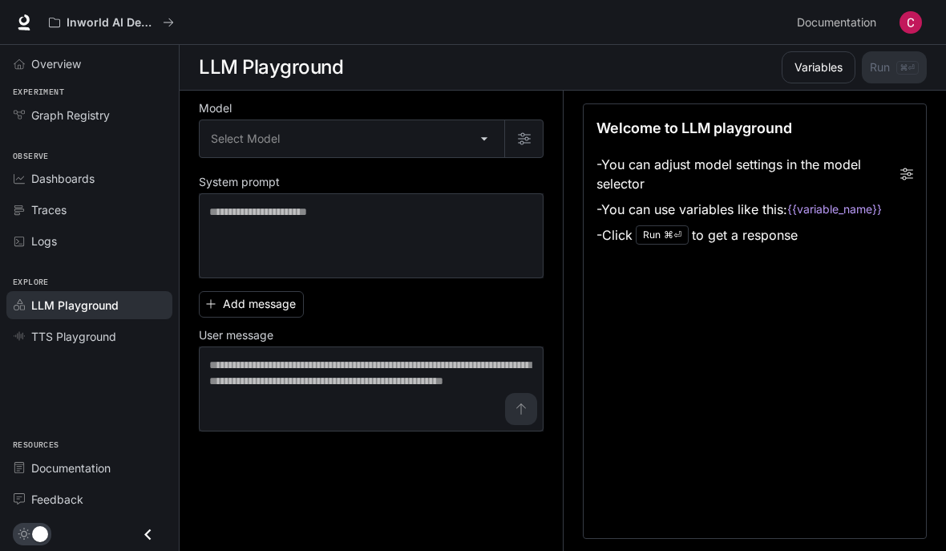
click at [23, 325] on link "TTS Playground" at bounding box center [89, 336] width 166 height 28
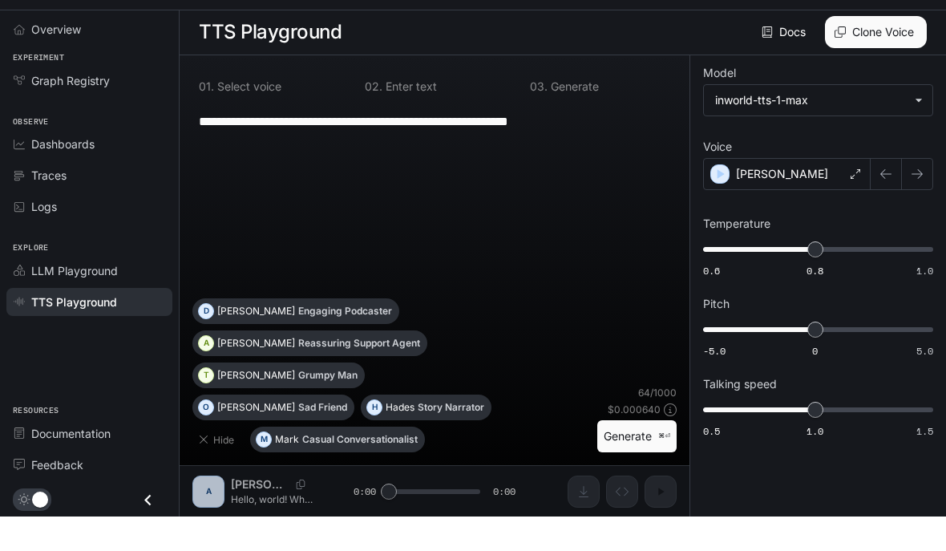
scroll to position [72, 0]
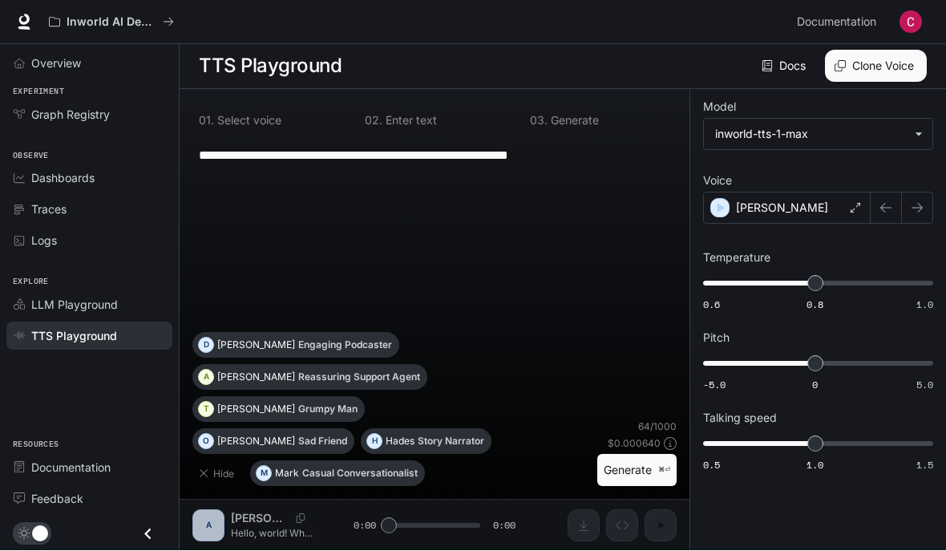
click at [30, 486] on link "Feedback" at bounding box center [89, 499] width 166 height 28
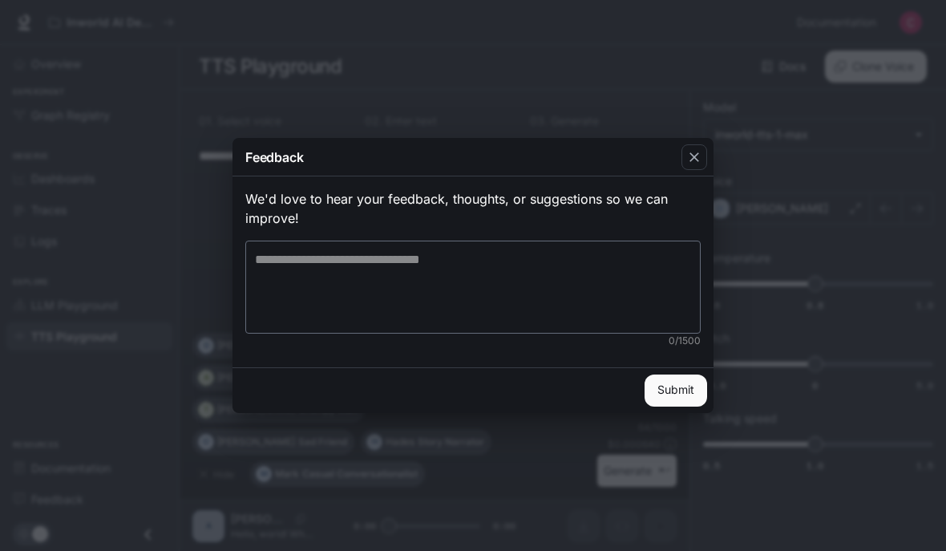
click at [693, 164] on icon "button" at bounding box center [694, 157] width 16 height 16
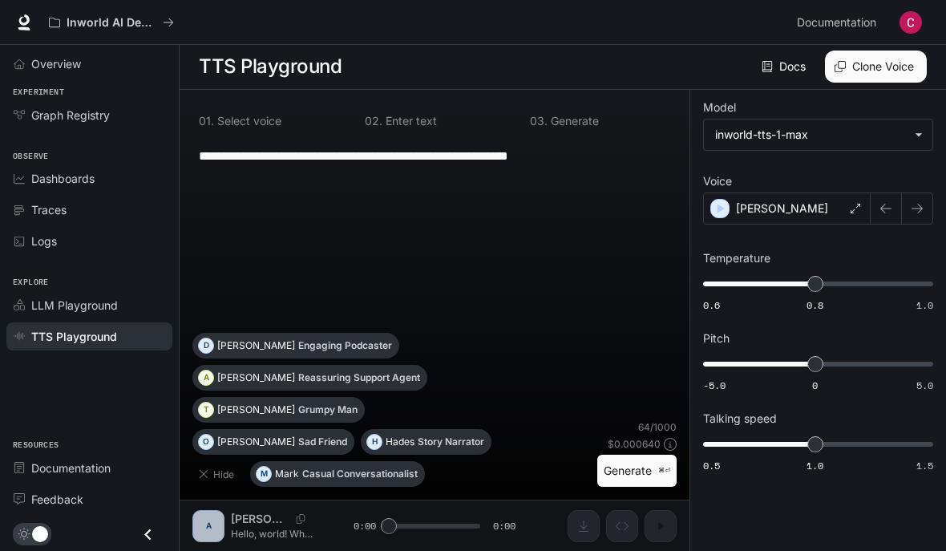
click at [19, 196] on link "Traces" at bounding box center [89, 210] width 166 height 28
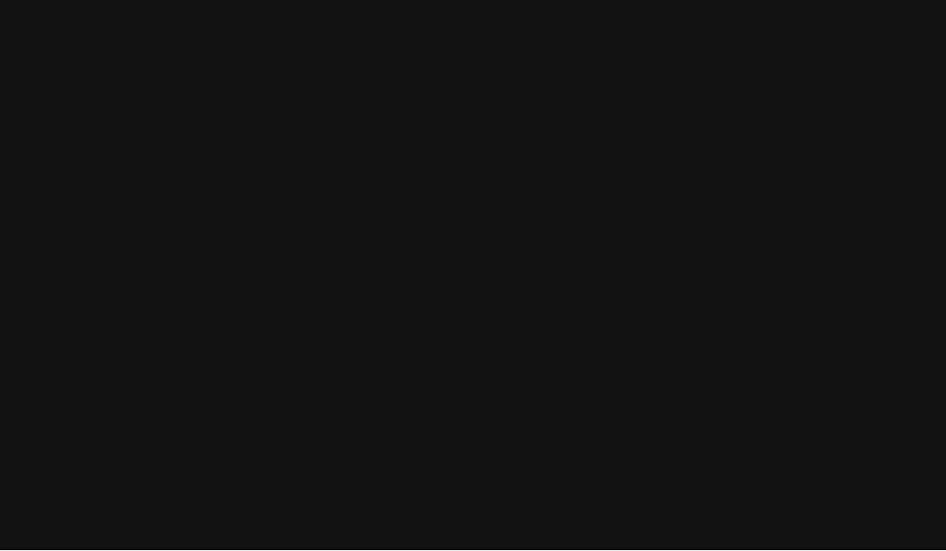
scroll to position [1, 0]
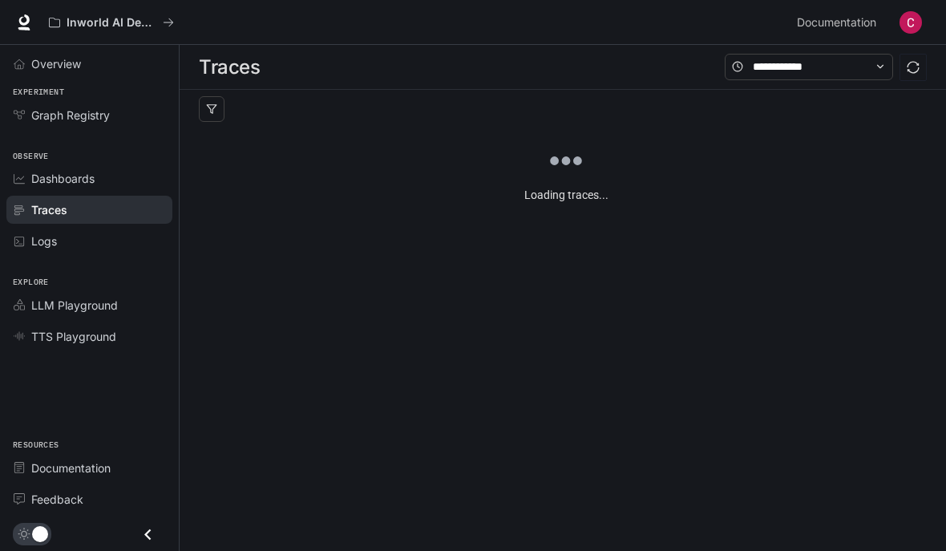
click at [38, 102] on link "Graph Registry" at bounding box center [89, 115] width 166 height 28
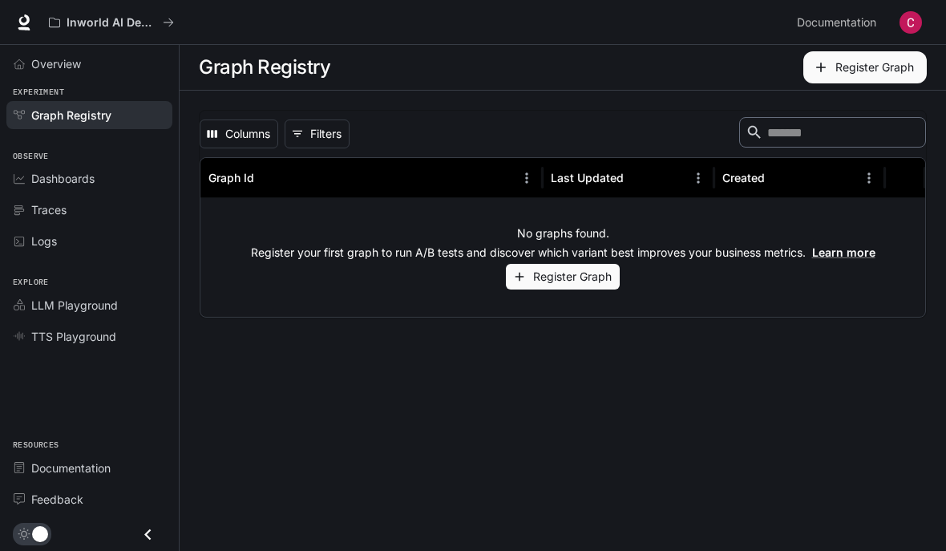
click at [52, 67] on span "Overview" at bounding box center [56, 63] width 50 height 17
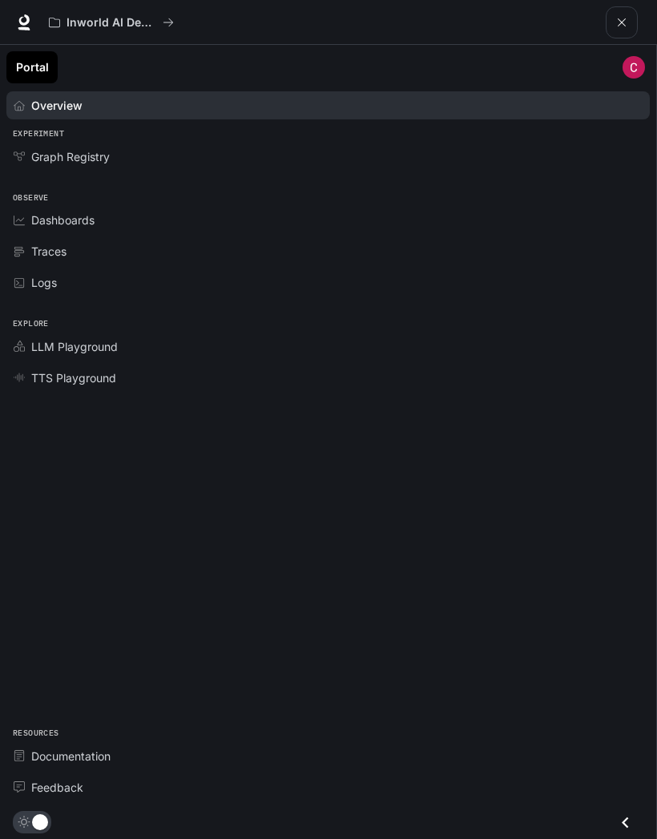
click at [628, 23] on button "open drawer" at bounding box center [622, 22] width 32 height 32
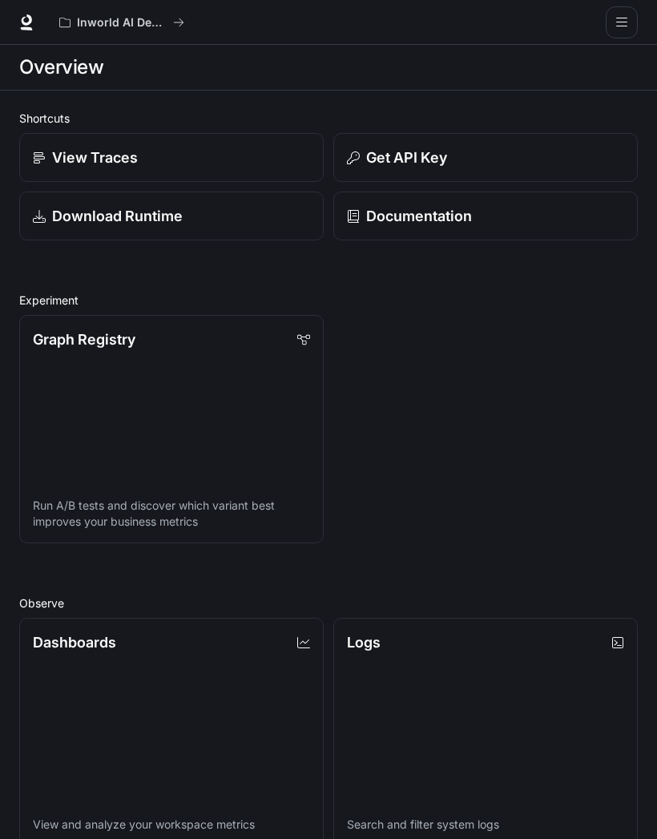
click at [621, 19] on icon "open drawer" at bounding box center [622, 22] width 13 height 13
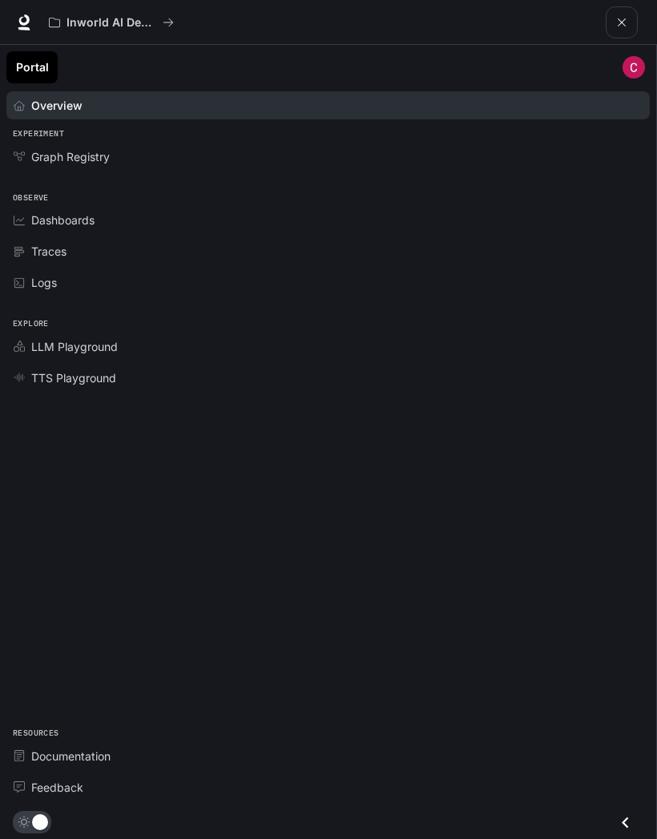
click at [620, 550] on icon "Close drawer" at bounding box center [626, 823] width 22 height 22
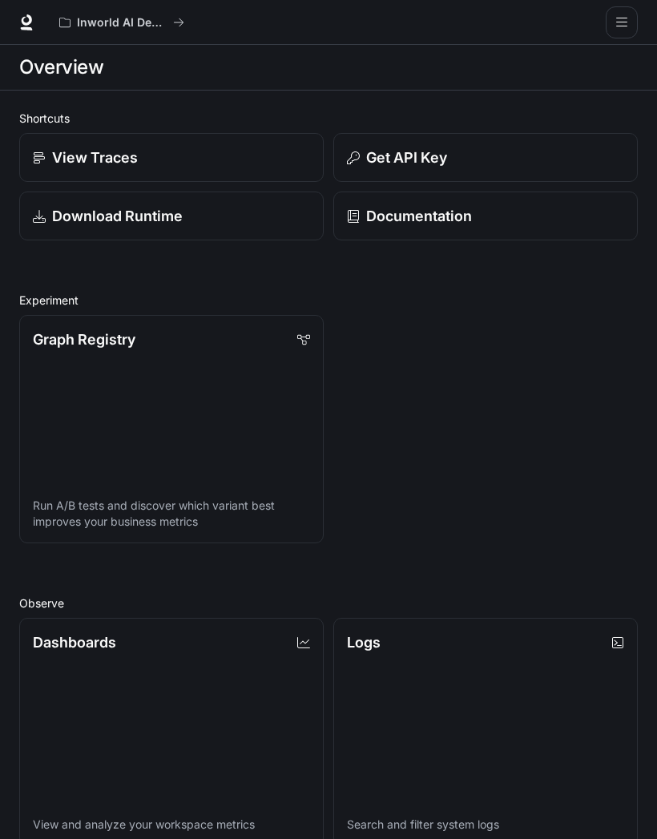
click at [311, 145] on link "View Traces" at bounding box center [171, 157] width 305 height 49
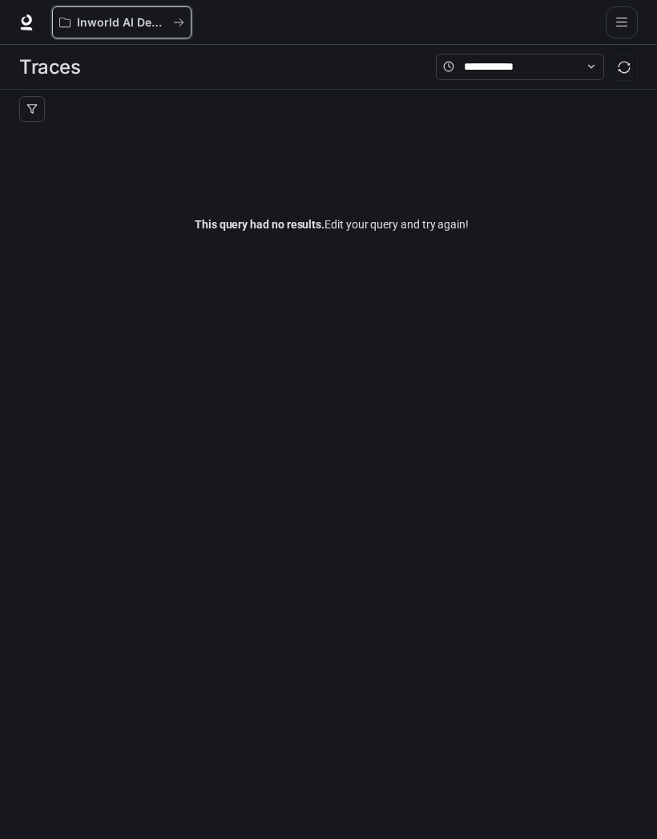
click at [169, 20] on div "Inworld AI Demos" at bounding box center [116, 23] width 114 height 14
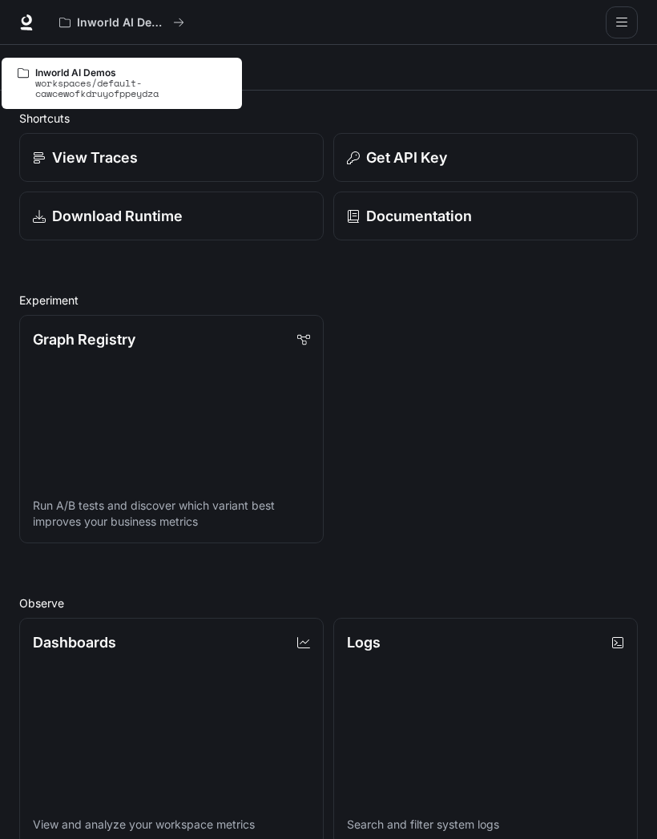
click at [244, 28] on div "Inworld AI Demos" at bounding box center [329, 22] width 554 height 32
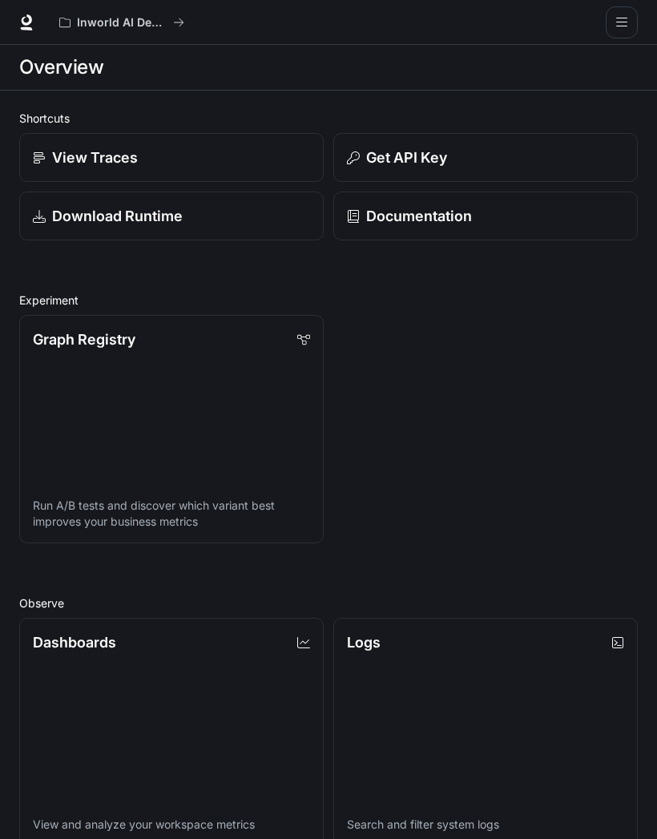
click at [19, 23] on icon at bounding box center [26, 22] width 16 height 16
click at [540, 59] on div "Overview" at bounding box center [328, 67] width 619 height 32
click at [629, 11] on button "open drawer" at bounding box center [622, 22] width 32 height 32
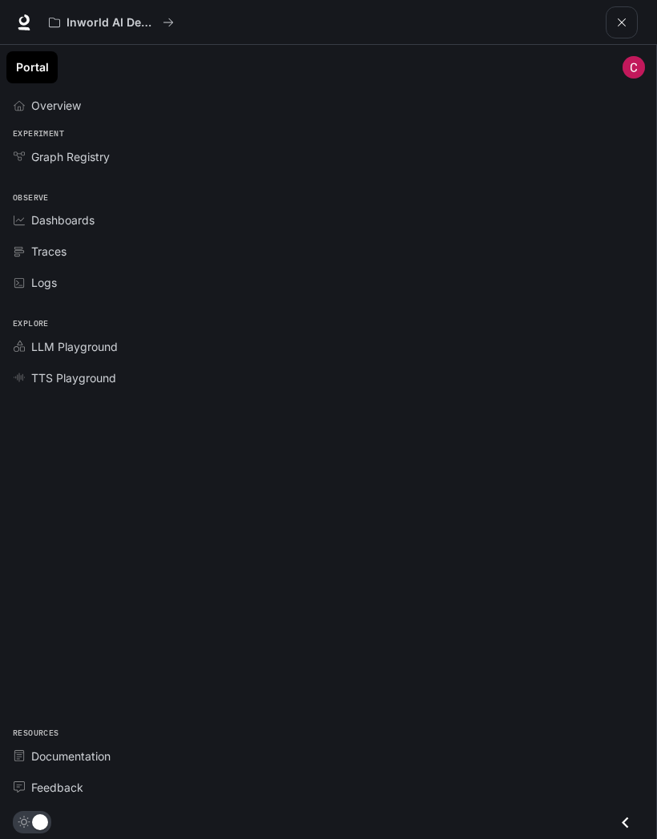
click at [493, 158] on div "Graph Registry" at bounding box center [337, 156] width 612 height 17
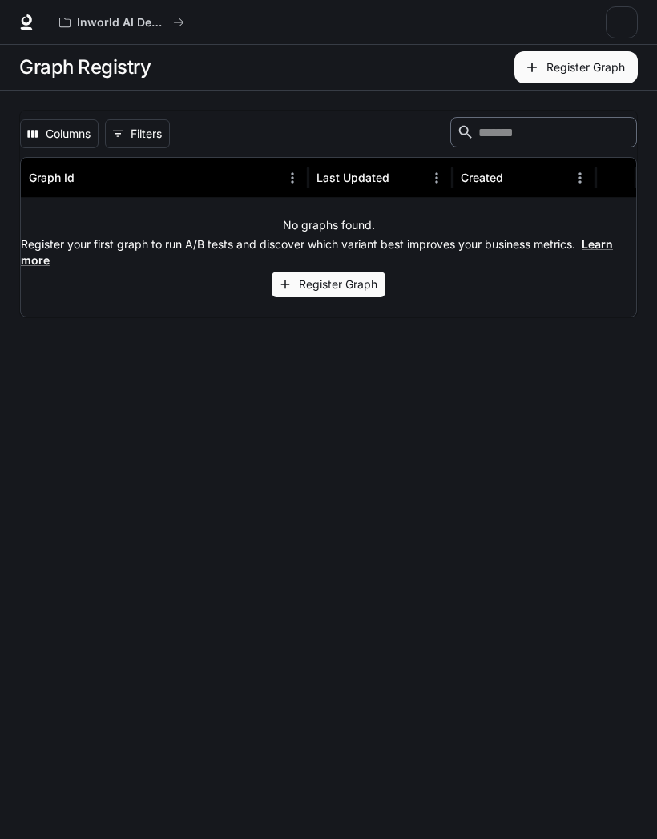
click at [621, 11] on button "open drawer" at bounding box center [622, 22] width 32 height 32
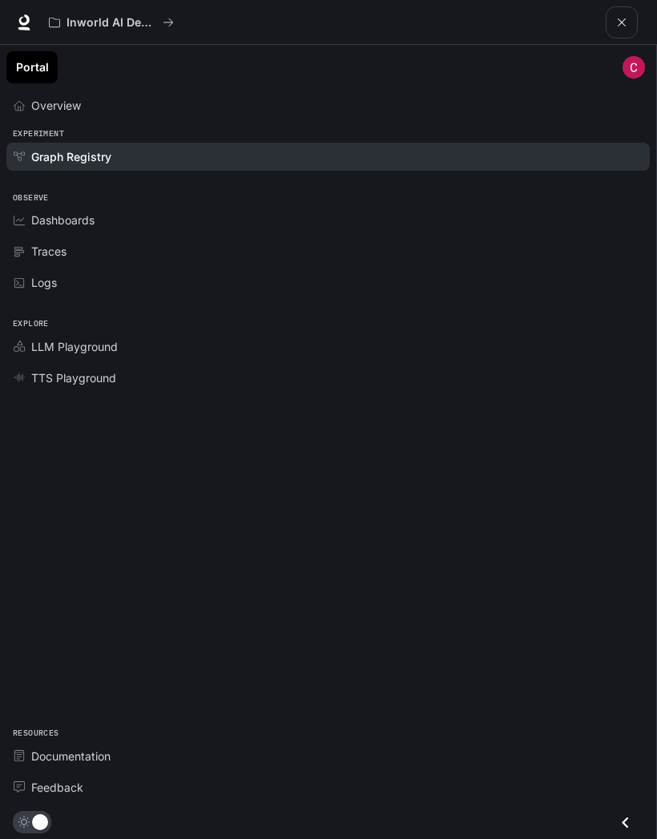
click at [449, 220] on div "Dashboards" at bounding box center [337, 220] width 612 height 17
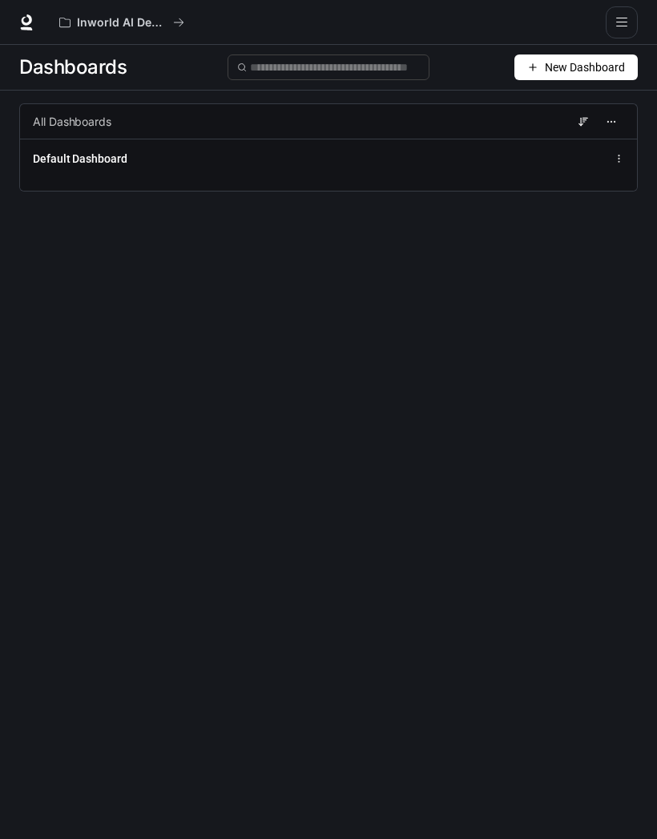
click at [624, 17] on icon "open drawer" at bounding box center [622, 22] width 13 height 13
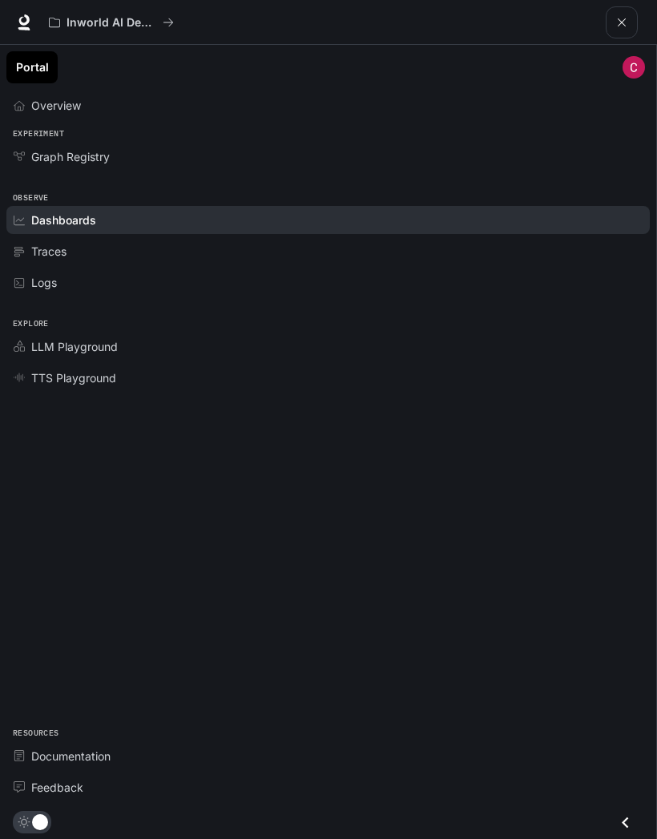
click at [624, 27] on icon "open drawer" at bounding box center [622, 22] width 13 height 13
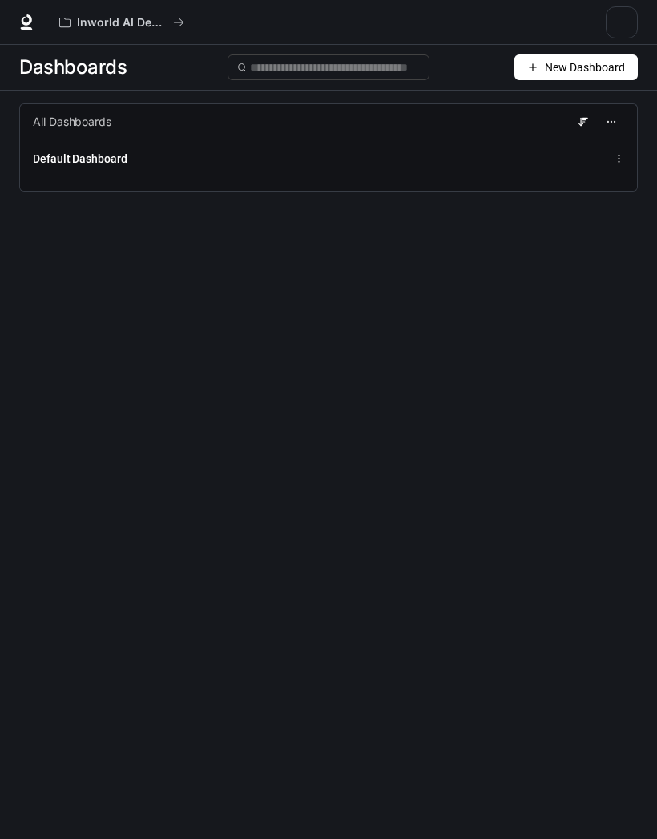
click at [630, 29] on button "open drawer" at bounding box center [622, 22] width 32 height 32
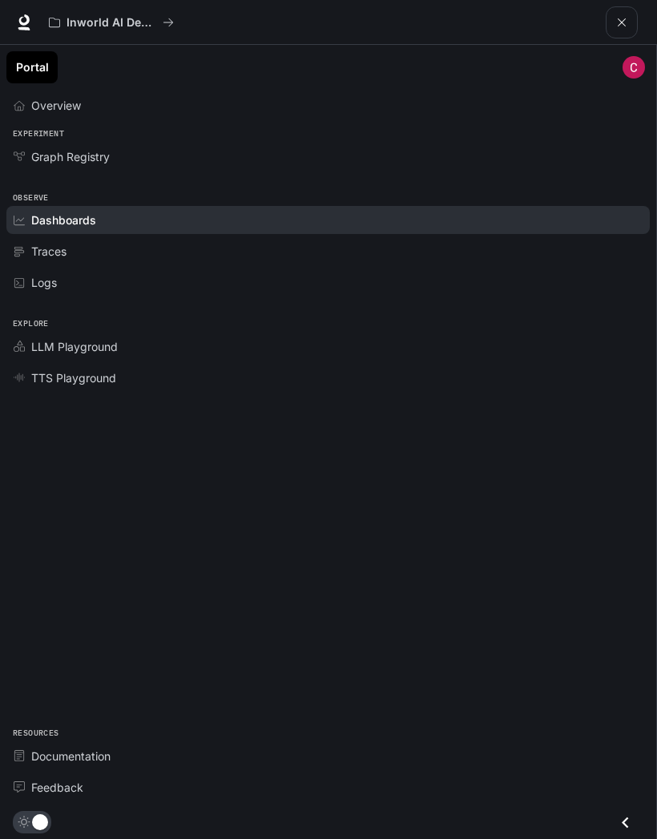
click at [471, 350] on div "LLM Playground" at bounding box center [337, 346] width 612 height 17
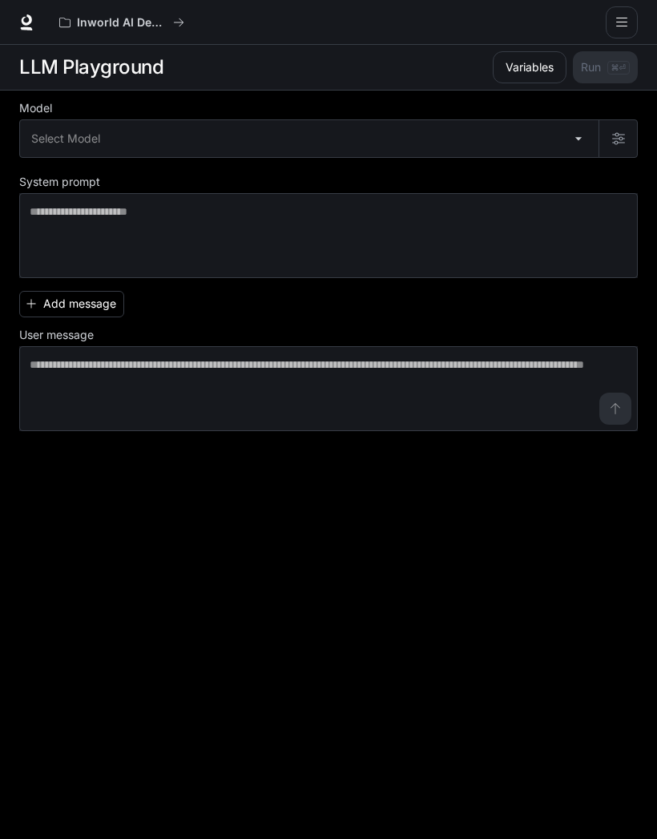
click at [548, 143] on body "Skip to main content Inworld AI Demos Documentation Documentation Portal Overvi…" at bounding box center [328, 420] width 657 height 840
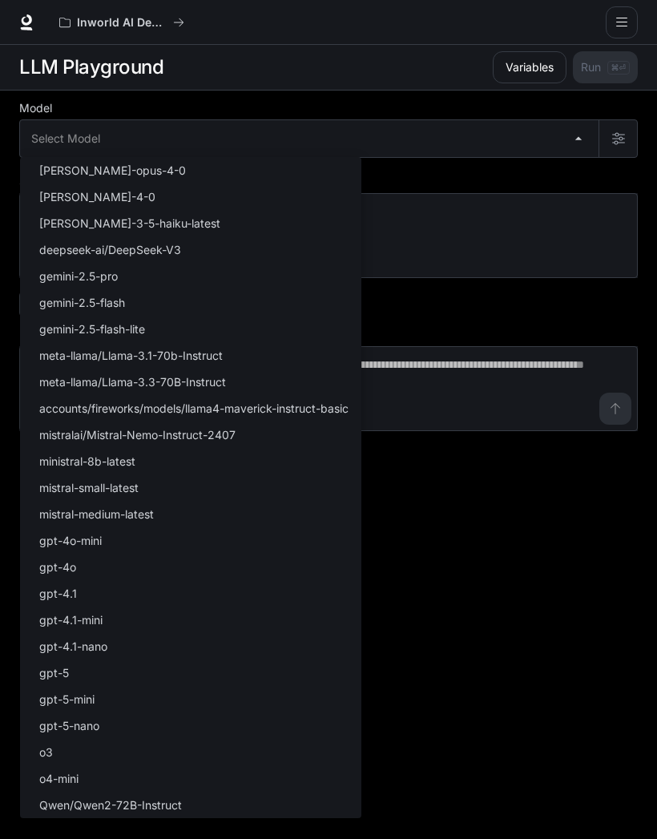
click at [474, 120] on div at bounding box center [328, 419] width 657 height 839
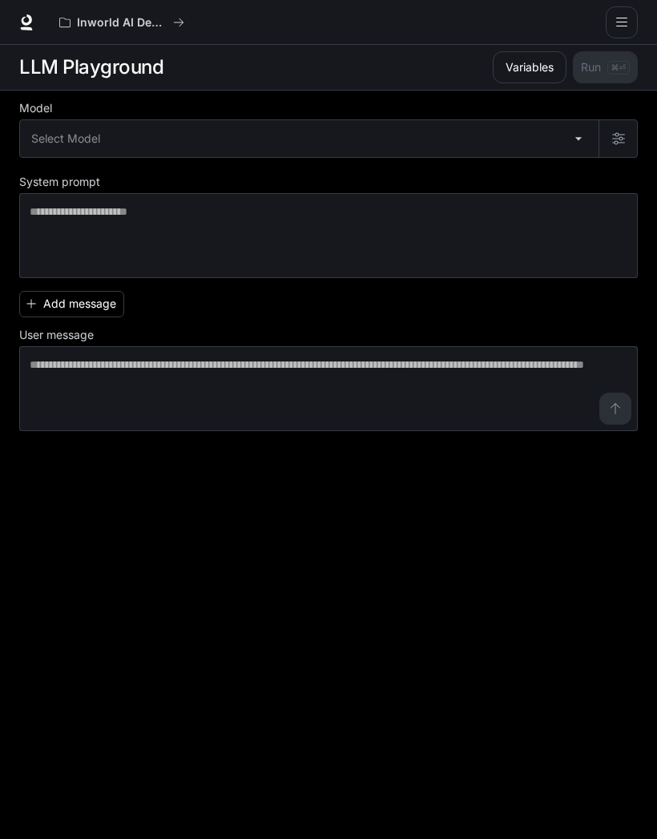
click at [586, 139] on body "Skip to main content Inworld AI Demos Documentation Documentation Portal Overvi…" at bounding box center [328, 420] width 657 height 840
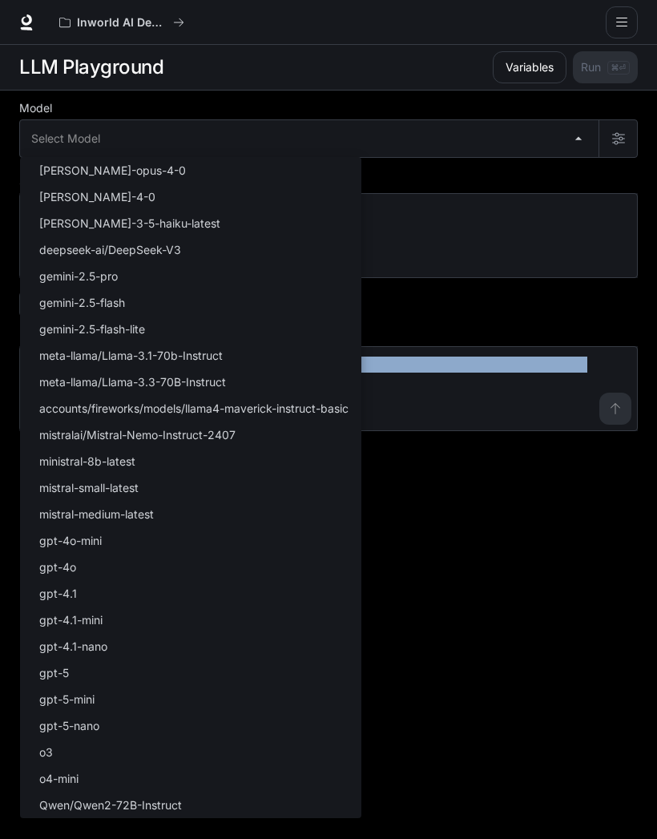
click at [647, 37] on div at bounding box center [328, 419] width 657 height 839
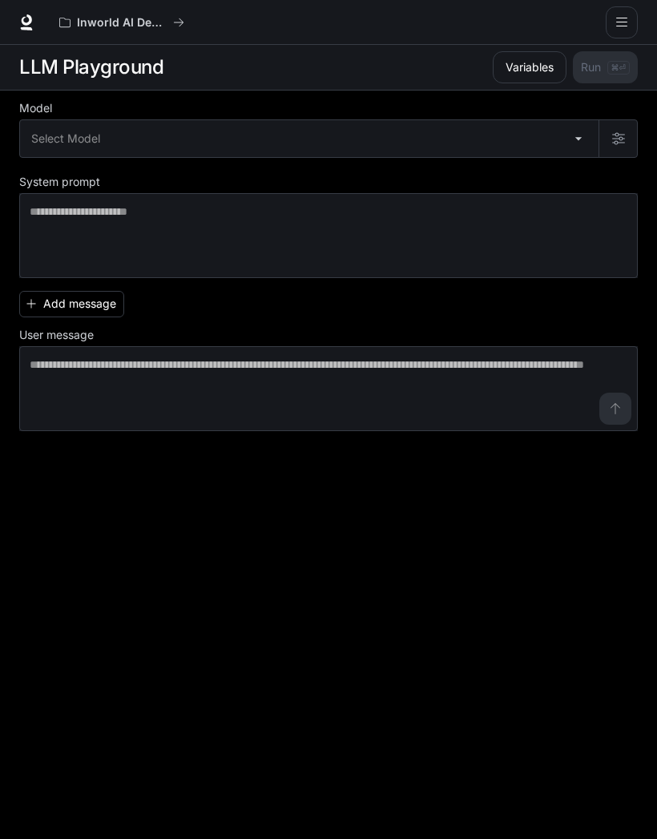
click at [560, 145] on body "Skip to main content Inworld AI Demos Documentation Documentation Portal Overvi…" at bounding box center [328, 420] width 657 height 840
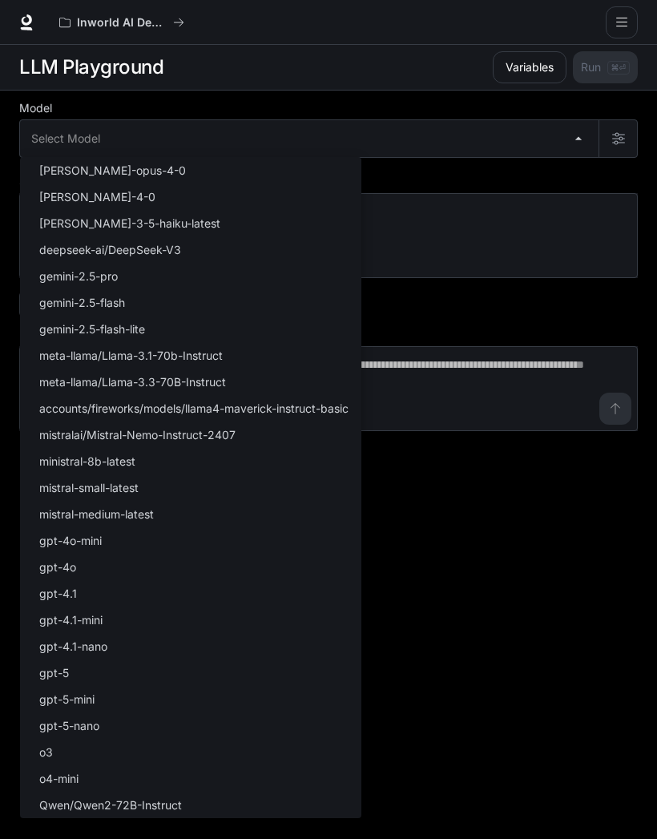
click at [155, 680] on li "gpt-5" at bounding box center [190, 673] width 341 height 26
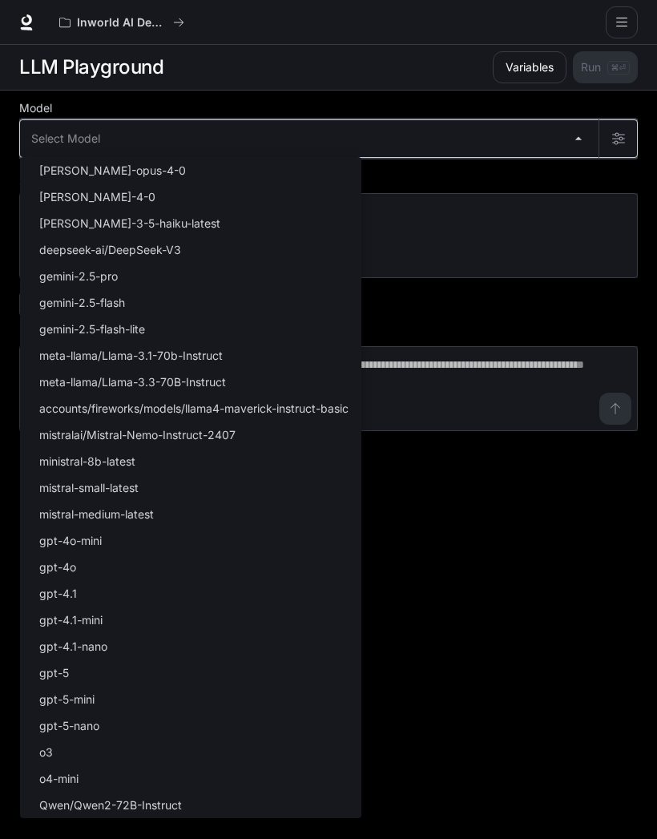
type input "*****"
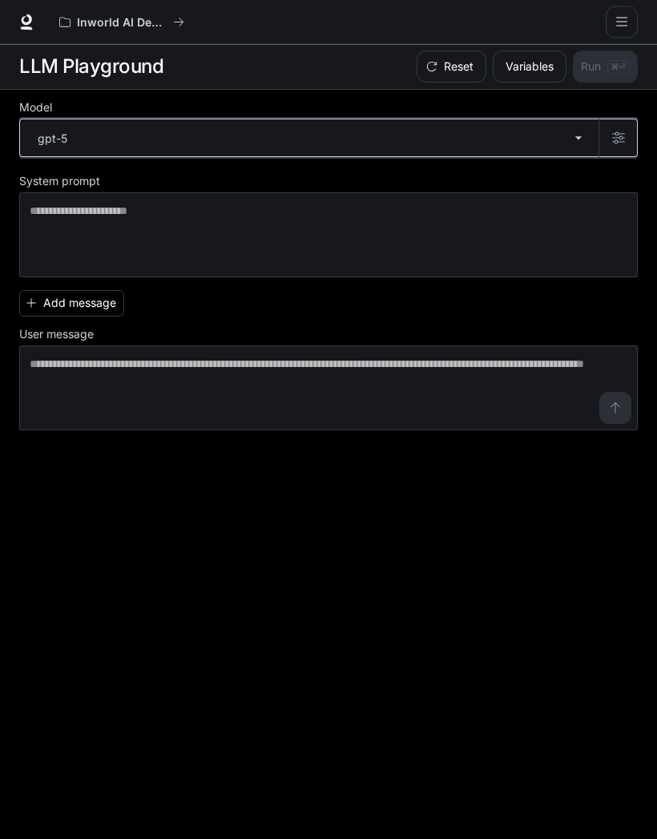
scroll to position [1, 0]
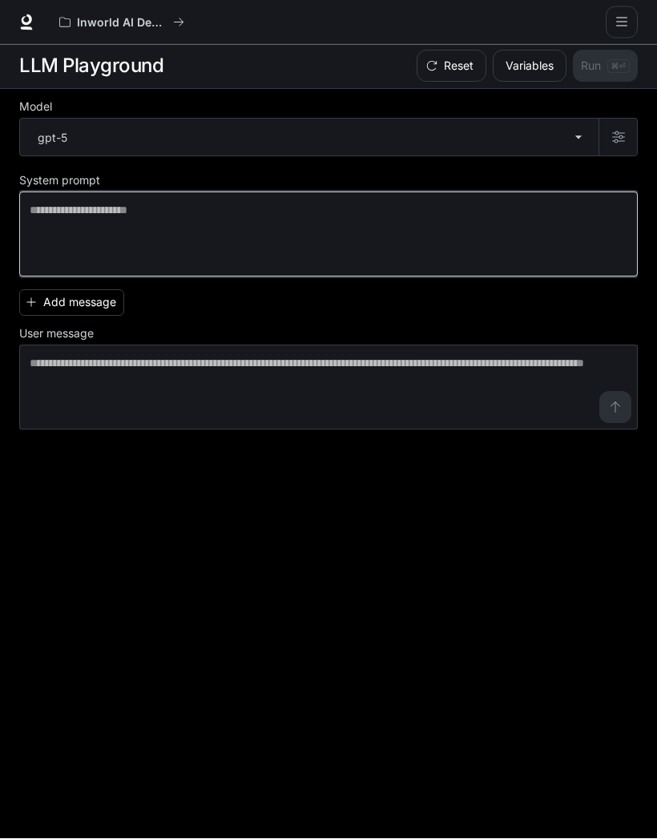
click at [483, 208] on textarea at bounding box center [329, 235] width 598 height 64
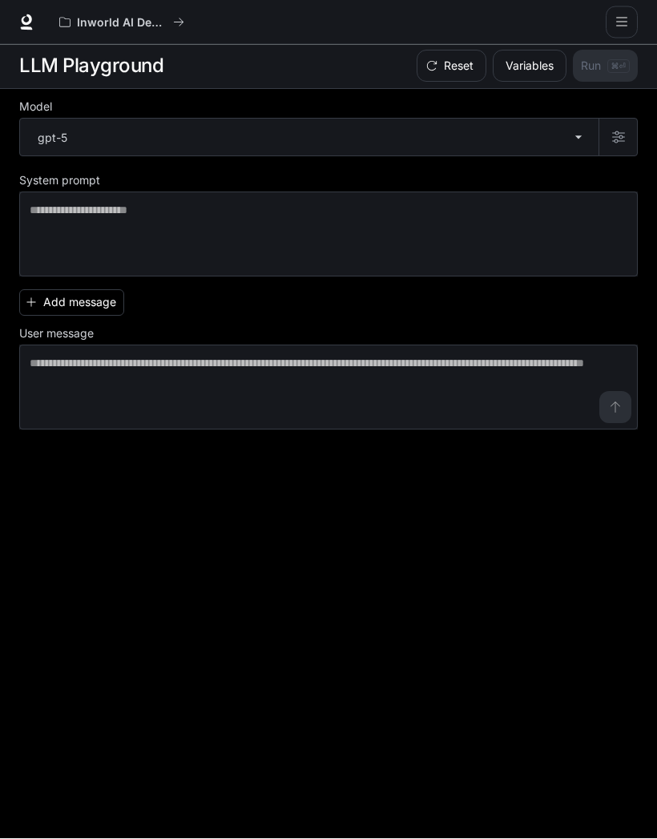
click at [565, 134] on body "Skip to main content Inworld AI Demos Documentation Documentation Portal Overvi…" at bounding box center [328, 419] width 657 height 840
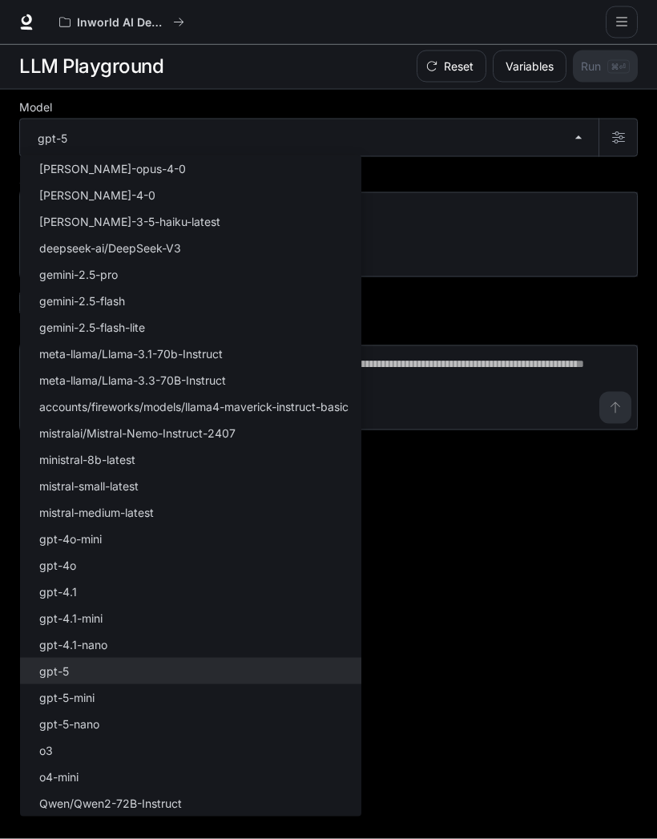
scroll to position [2, 0]
click at [624, 131] on div at bounding box center [328, 419] width 657 height 839
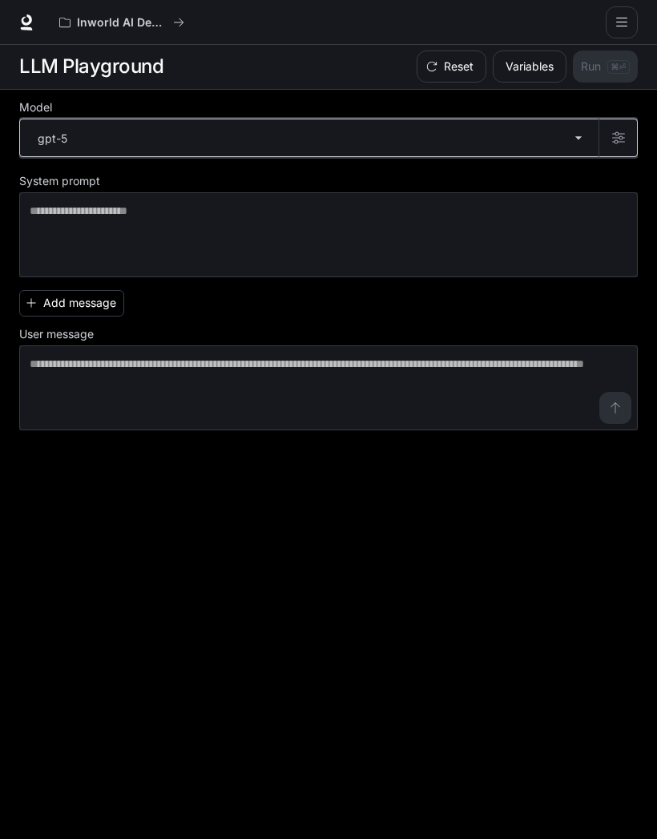
click at [625, 127] on button "button" at bounding box center [618, 138] width 38 height 38
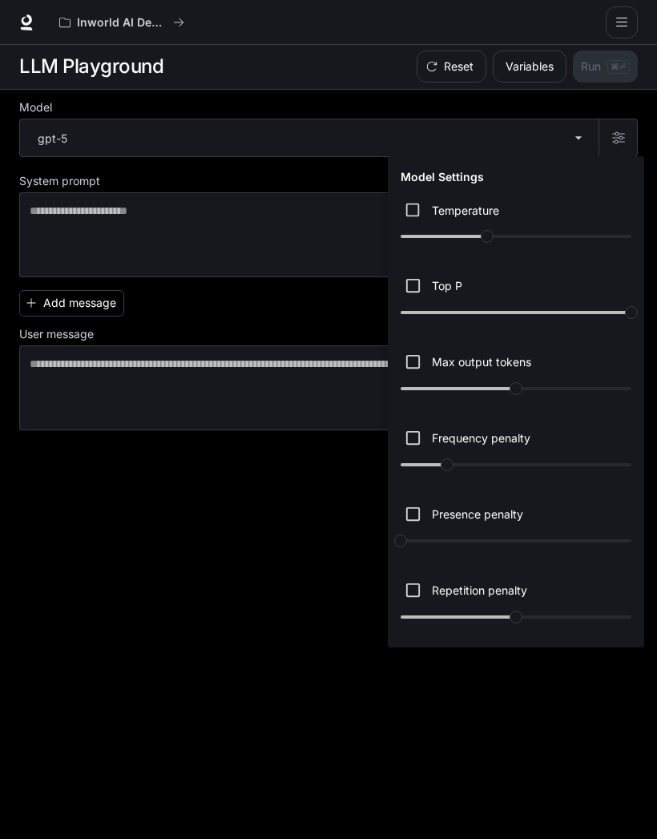
click at [624, 127] on div at bounding box center [328, 419] width 657 height 839
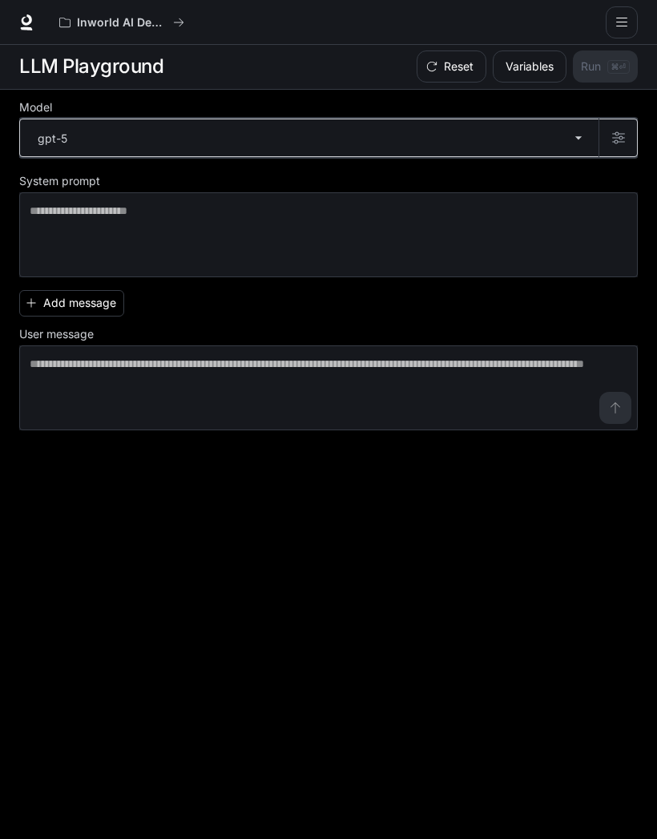
click at [618, 135] on icon "button" at bounding box center [618, 137] width 13 height 13
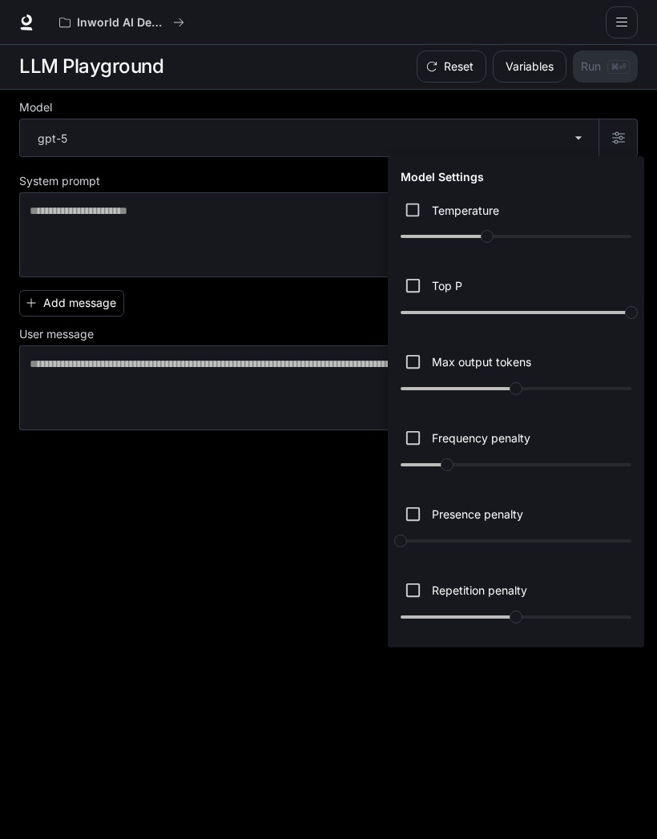
click at [261, 248] on div at bounding box center [328, 419] width 657 height 839
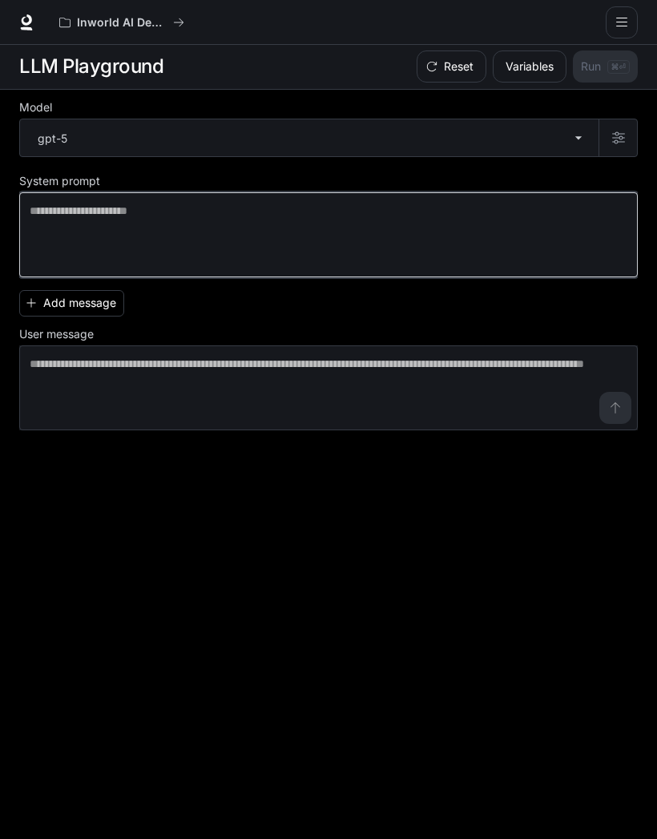
click at [277, 215] on textarea at bounding box center [329, 235] width 598 height 64
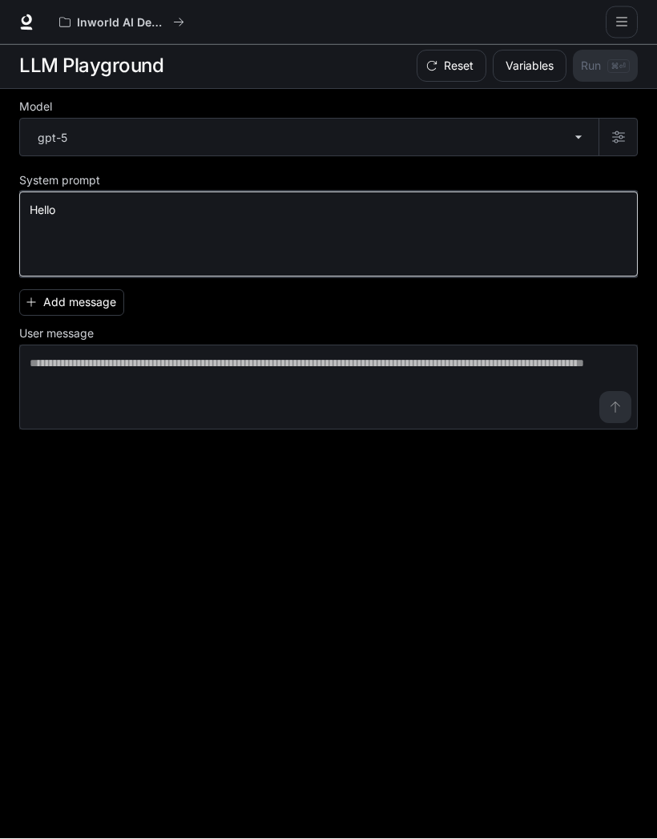
type textarea "*****"
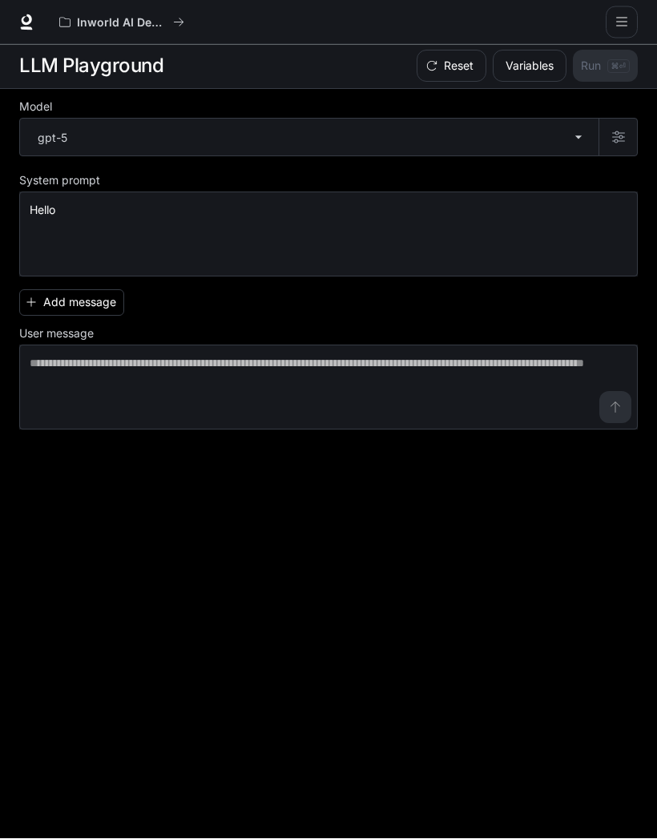
click at [595, 487] on div "Model gpt-5 ***** ​ System prompt ***** * ​ Hello Add message User message * ​" at bounding box center [328, 465] width 619 height 750
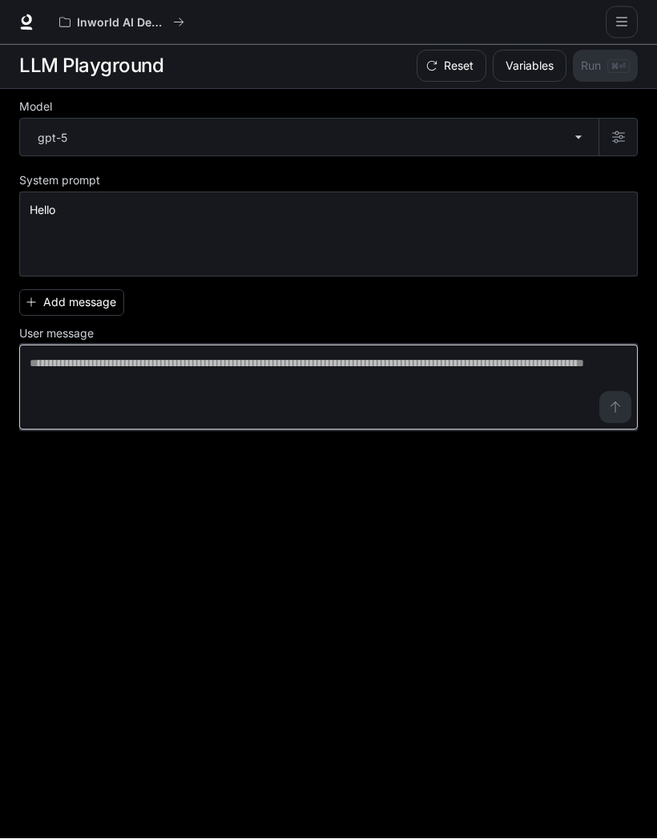
click at [511, 364] on textarea at bounding box center [329, 388] width 598 height 64
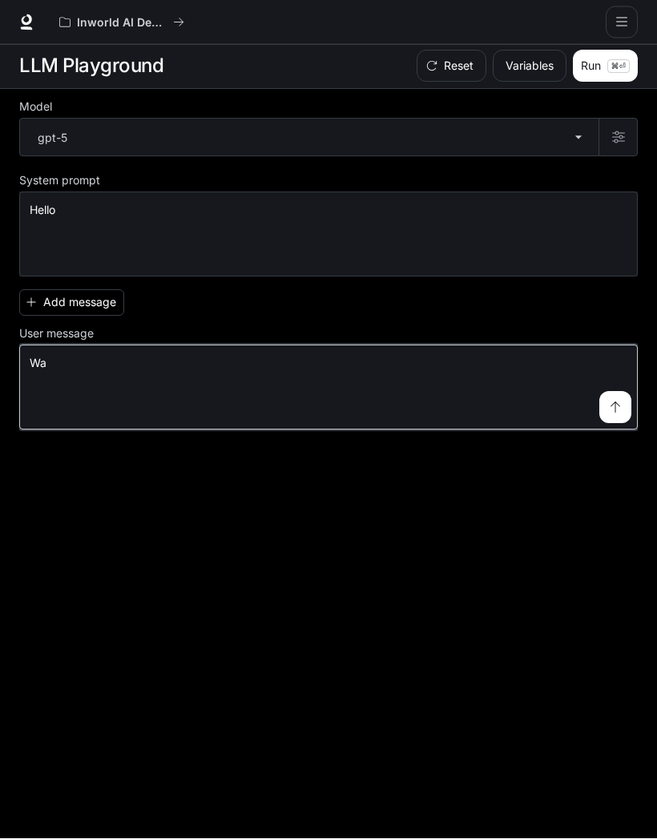
type textarea "**"
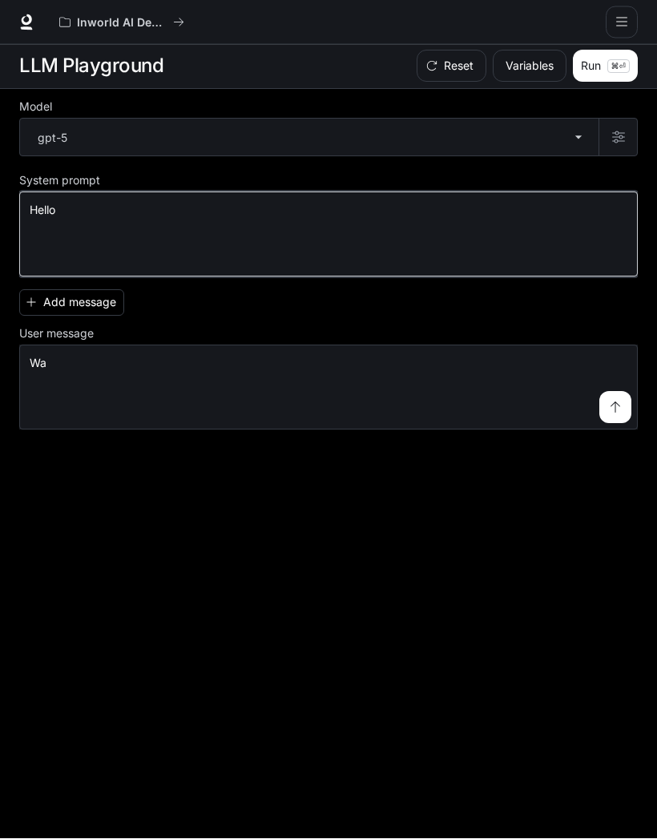
click at [277, 223] on textarea "*****" at bounding box center [329, 235] width 598 height 64
type textarea "*"
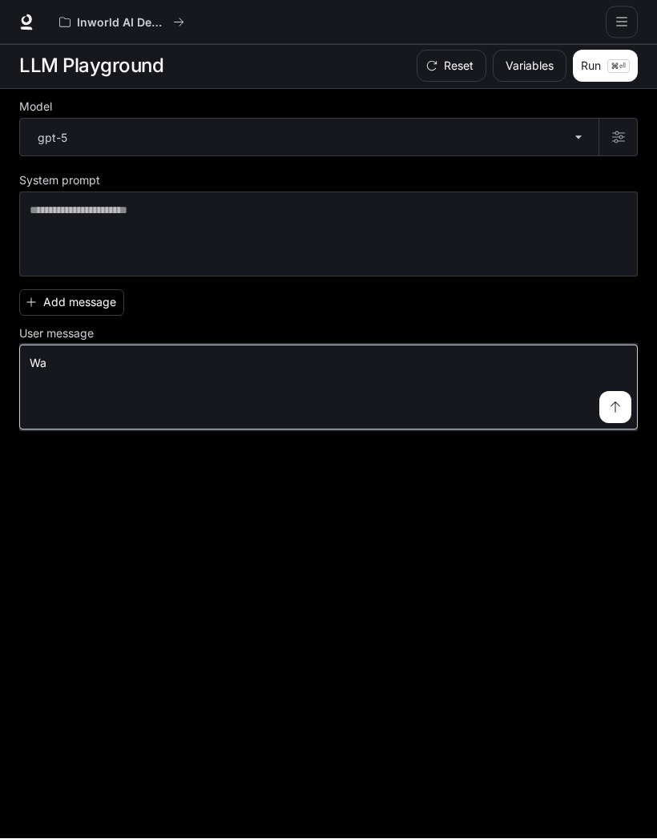
click at [487, 382] on textarea "**" at bounding box center [329, 388] width 598 height 64
type textarea "******"
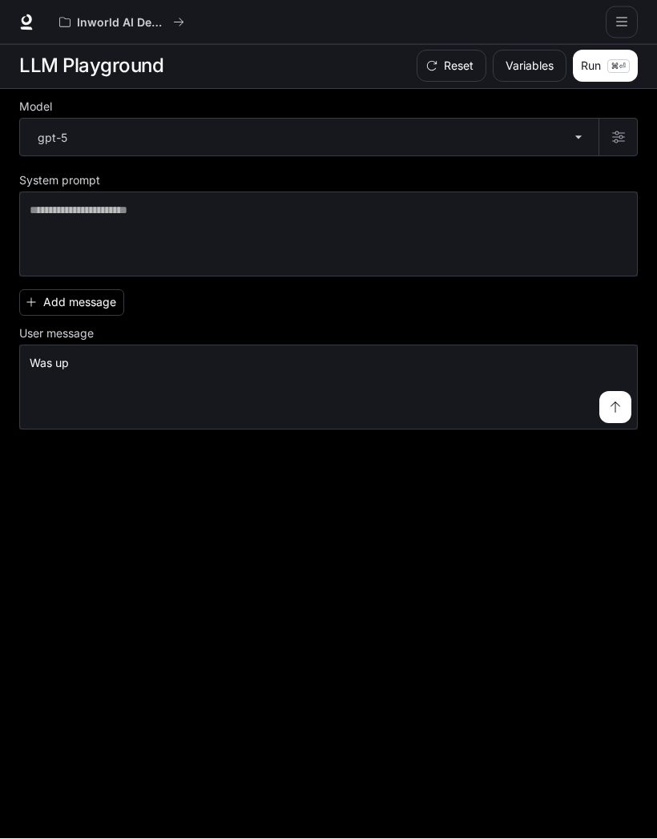
click at [624, 406] on button "submit" at bounding box center [616, 408] width 32 height 32
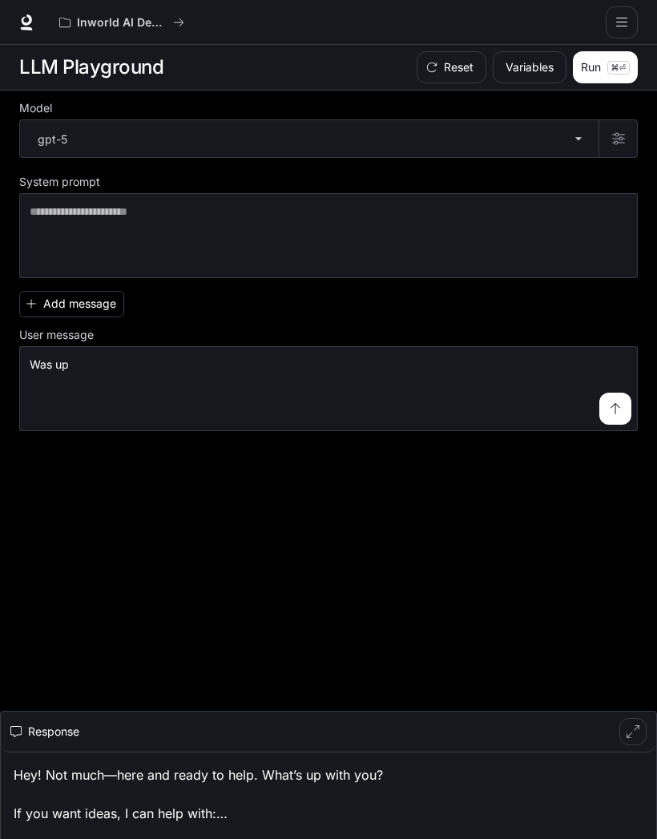
click at [589, 129] on body "Skip to main content Inworld AI Demos Documentation Documentation Portal Overvi…" at bounding box center [328, 420] width 657 height 840
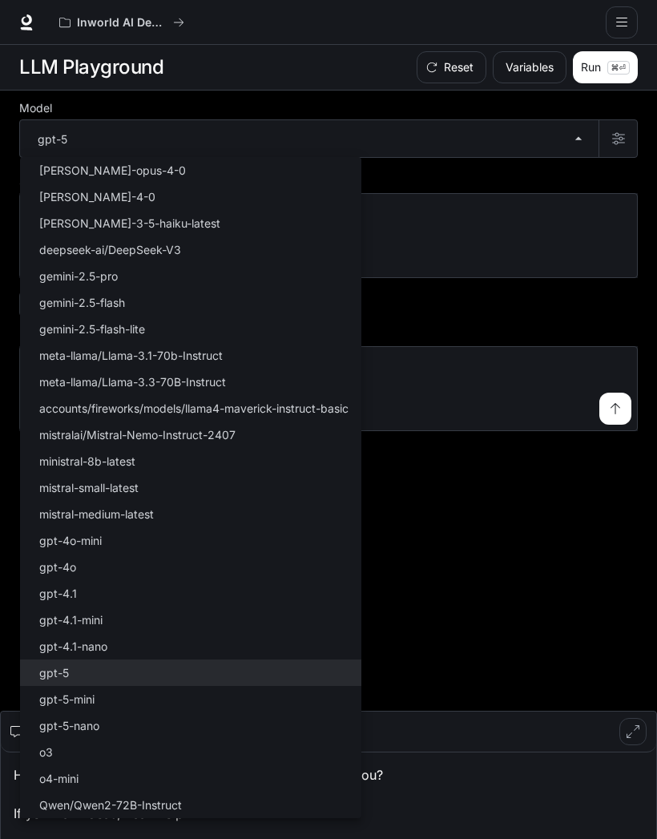
click at [493, 155] on div at bounding box center [328, 419] width 657 height 839
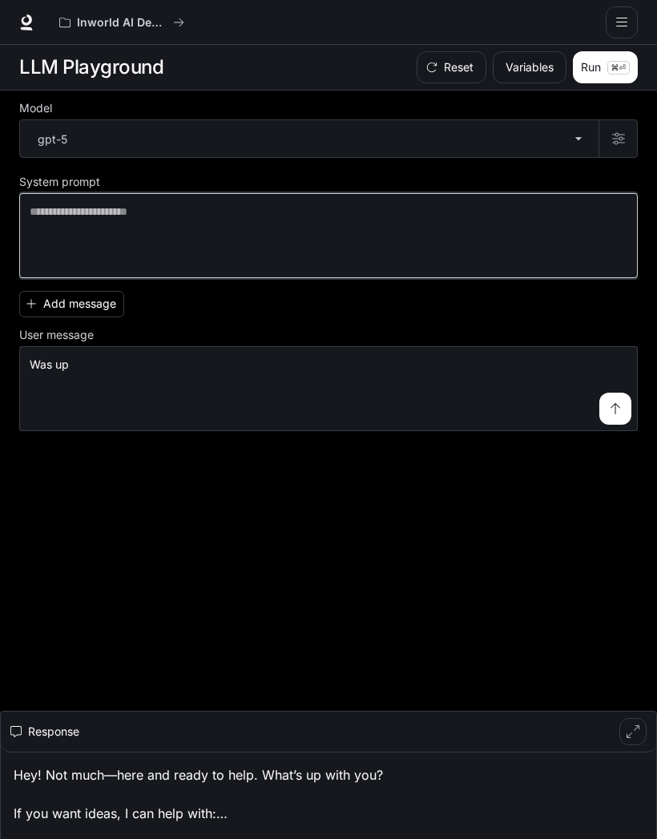
click at [538, 225] on textarea at bounding box center [329, 236] width 598 height 64
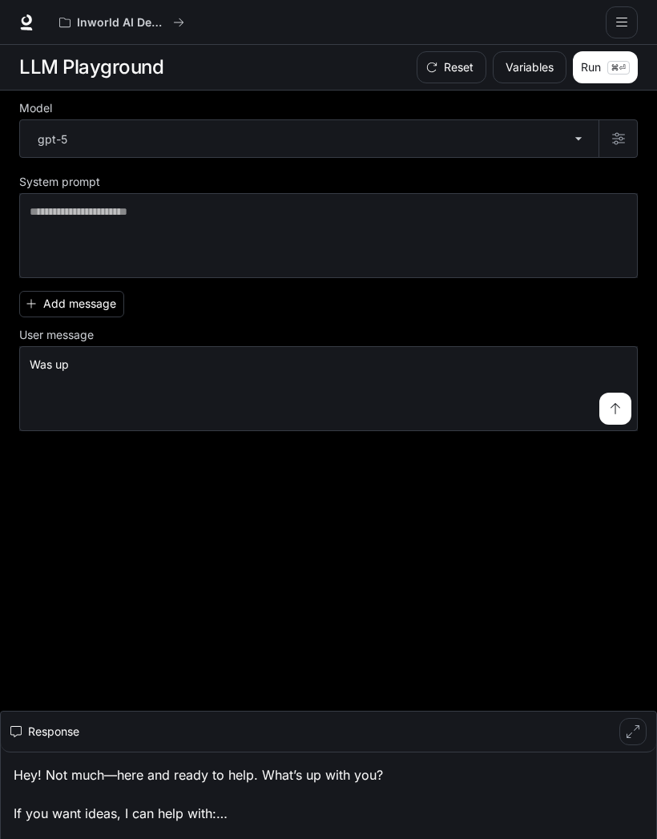
click at [628, 30] on button "open drawer" at bounding box center [622, 22] width 32 height 32
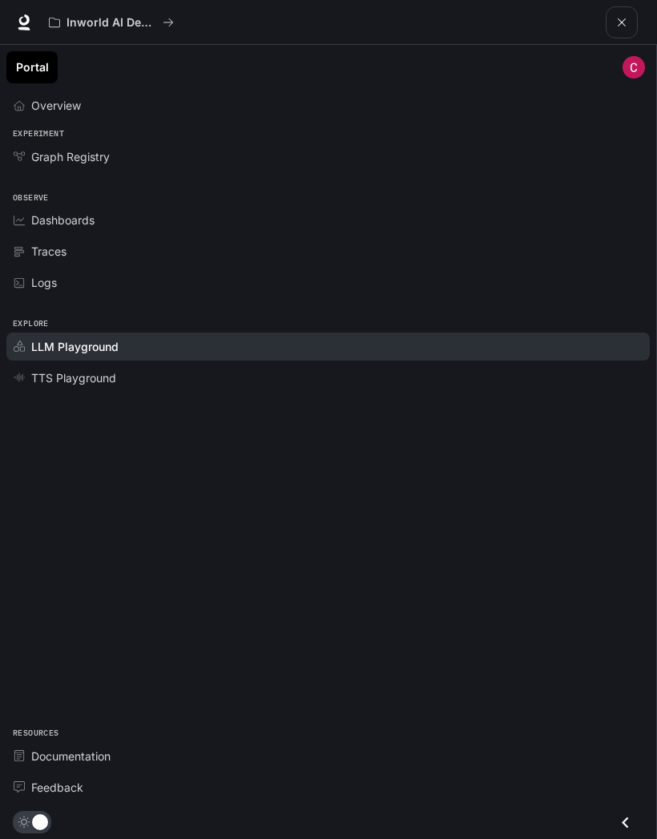
click at [42, 63] on link "Portal" at bounding box center [31, 67] width 51 height 32
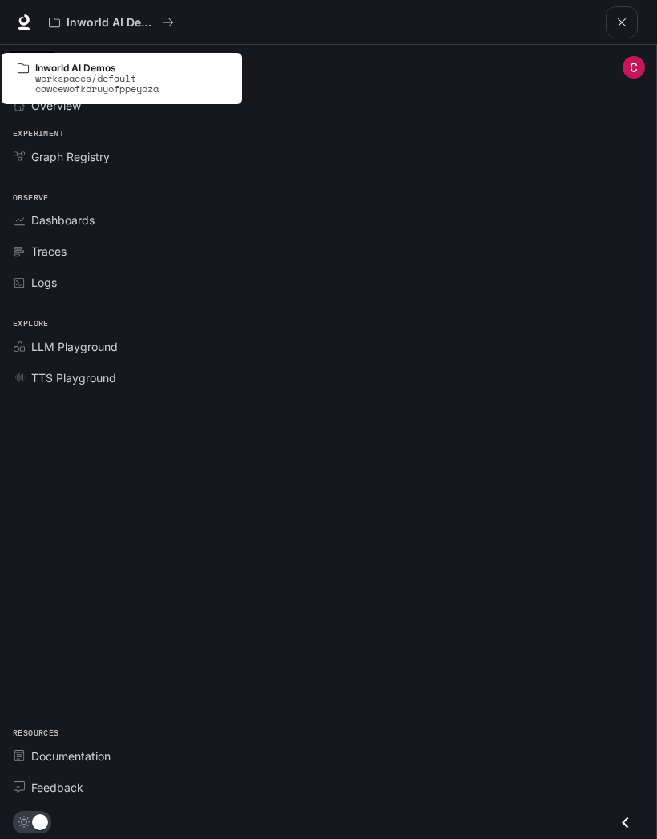
scroll to position [10, 0]
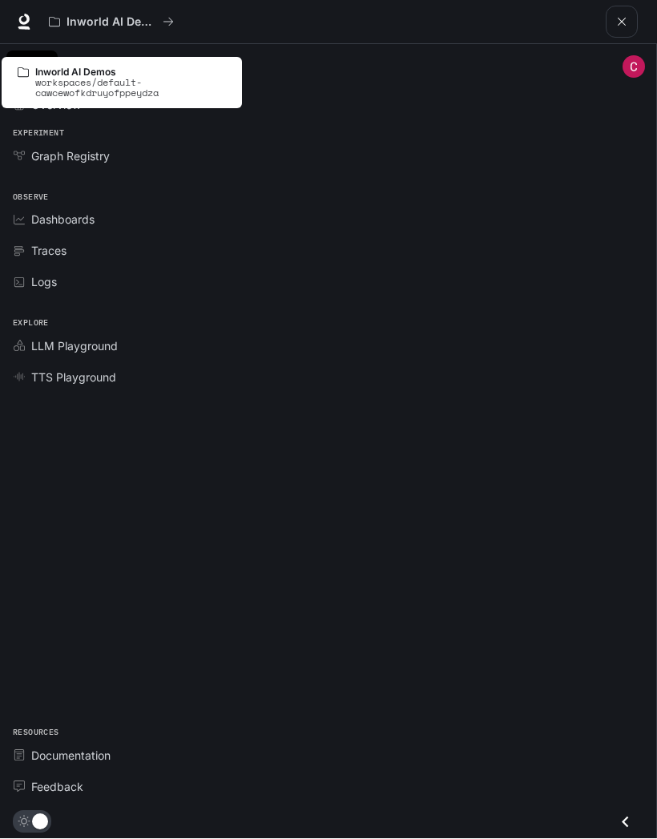
click at [232, 24] on div "Inworld AI Demos" at bounding box center [324, 22] width 564 height 32
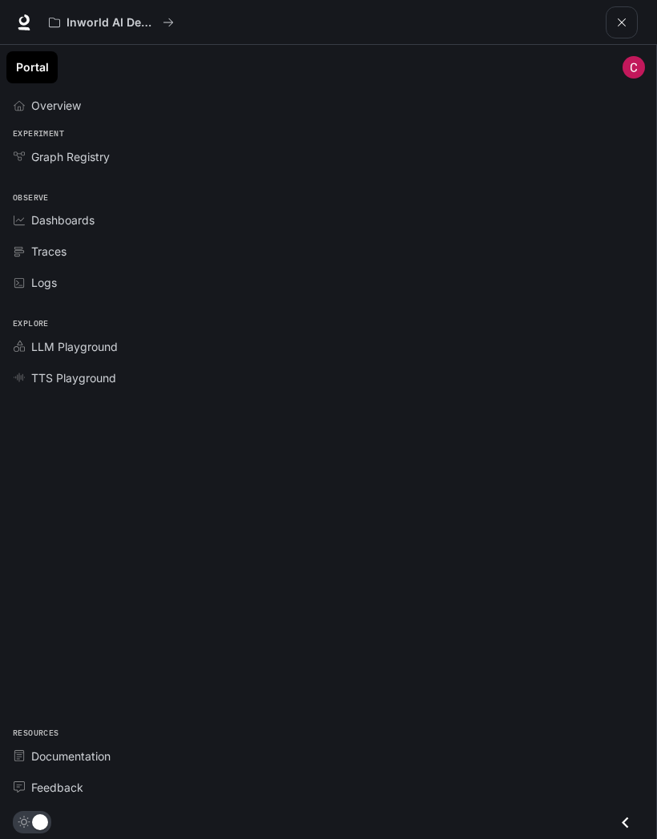
click at [242, 34] on div "Inworld AI Demos" at bounding box center [324, 22] width 564 height 32
click at [207, 18] on div "Inworld AI Demos" at bounding box center [324, 22] width 564 height 32
click at [629, 15] on button "open drawer" at bounding box center [622, 22] width 32 height 32
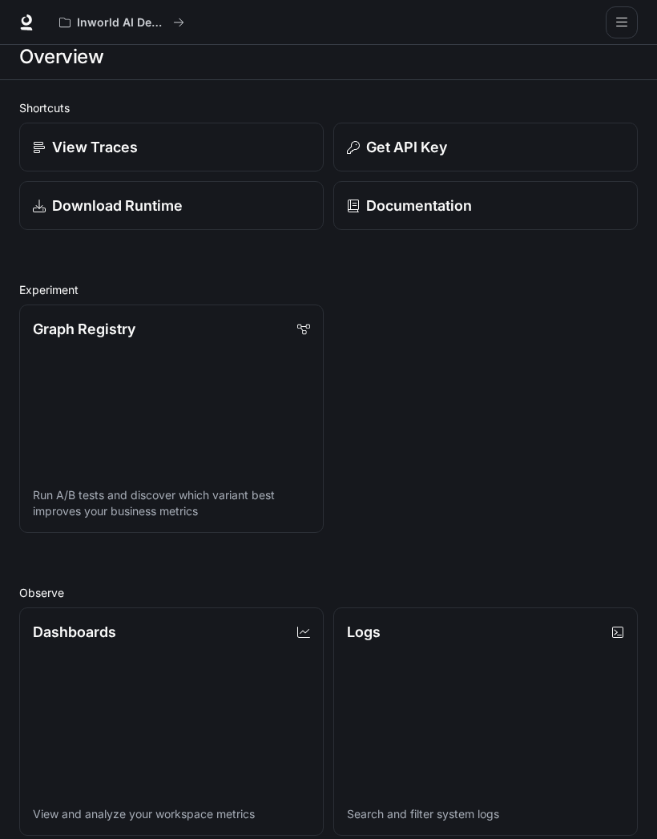
click at [628, 18] on button "open drawer" at bounding box center [622, 22] width 32 height 32
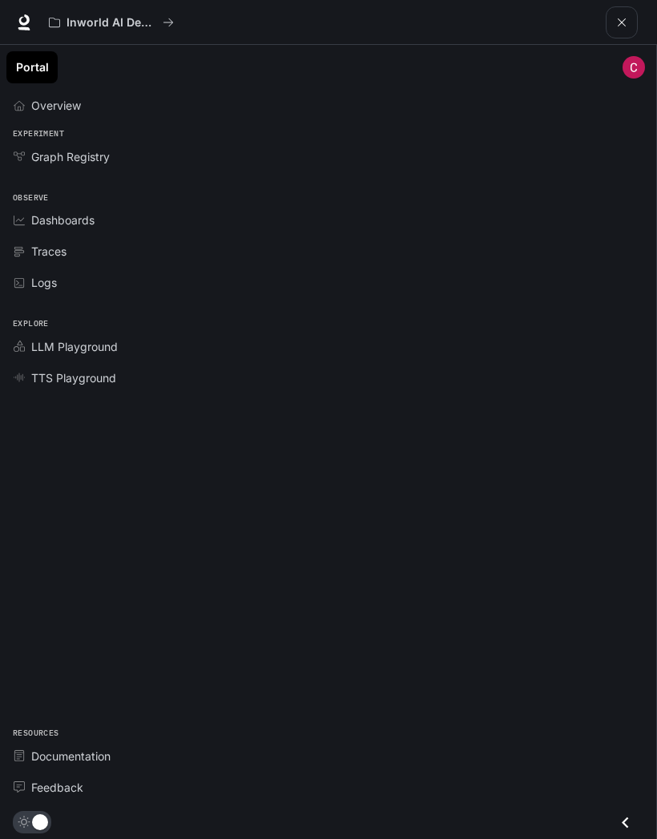
click at [639, 66] on img "main menu drawer" at bounding box center [634, 67] width 22 height 22
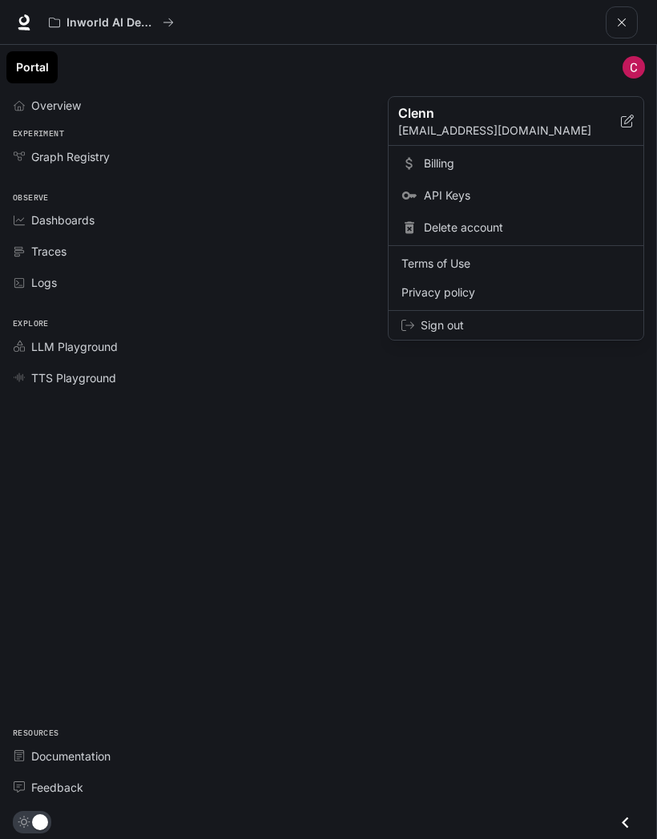
click at [528, 130] on p "cfrost2011@icloud.com" at bounding box center [509, 131] width 223 height 16
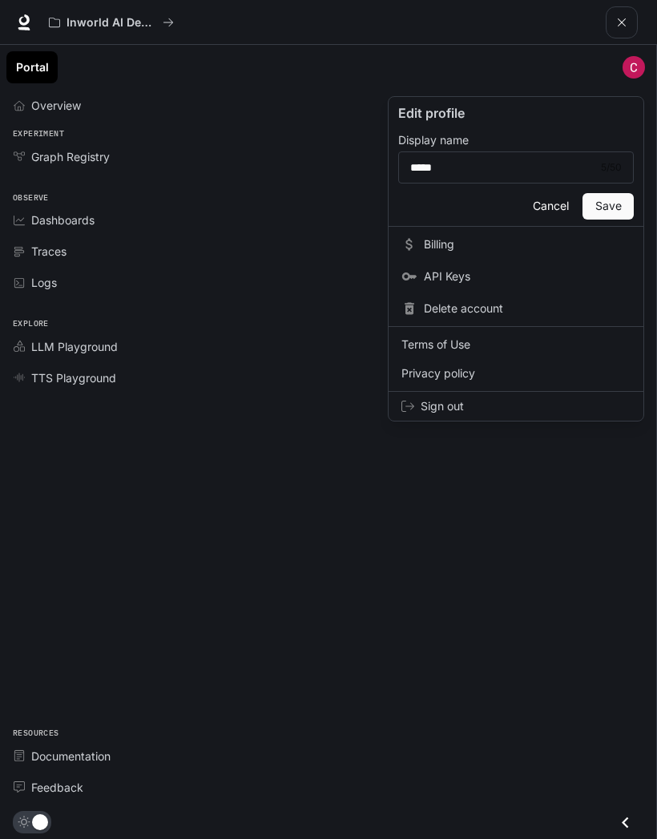
click at [560, 207] on button "Cancel" at bounding box center [550, 206] width 51 height 26
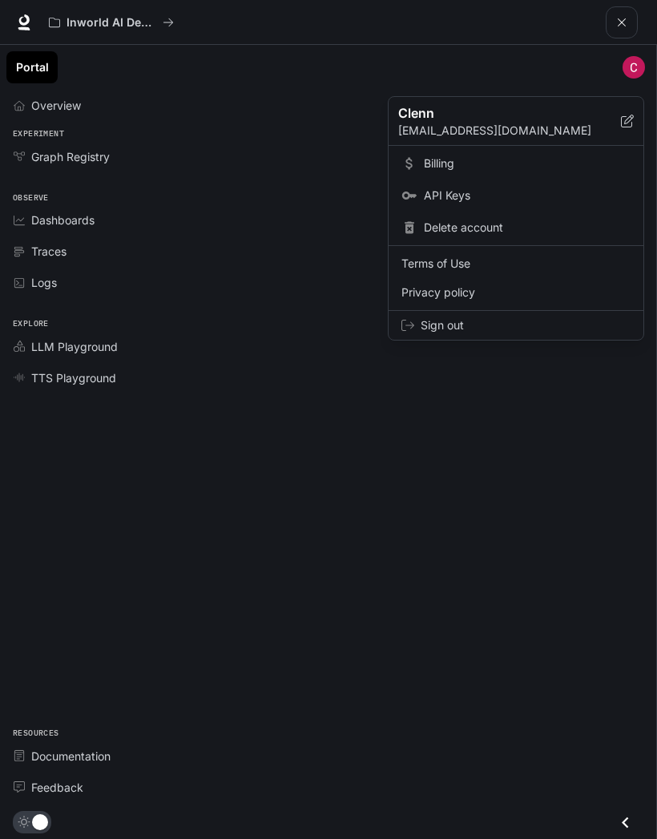
click at [630, 19] on div at bounding box center [328, 419] width 657 height 839
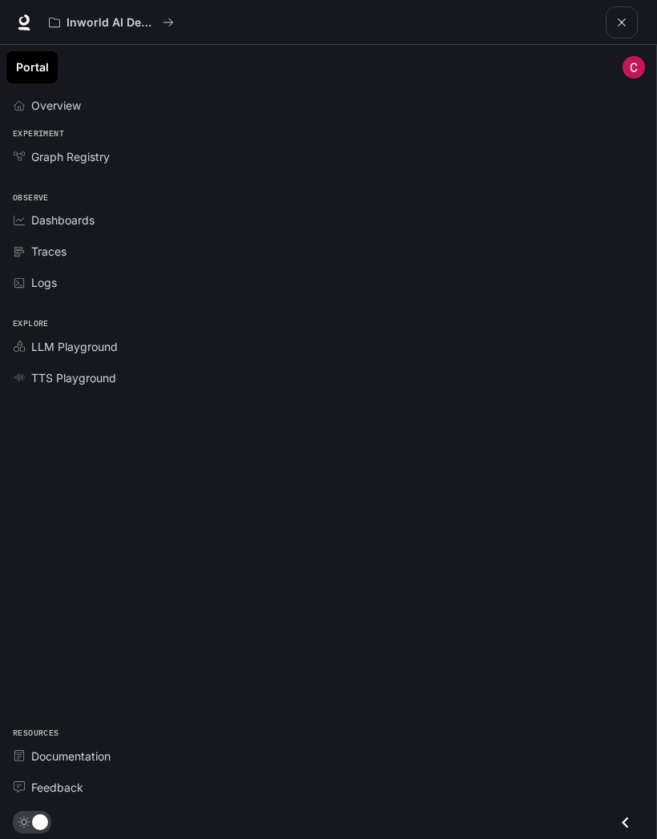
click at [626, 14] on button "open drawer" at bounding box center [622, 22] width 32 height 32
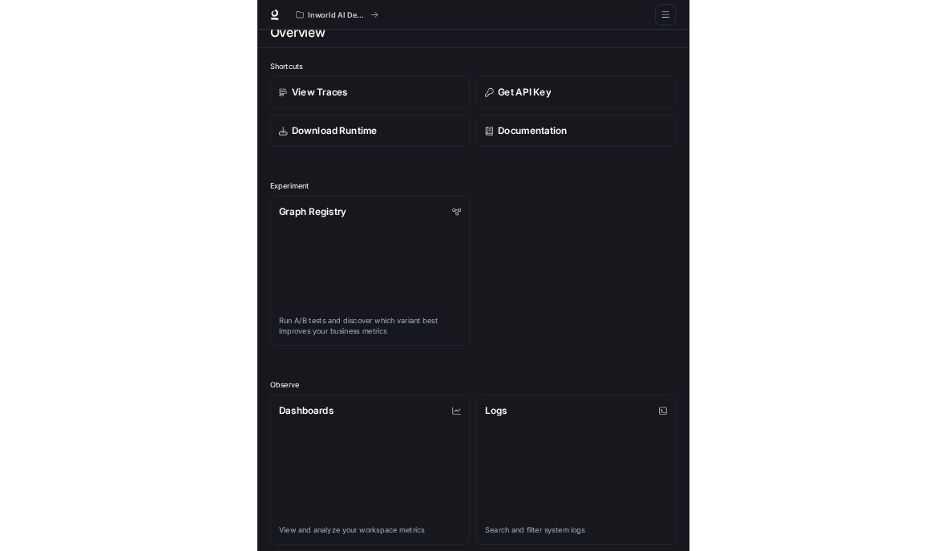
scroll to position [0, 0]
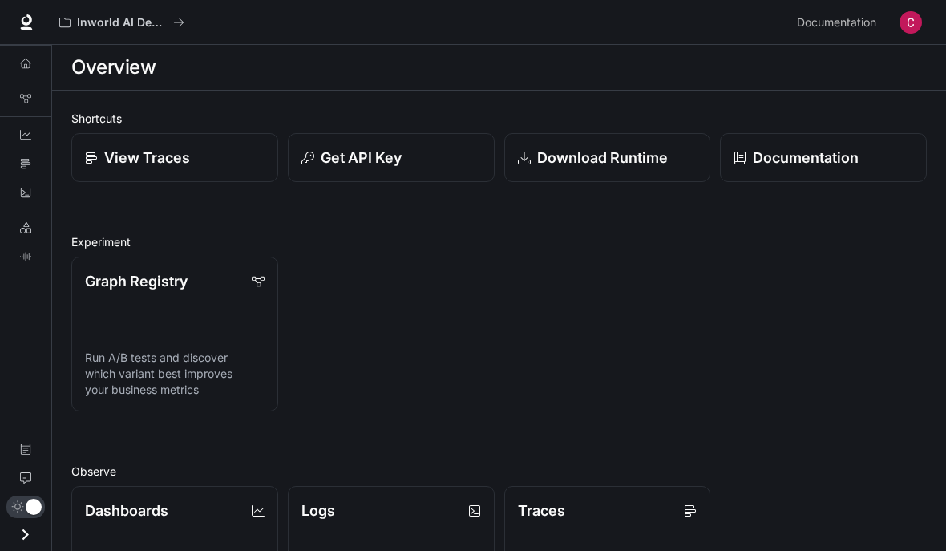
click at [24, 69] on link "Overview" at bounding box center [25, 64] width 38 height 26
click at [26, 106] on link "Graph Registry" at bounding box center [25, 99] width 38 height 26
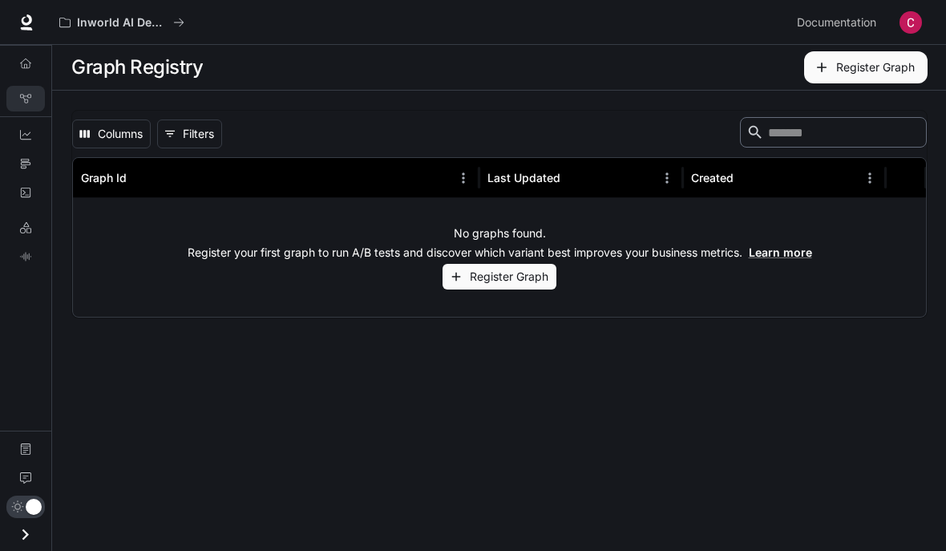
click at [9, 143] on link "Dashboards" at bounding box center [25, 135] width 38 height 26
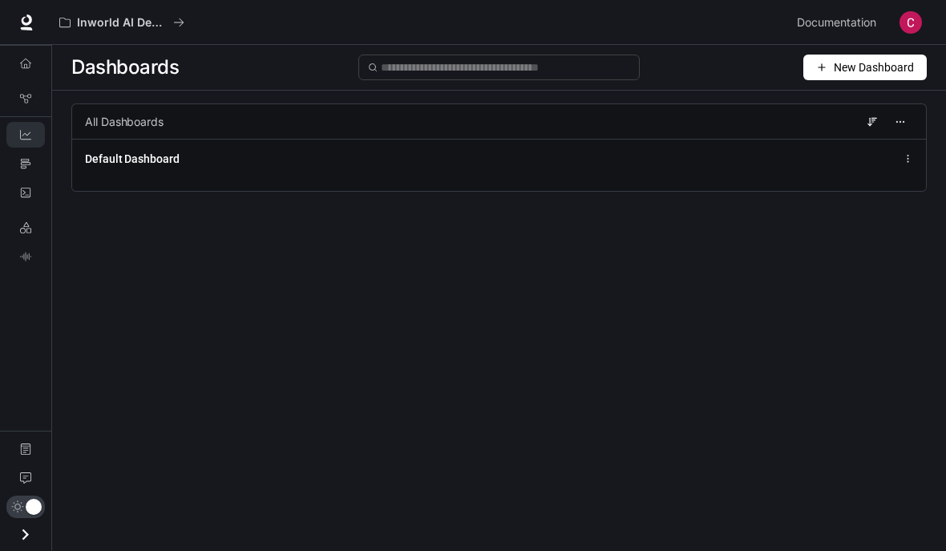
click at [657, 75] on span "New Dashboard" at bounding box center [874, 68] width 80 height 18
click at [657, 105] on div "Create dashboard" at bounding box center [846, 102] width 133 height 18
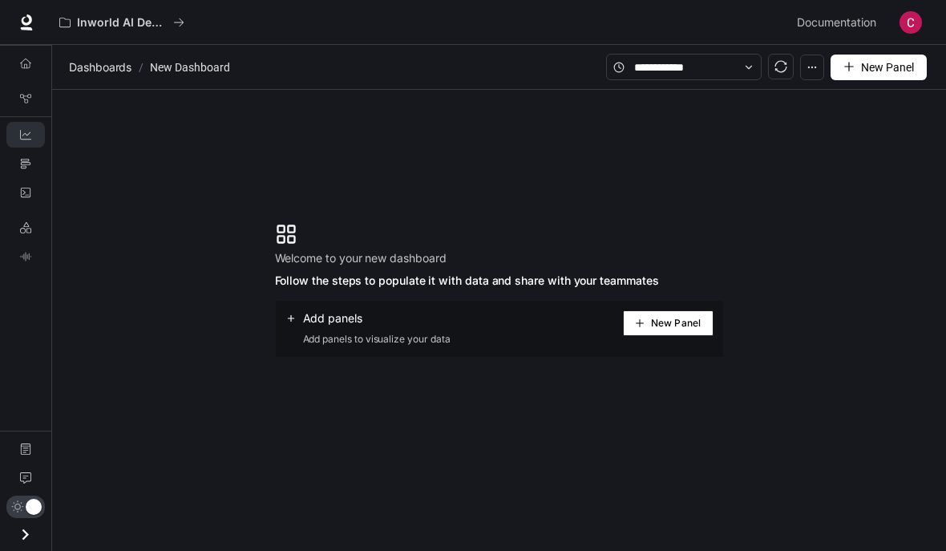
click at [657, 321] on span "New Panel" at bounding box center [676, 323] width 50 height 8
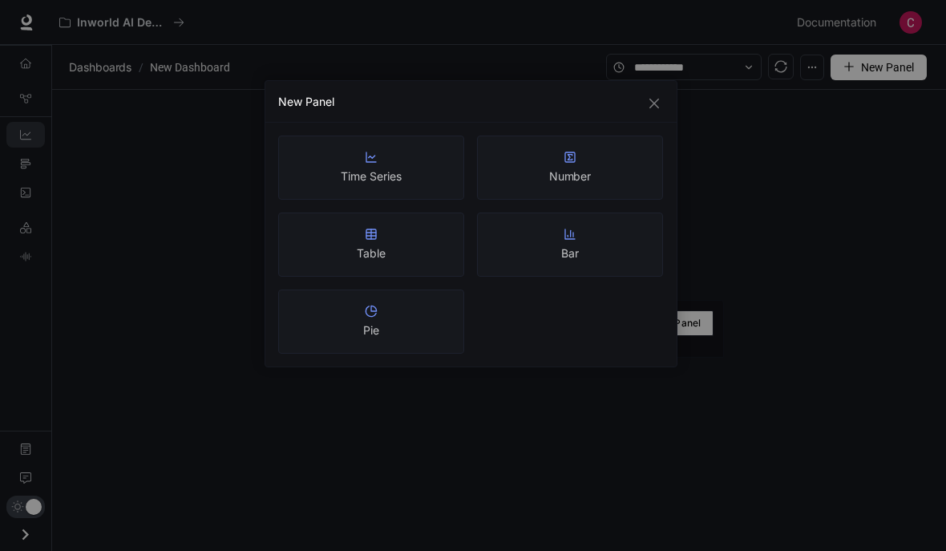
click at [649, 107] on icon "close" at bounding box center [654, 103] width 13 height 13
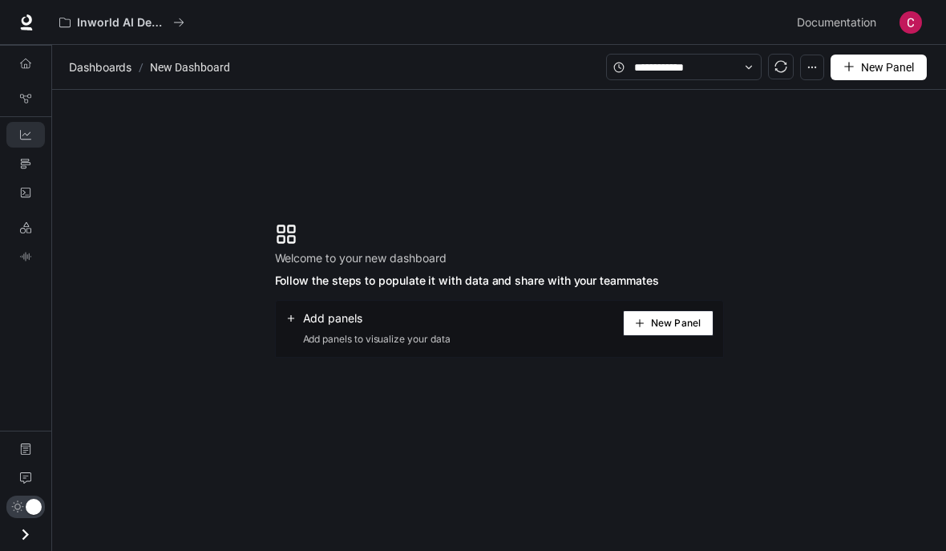
click at [19, 167] on link "Traces" at bounding box center [25, 164] width 38 height 26
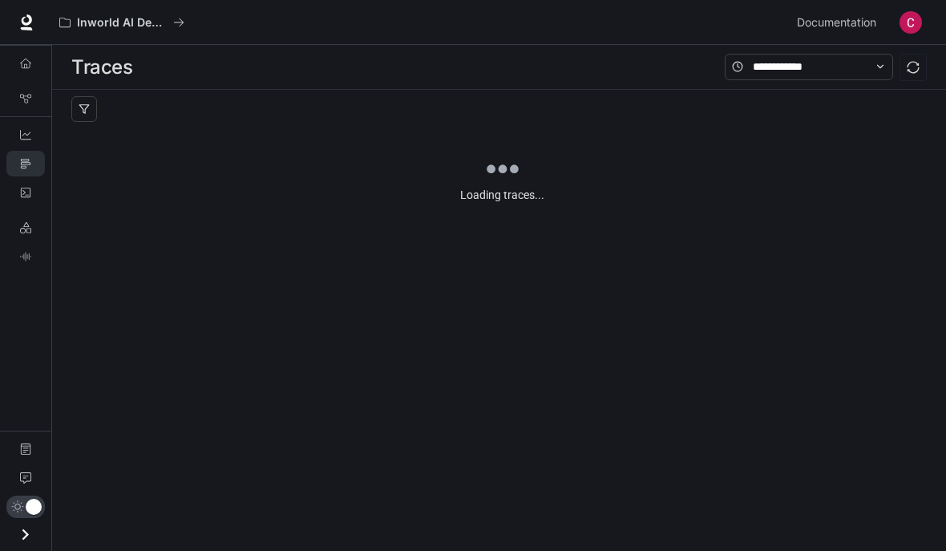
click at [10, 188] on link "Logs" at bounding box center [25, 193] width 38 height 26
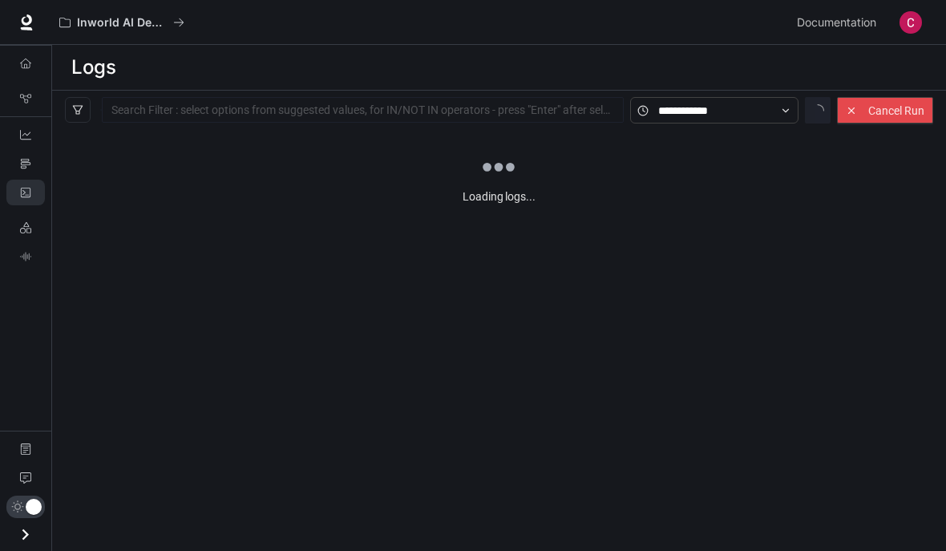
click at [24, 233] on link "LLM Playground" at bounding box center [25, 228] width 38 height 26
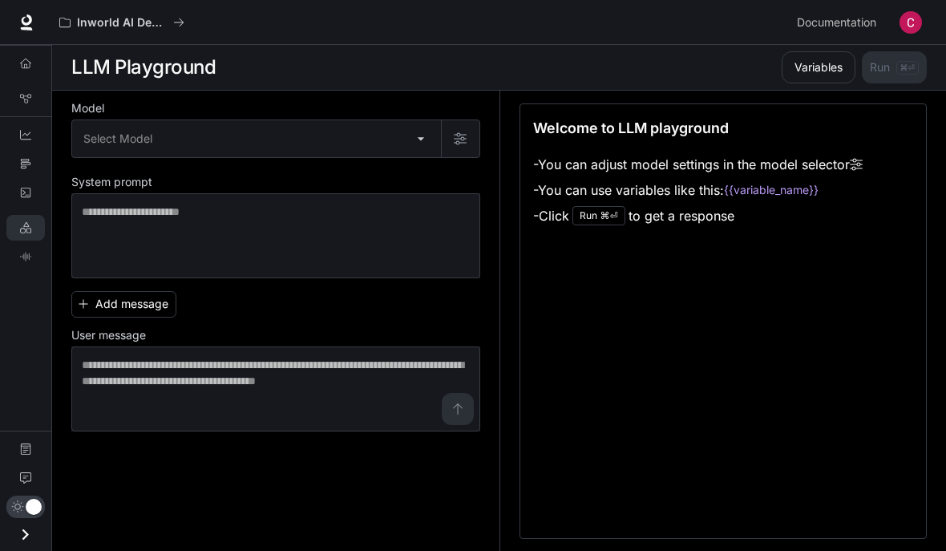
click at [657, 59] on button "Variables" at bounding box center [819, 67] width 74 height 32
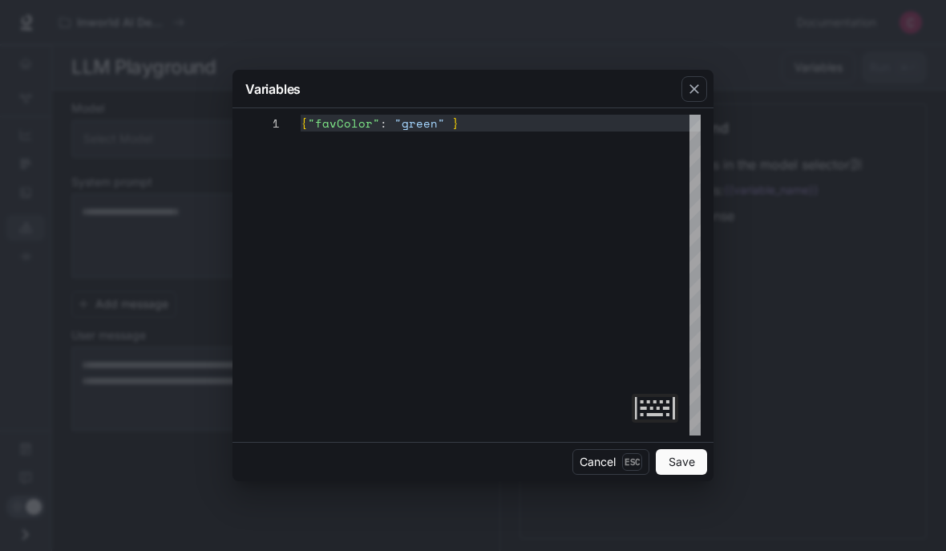
click at [657, 95] on div "button" at bounding box center [694, 89] width 26 height 26
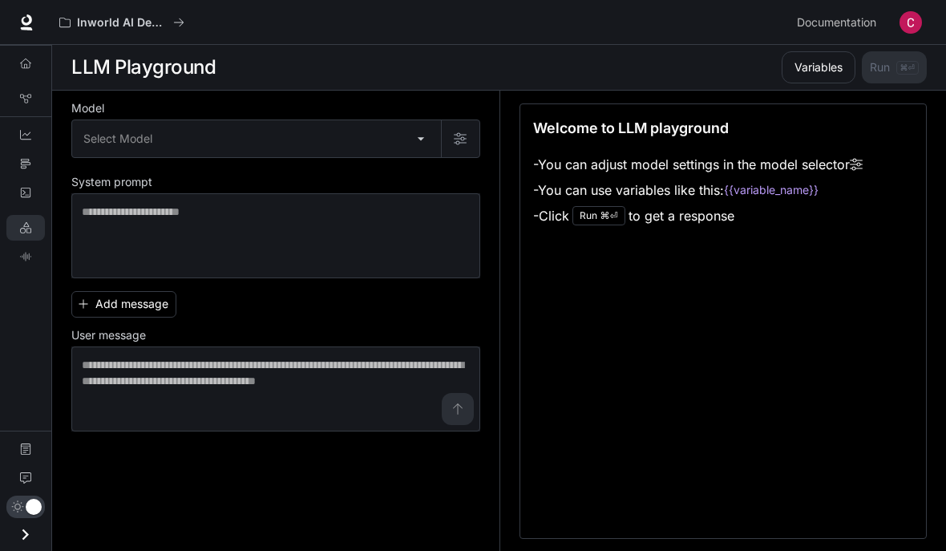
click at [657, 68] on button "Variables" at bounding box center [819, 67] width 74 height 32
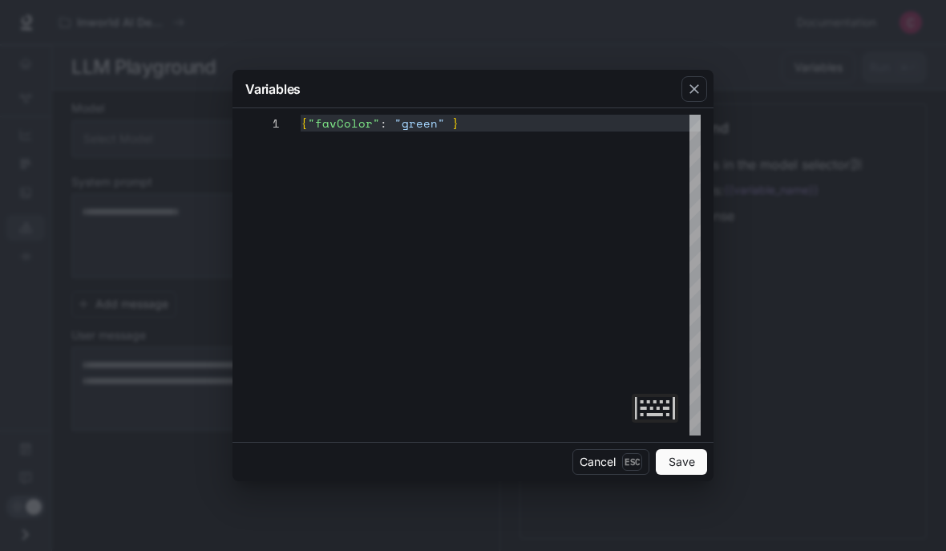
click at [657, 107] on div "Variables" at bounding box center [472, 89] width 481 height 38
click at [657, 111] on div "**********" at bounding box center [472, 274] width 481 height 333
click at [657, 88] on icon "button" at bounding box center [694, 89] width 10 height 10
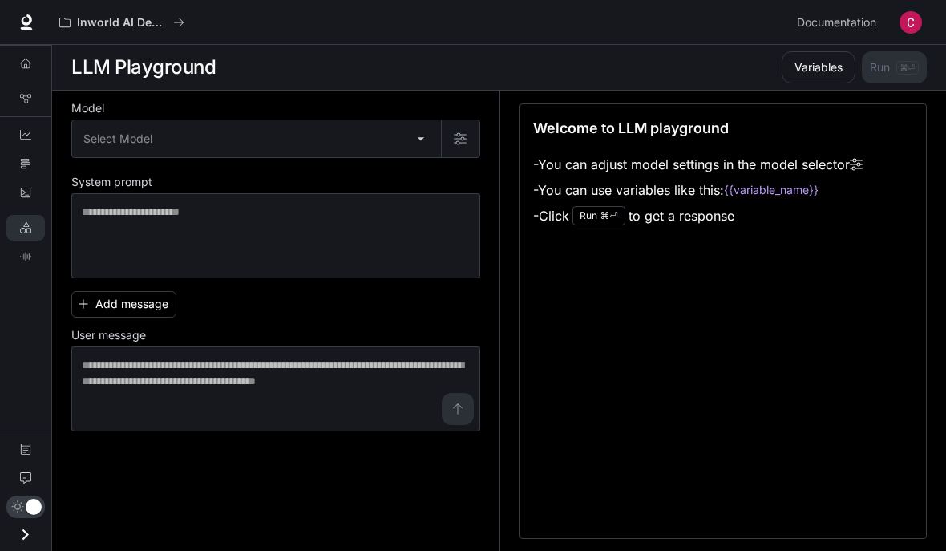
click at [21, 260] on icon "TTS Playground" at bounding box center [25, 256] width 11 height 11
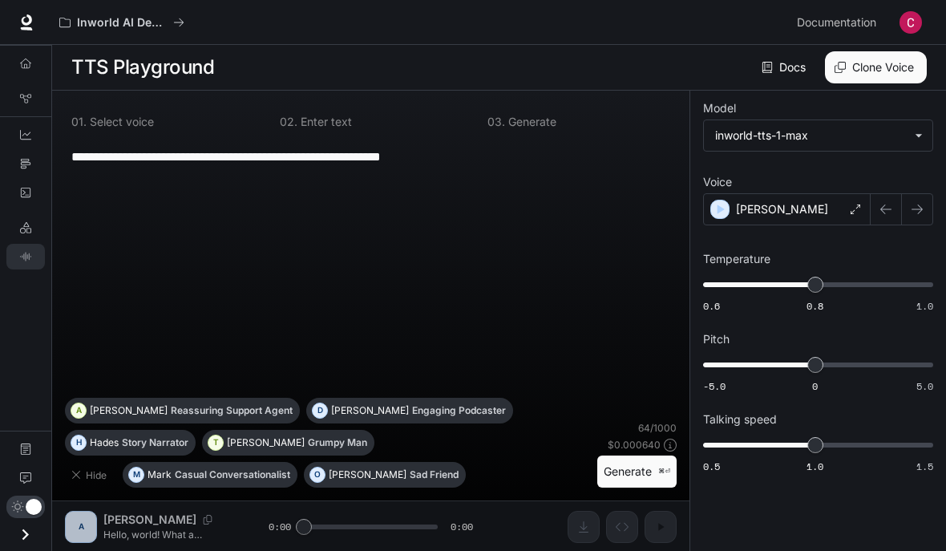
click at [103, 233] on div "**********" at bounding box center [371, 267] width 612 height 261
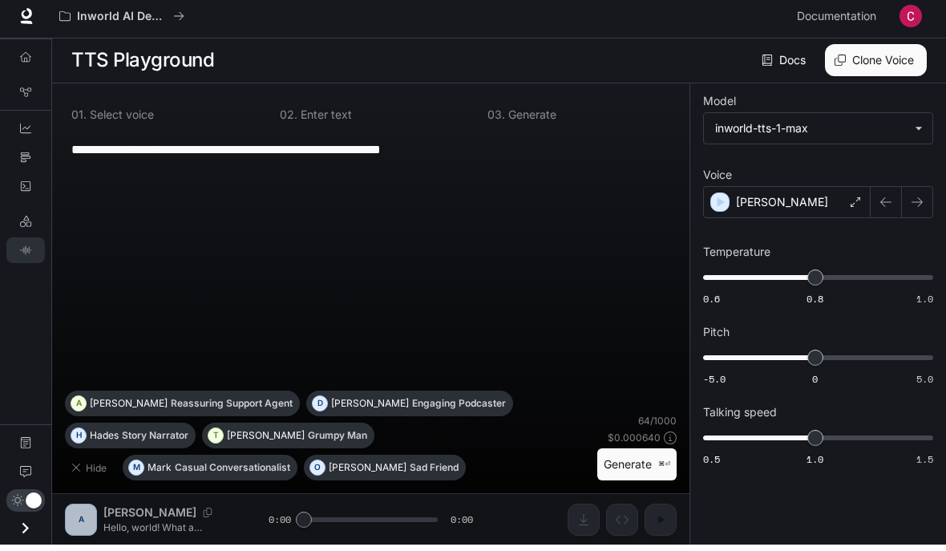
scroll to position [1, 0]
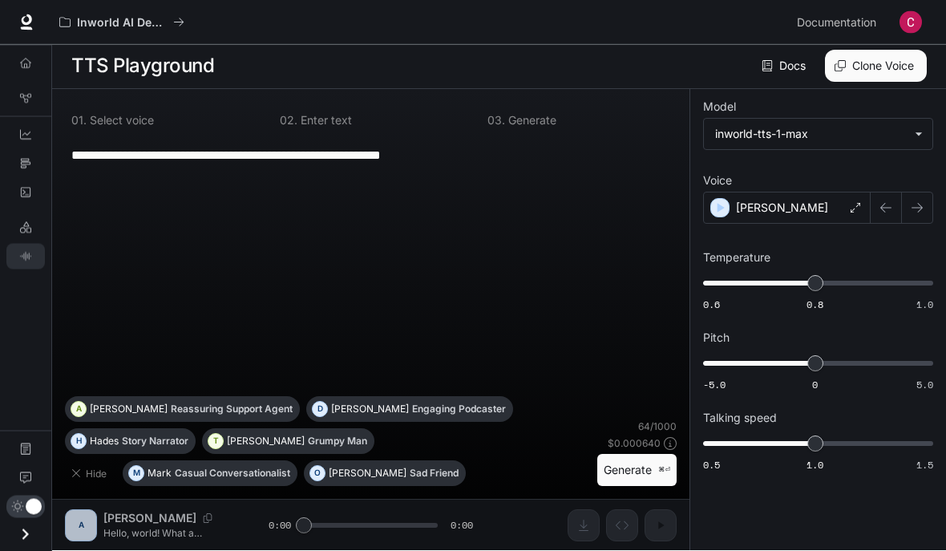
click at [17, 491] on link "Feedback" at bounding box center [25, 478] width 38 height 26
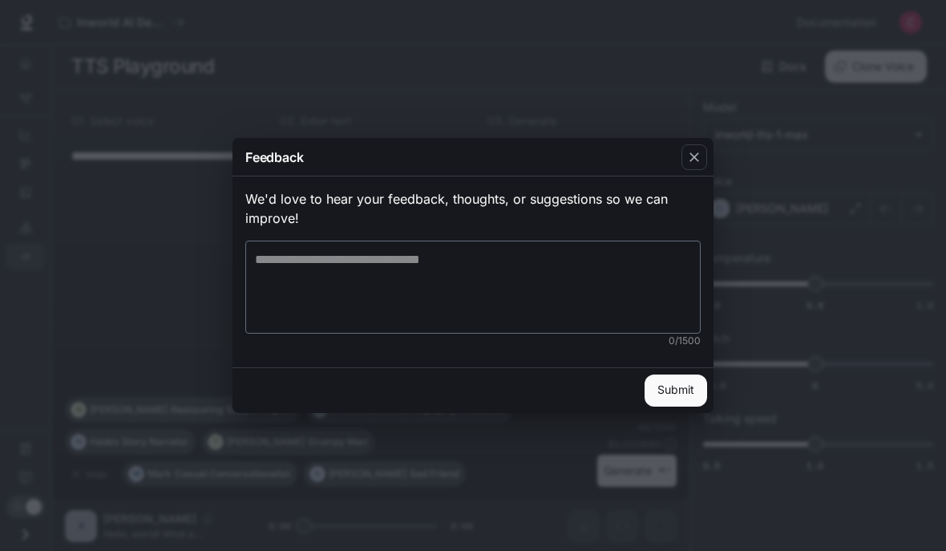
click at [657, 297] on textarea at bounding box center [473, 287] width 436 height 74
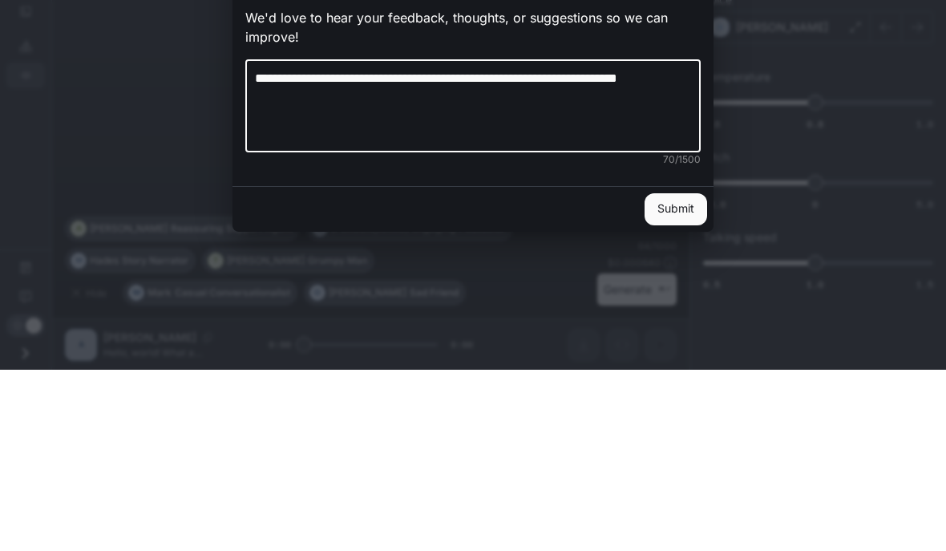
type textarea "**********"
click at [657, 374] on button "Submit" at bounding box center [676, 390] width 63 height 32
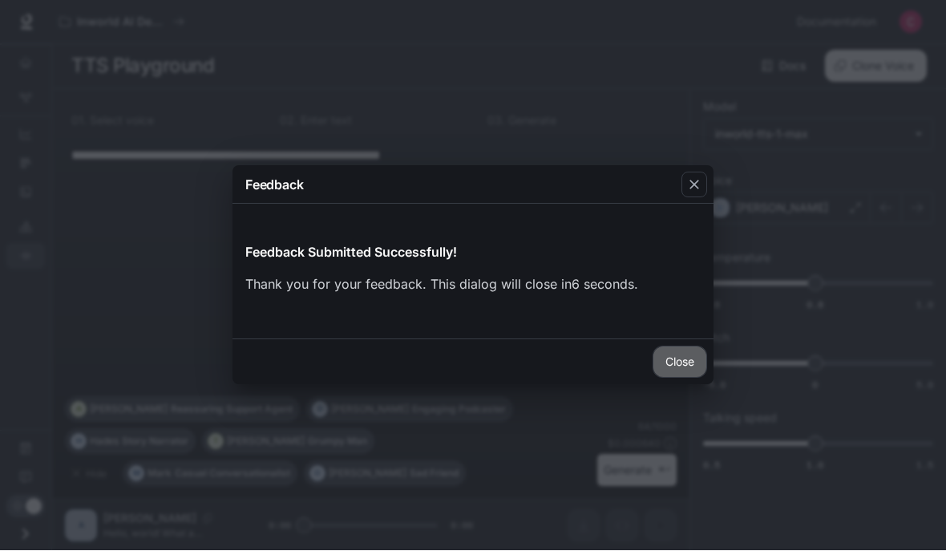
click at [657, 378] on button "Close" at bounding box center [680, 362] width 55 height 32
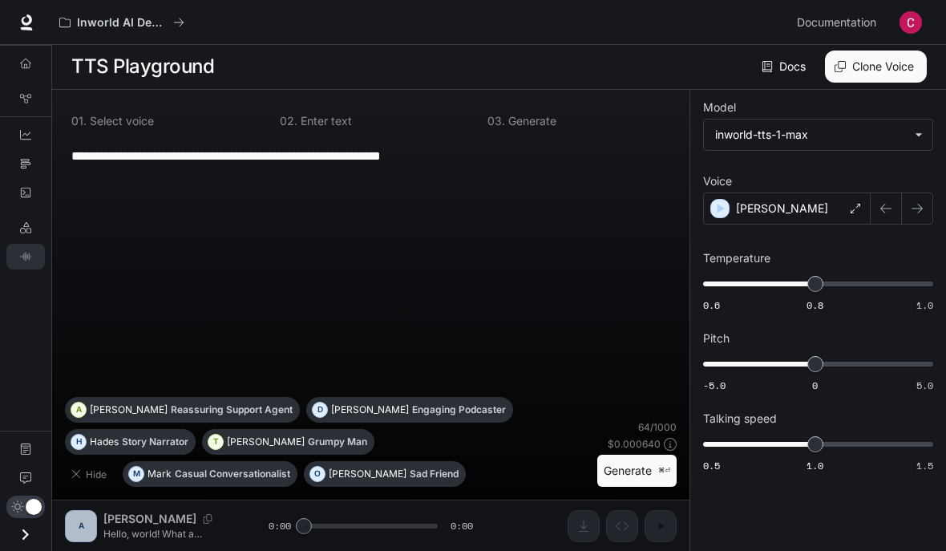
scroll to position [0, 0]
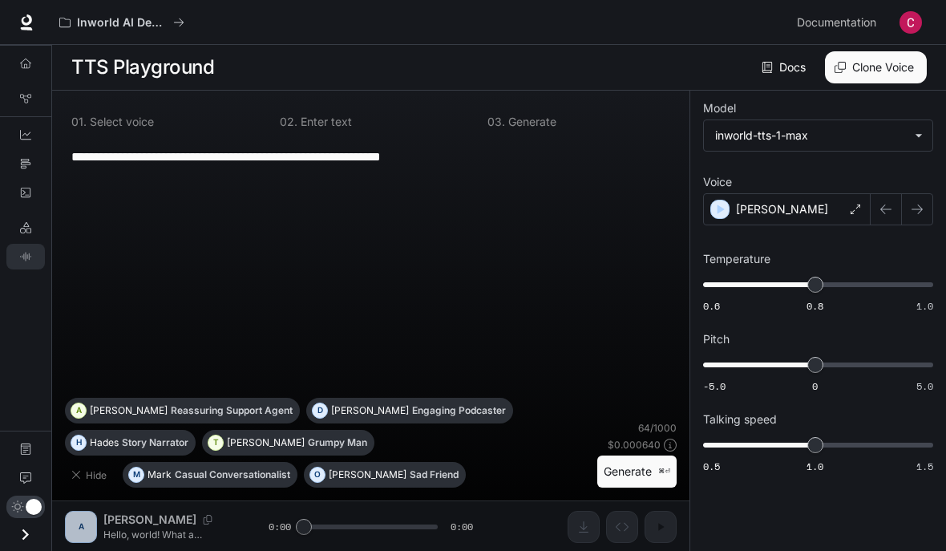
click at [657, 53] on link "Docs" at bounding box center [785, 67] width 54 height 32
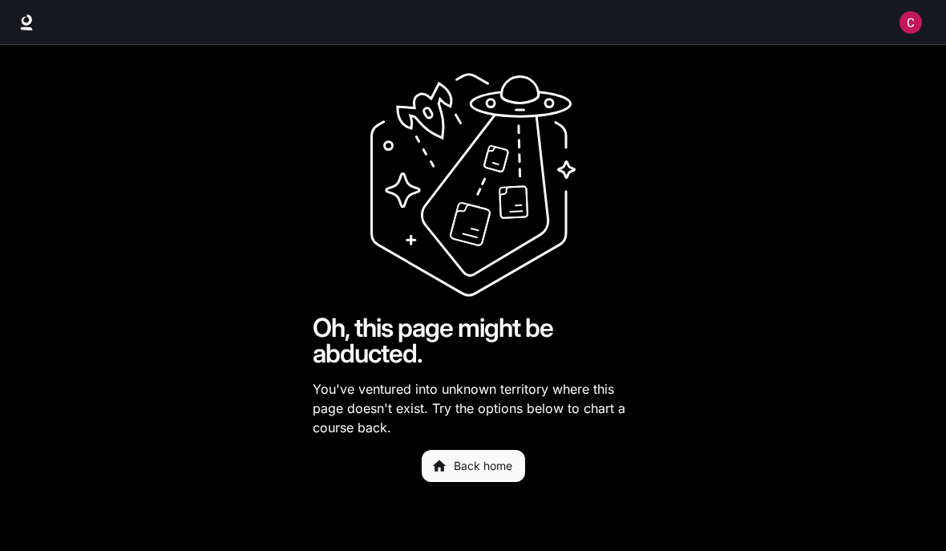
click at [434, 482] on link "Back home" at bounding box center [473, 466] width 103 height 32
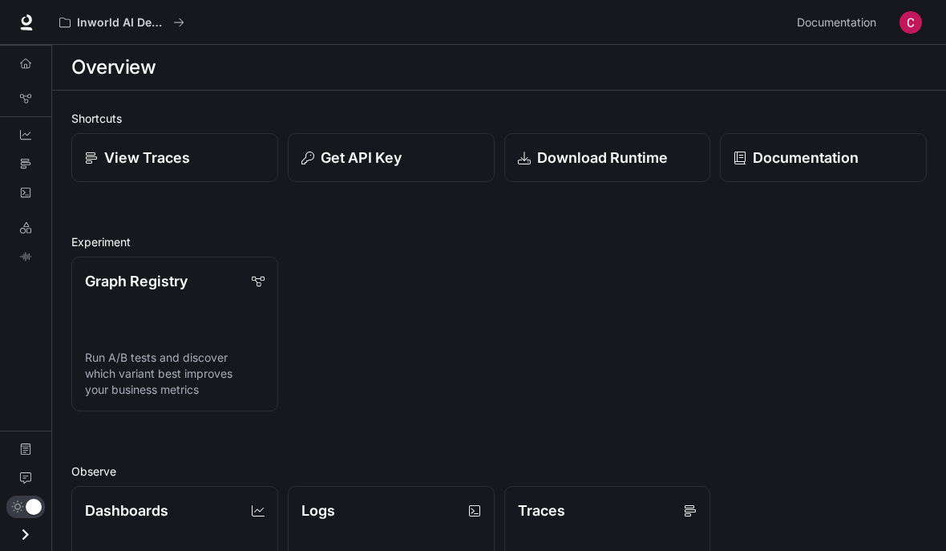
click at [36, 22] on link at bounding box center [26, 22] width 22 height 22
click at [845, 22] on span "Documentation" at bounding box center [836, 23] width 79 height 20
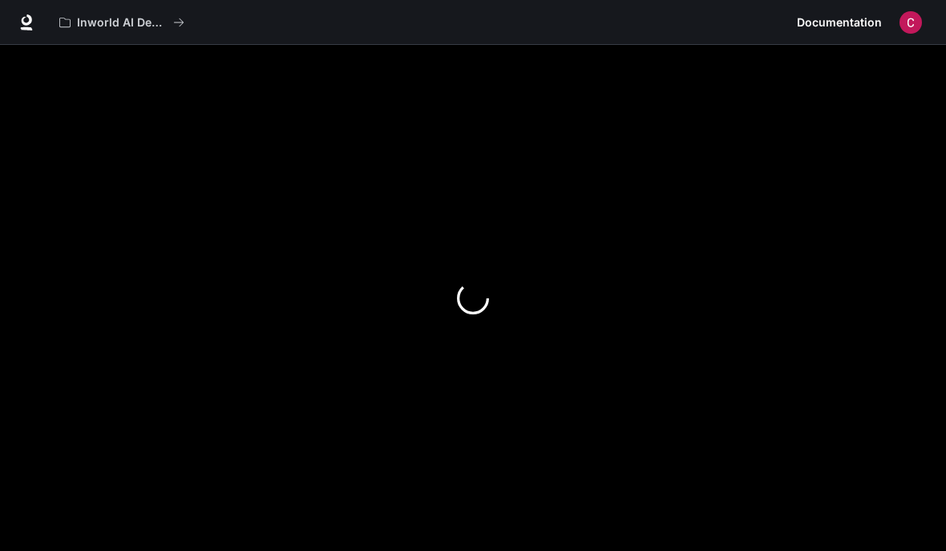
click at [22, 14] on link at bounding box center [26, 22] width 22 height 22
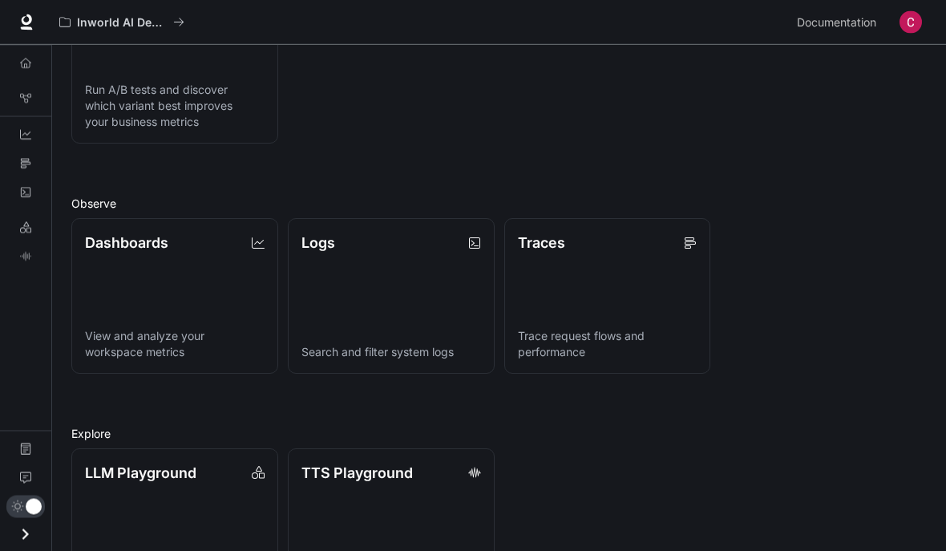
scroll to position [268, 0]
click at [189, 467] on p "LLM Playground" at bounding box center [140, 473] width 111 height 22
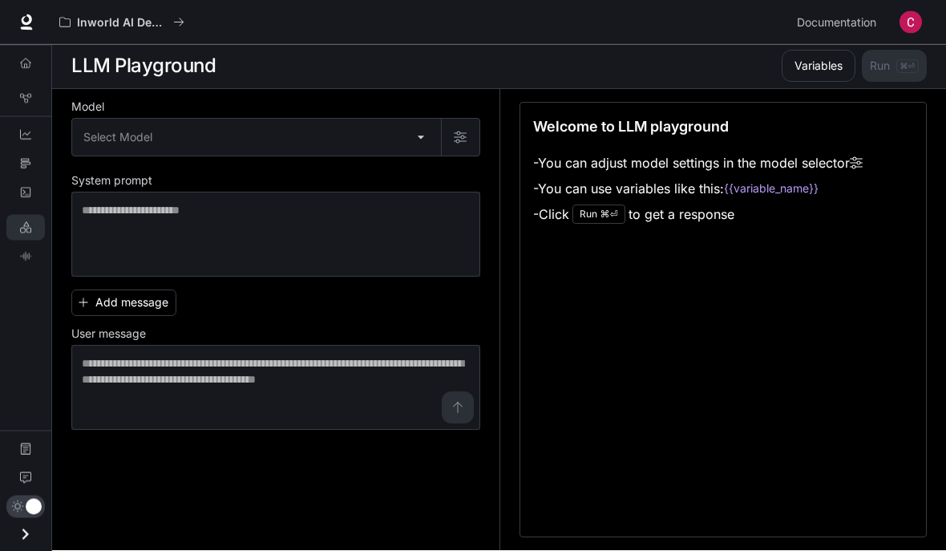
scroll to position [1, 0]
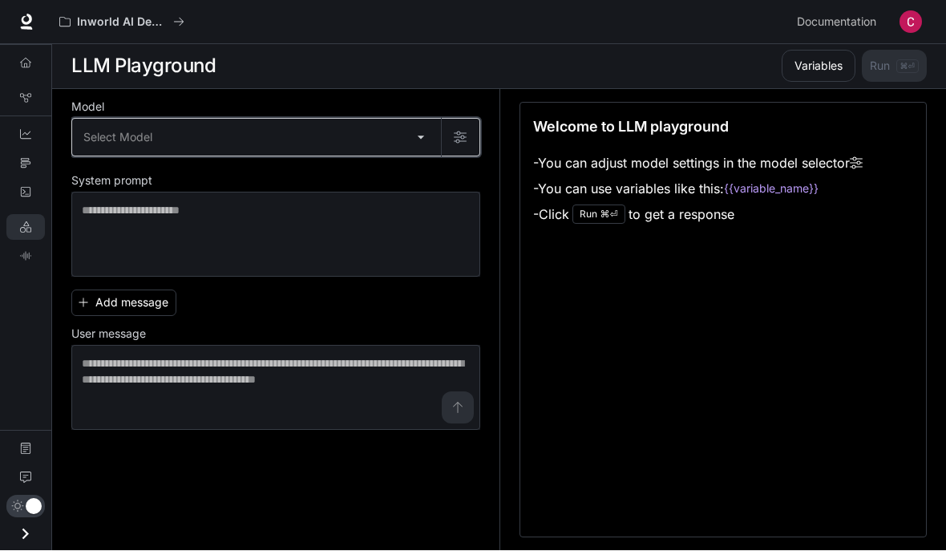
click at [448, 145] on button "button" at bounding box center [460, 138] width 38 height 38
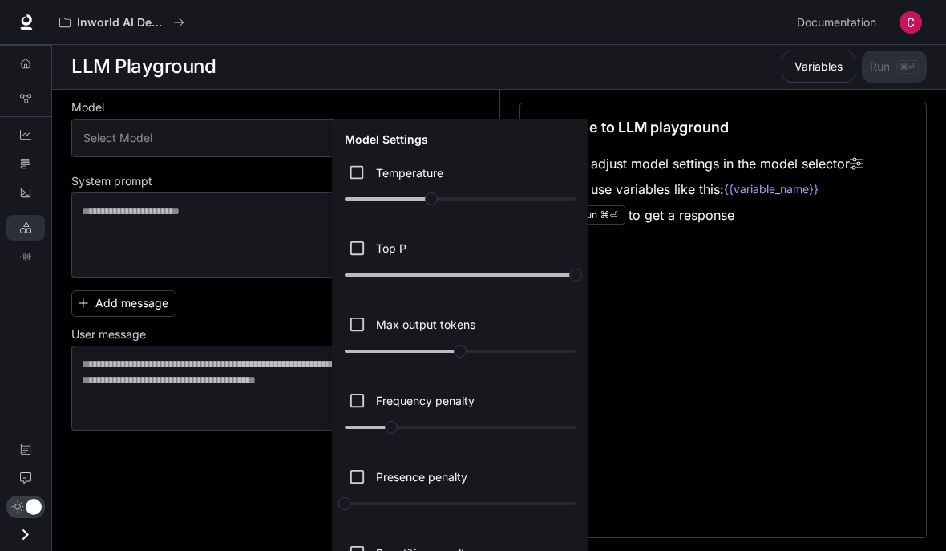
click at [454, 101] on div at bounding box center [473, 275] width 946 height 551
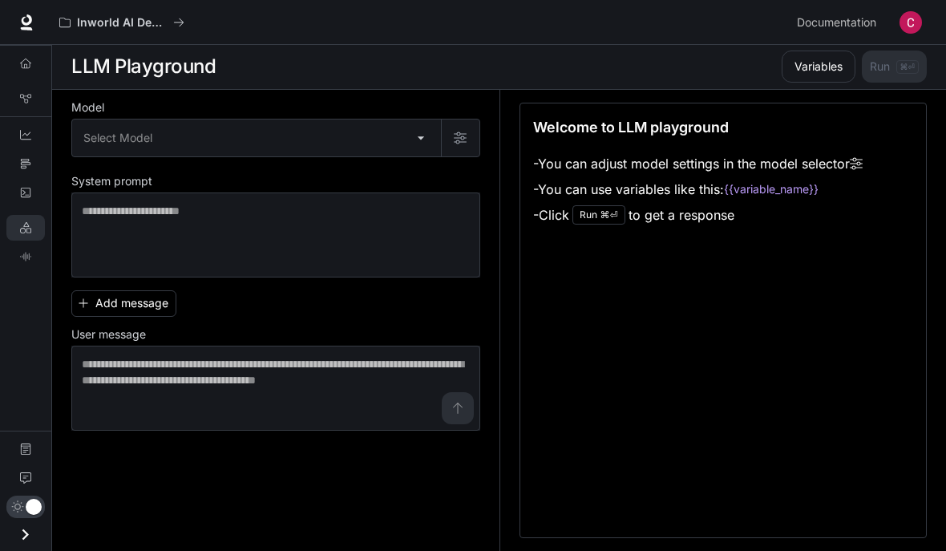
click at [378, 129] on body "Skip to main content Inworld AI Demos Documentation Documentation Portal Overvi…" at bounding box center [473, 275] width 946 height 552
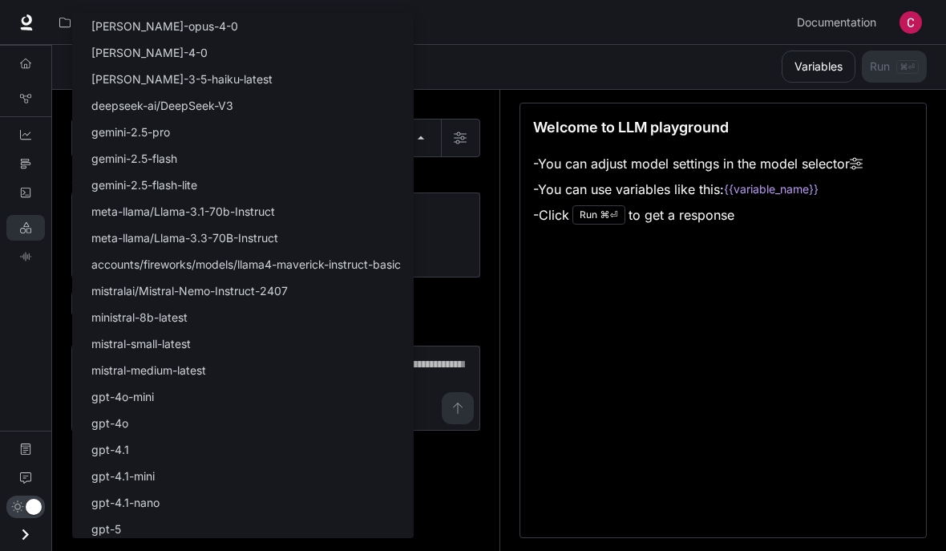
click at [499, 131] on div at bounding box center [473, 275] width 946 height 551
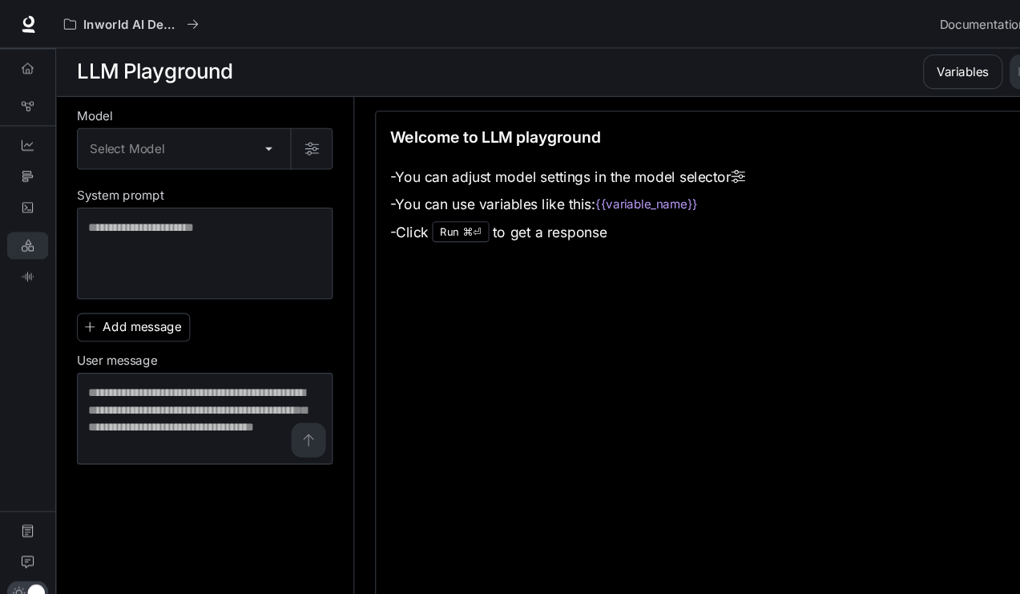
scroll to position [25, 0]
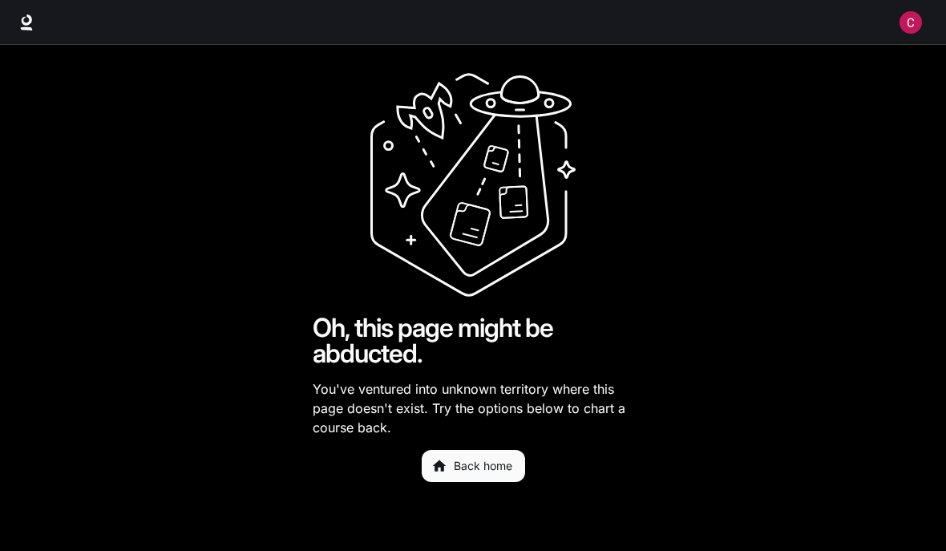
click at [25, 17] on icon at bounding box center [26, 22] width 16 height 16
